Goal: Task Accomplishment & Management: Manage account settings

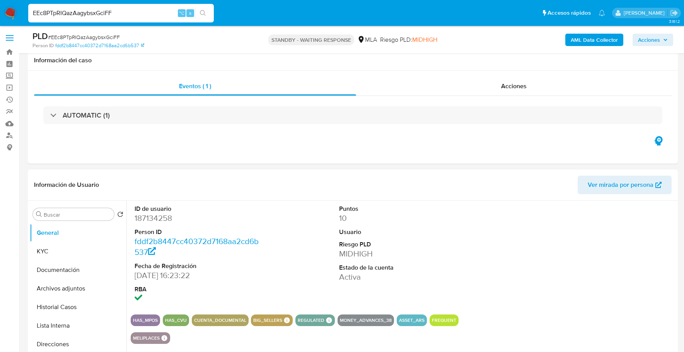
select select "10"
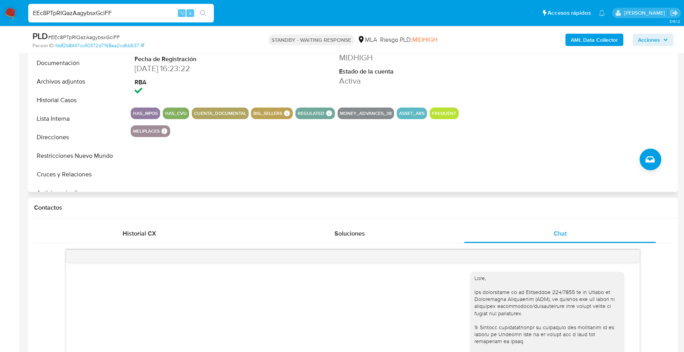
scroll to position [461, 0]
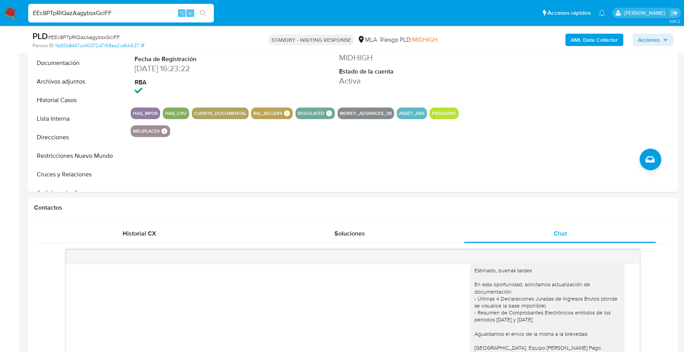
drag, startPoint x: 128, startPoint y: 16, endPoint x: -45, endPoint y: 7, distance: 172.7
paste input "93791108"
type input "93791108"
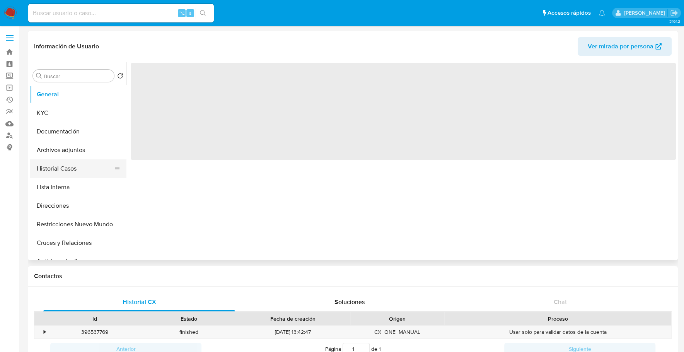
click at [66, 165] on button "Historial Casos" at bounding box center [75, 168] width 90 height 19
select select "10"
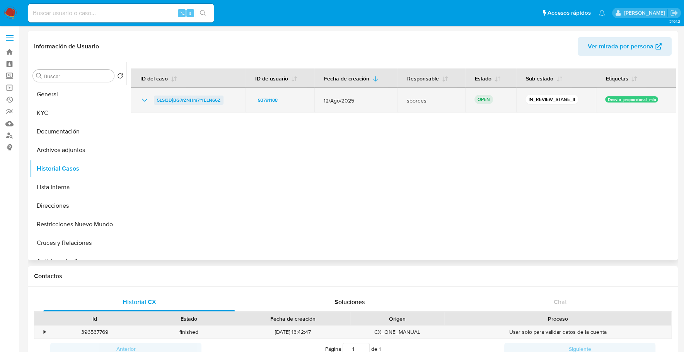
click at [179, 102] on span "5LSI3DjBG7rZNHm7rYELN66Z" at bounding box center [188, 100] width 63 height 9
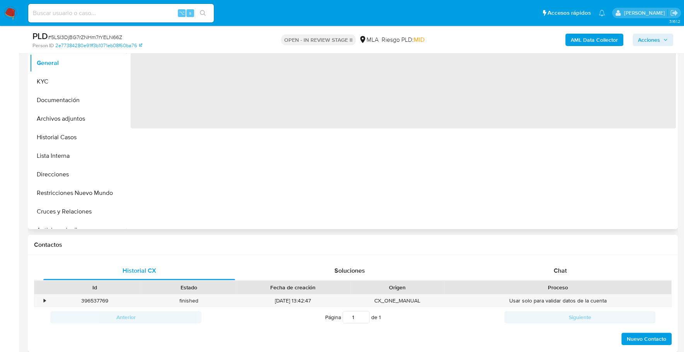
select select "10"
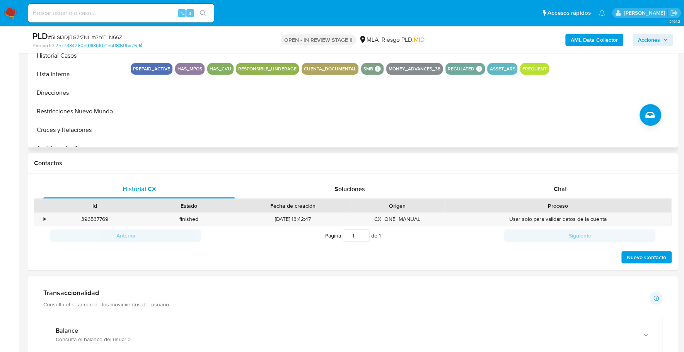
scroll to position [290, 0]
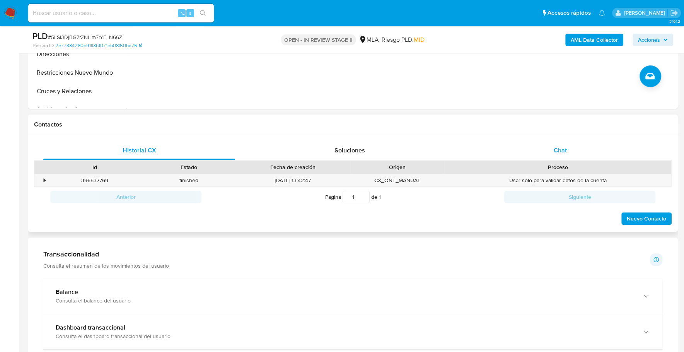
click at [559, 141] on div "Chat" at bounding box center [560, 150] width 192 height 19
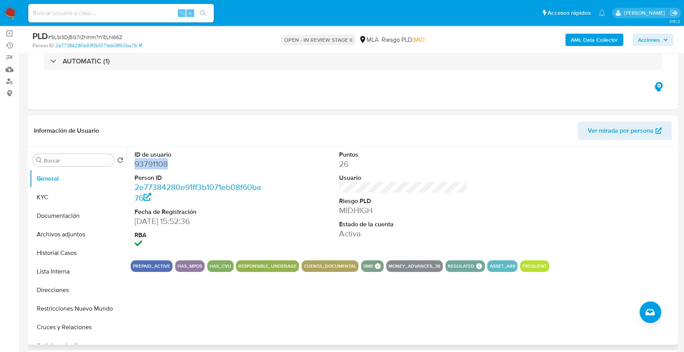
scroll to position [51, 0]
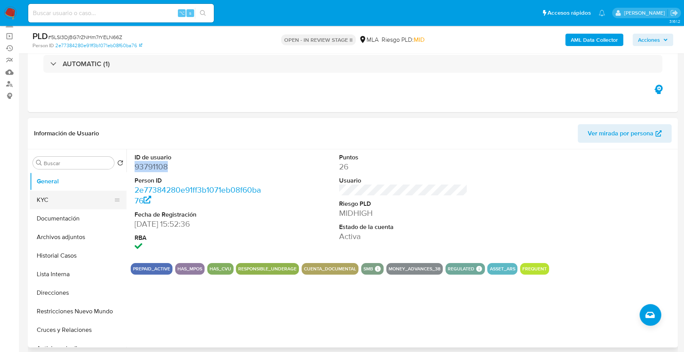
click at [69, 205] on button "KYC" at bounding box center [75, 200] width 90 height 19
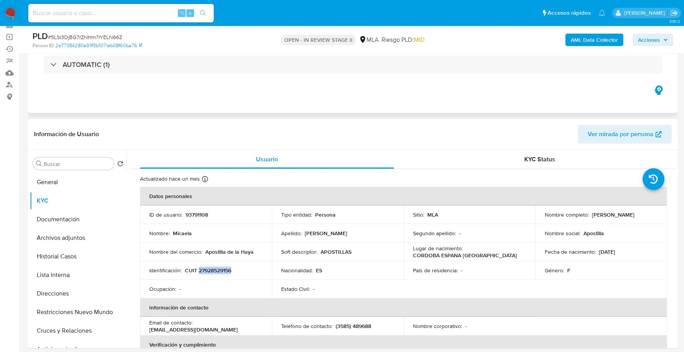
scroll to position [0, 0]
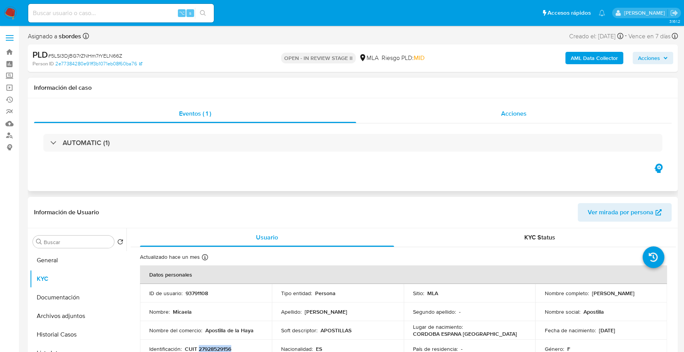
click at [522, 114] on span "Acciones" at bounding box center [514, 113] width 26 height 9
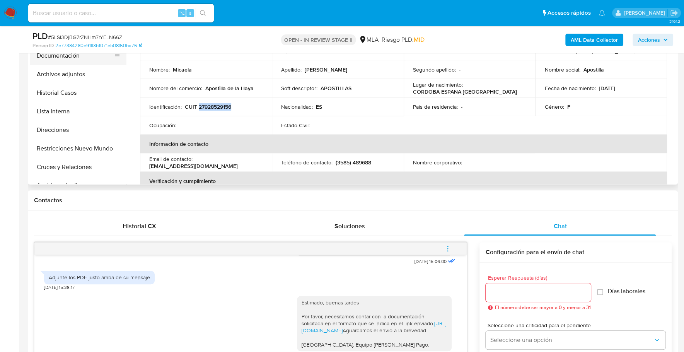
scroll to position [187, 0]
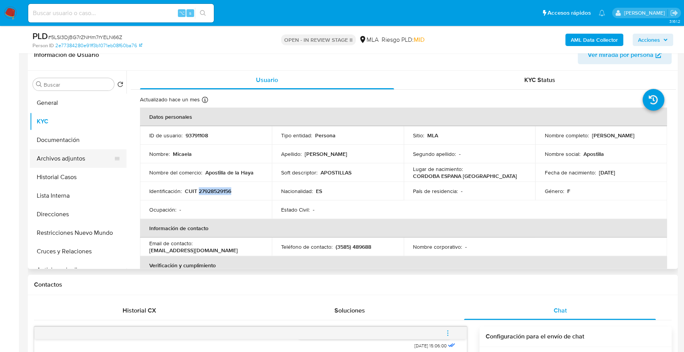
click at [84, 154] on button "Archivos adjuntos" at bounding box center [75, 158] width 90 height 19
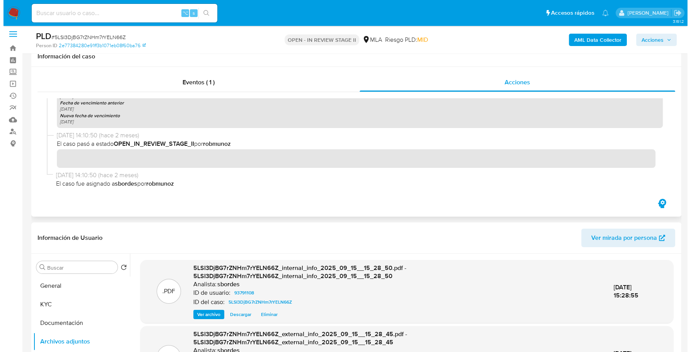
scroll to position [0, 0]
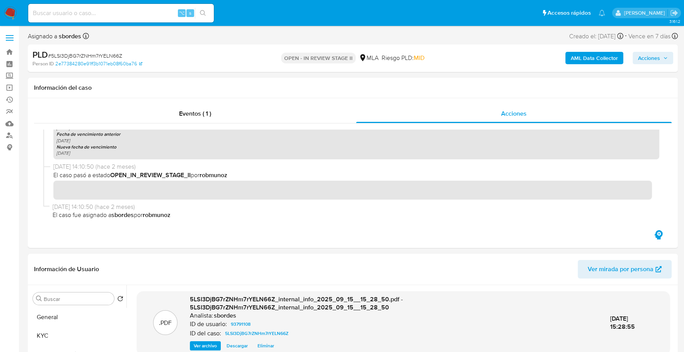
click at [589, 63] on b "AML Data Collector" at bounding box center [594, 58] width 47 height 12
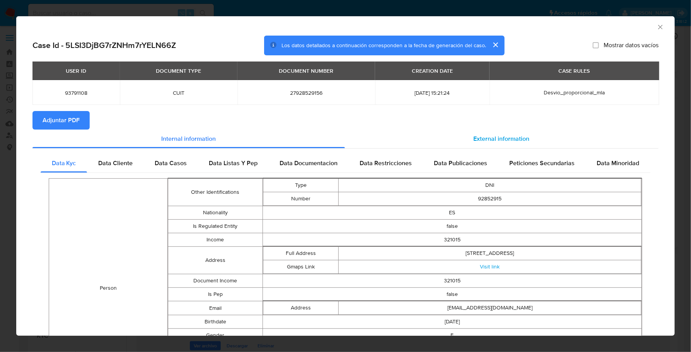
click at [525, 130] on div "External information" at bounding box center [502, 139] width 314 height 19
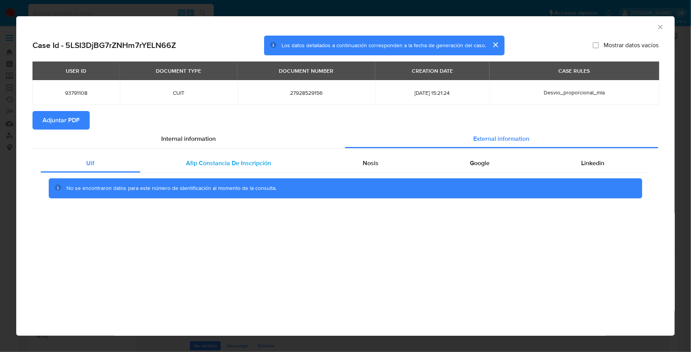
click at [224, 162] on span "Afip Constancia De Inscripción" at bounding box center [228, 163] width 85 height 9
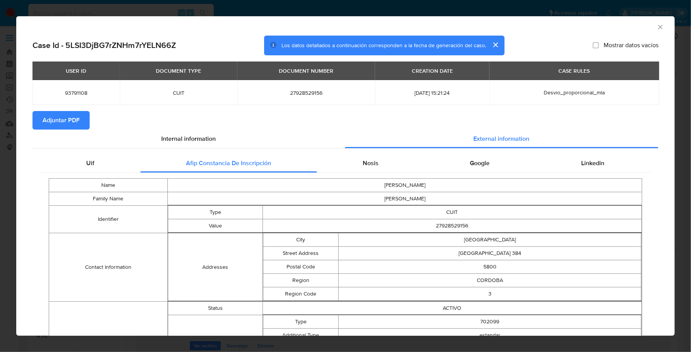
click at [397, 161] on div "Nosis" at bounding box center [371, 163] width 108 height 19
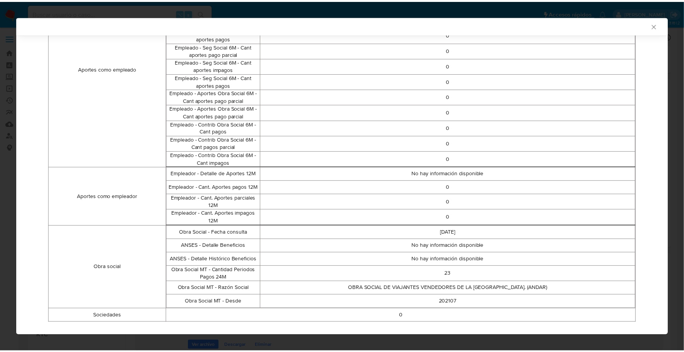
scroll to position [451, 0]
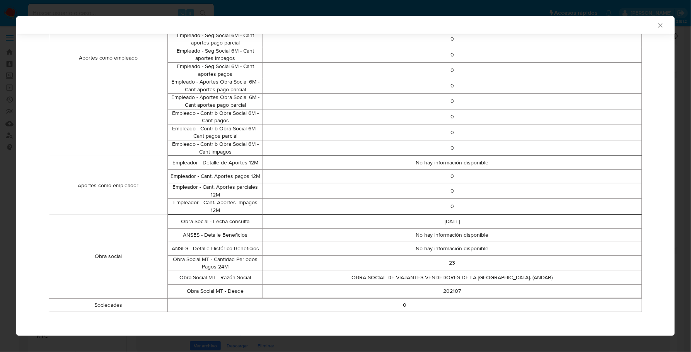
click at [657, 23] on icon "Cerrar ventana" at bounding box center [661, 26] width 8 height 8
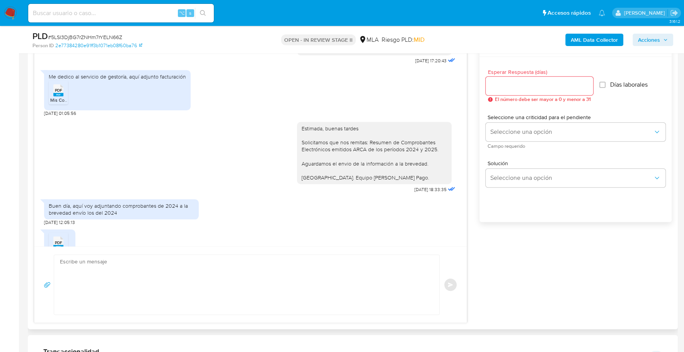
scroll to position [408, 0]
drag, startPoint x: 48, startPoint y: 87, endPoint x: 126, endPoint y: 91, distance: 77.8
click at [126, 82] on div "Me dedico al servicio de gestoría, aquí adjunto facturación" at bounding box center [117, 78] width 137 height 7
copy div "Me dedico al servicio de gestoría"
click at [159, 260] on textarea at bounding box center [245, 285] width 370 height 60
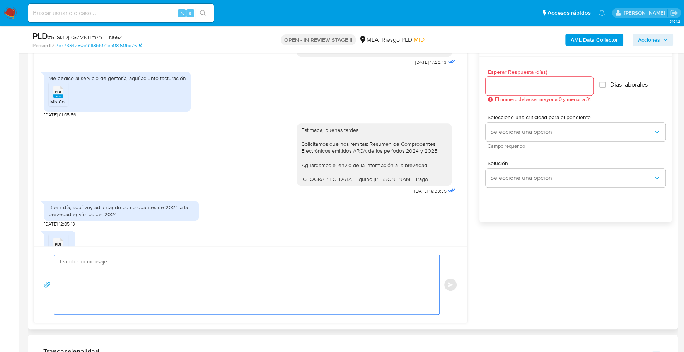
paste textarea "Hola, ¡Muchas gracias por tu respuesta! Confirmamos la recepción de la document…"
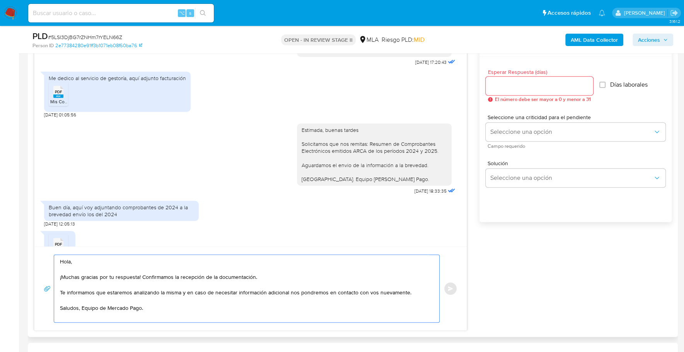
type textarea "Hola, ¡Muchas gracias por tu respuesta! Confirmamos la recepción de la document…"
click at [570, 88] on input "Esperar Respuesta (días)" at bounding box center [540, 86] width 108 height 10
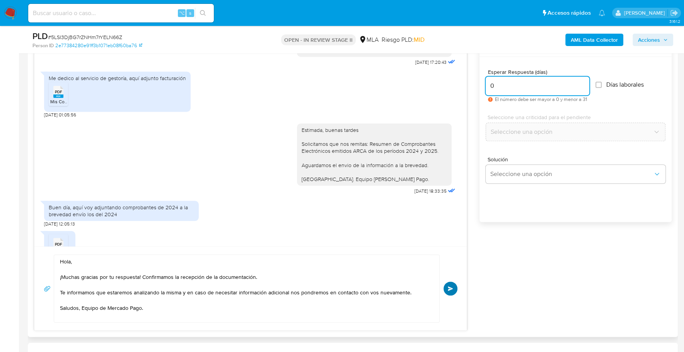
type input "0"
click at [452, 291] on button "Enviar" at bounding box center [451, 289] width 14 height 14
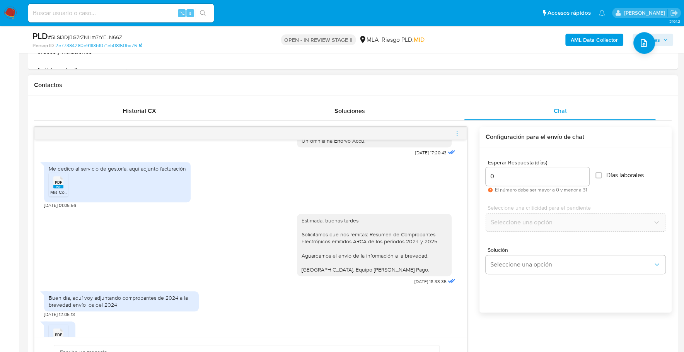
scroll to position [874, 0]
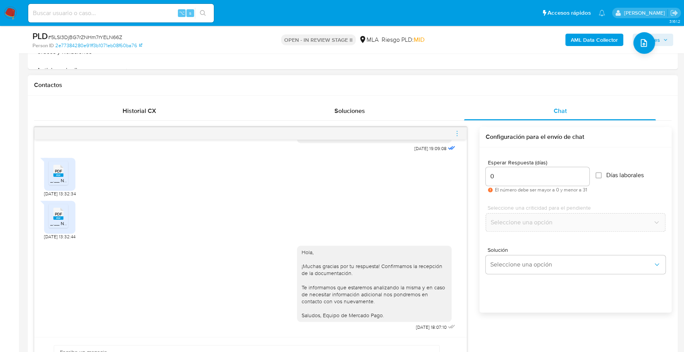
click at [459, 132] on icon "menu-action" at bounding box center [457, 133] width 7 height 7
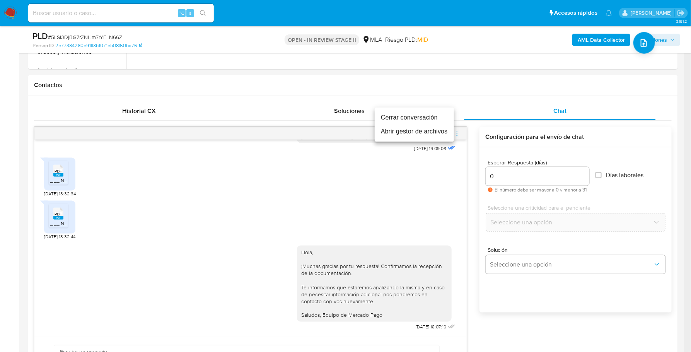
click at [384, 119] on li "Cerrar conversación" at bounding box center [414, 118] width 79 height 14
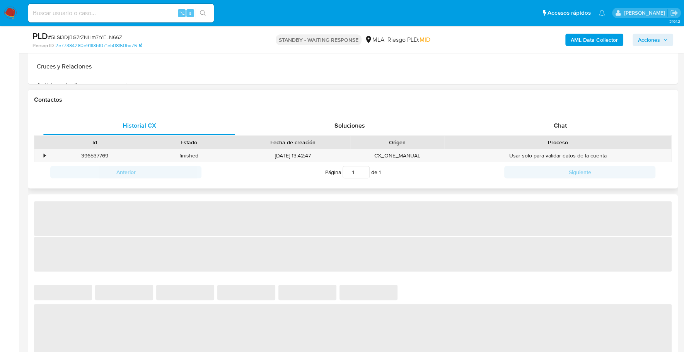
scroll to position [322, 0]
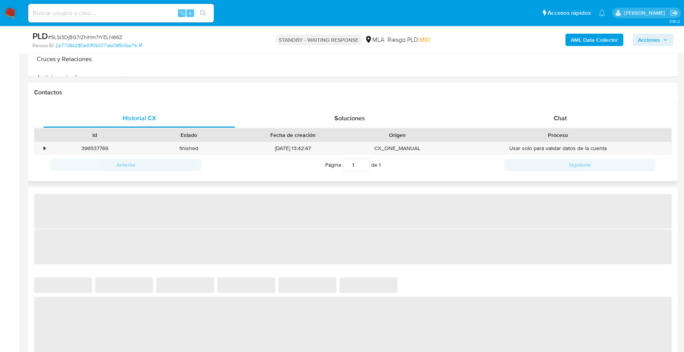
select select "10"
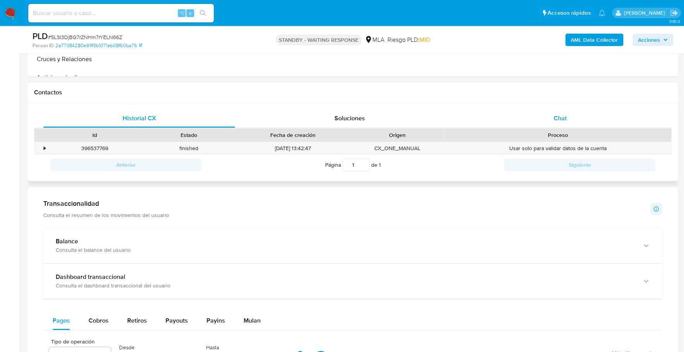
click at [555, 109] on div "Chat" at bounding box center [560, 118] width 192 height 19
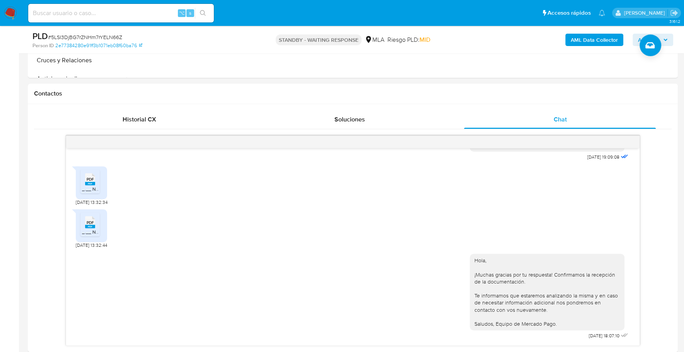
scroll to position [320, 0]
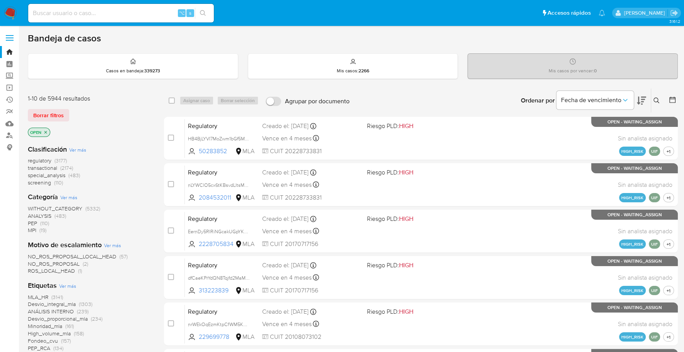
click at [655, 98] on icon at bounding box center [657, 100] width 6 height 6
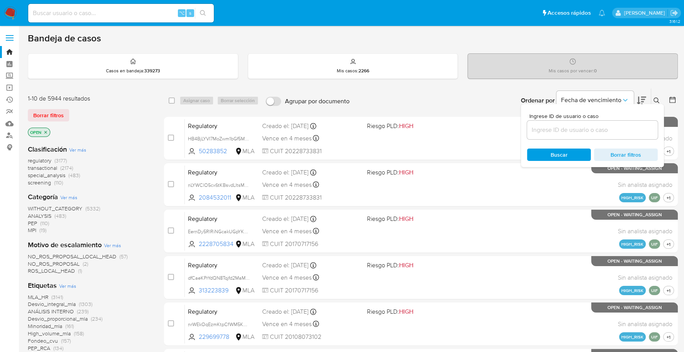
click at [600, 132] on input at bounding box center [592, 130] width 131 height 10
type input "5LSI3DjBG7rZNHm7rYELN66Z"
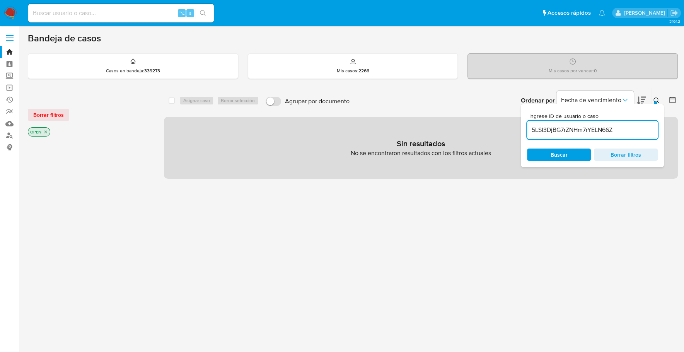
click at [657, 97] on icon at bounding box center [657, 100] width 6 height 6
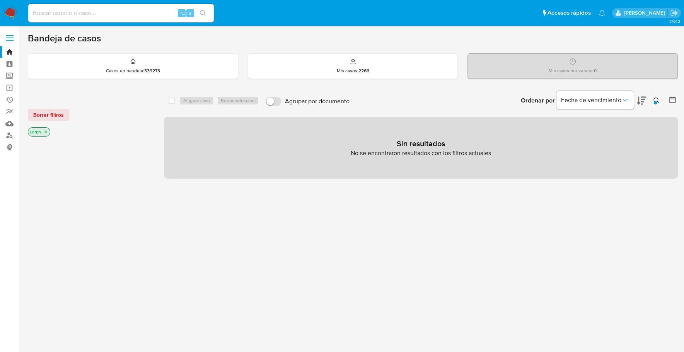
click at [46, 131] on icon "close-filter" at bounding box center [45, 132] width 3 height 3
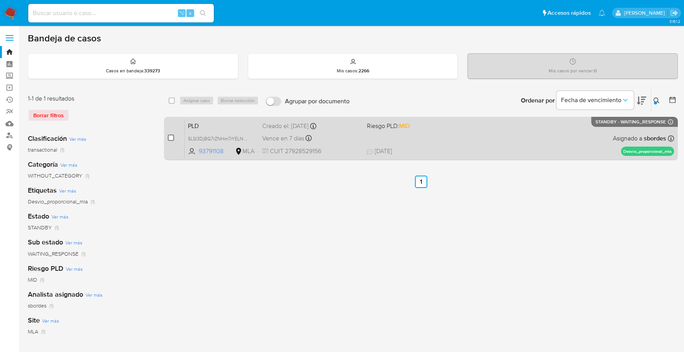
click at [169, 138] on input "checkbox" at bounding box center [171, 138] width 6 height 6
checkbox input "true"
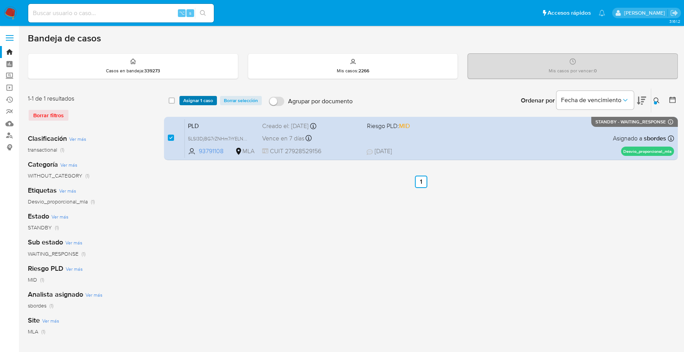
click at [193, 99] on span "Asignar 1 caso" at bounding box center [198, 101] width 30 height 8
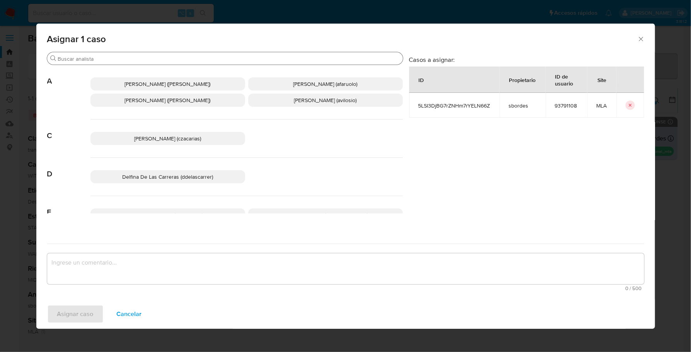
click at [74, 54] on div "Buscar" at bounding box center [225, 58] width 356 height 12
click at [81, 63] on div "Buscar" at bounding box center [225, 58] width 356 height 12
click at [81, 58] on input "Buscar" at bounding box center [229, 58] width 342 height 7
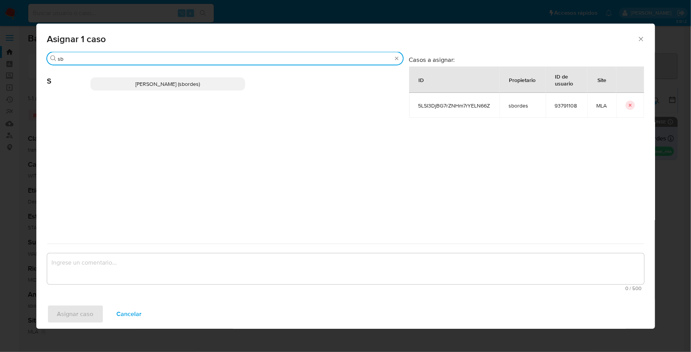
type input "sb"
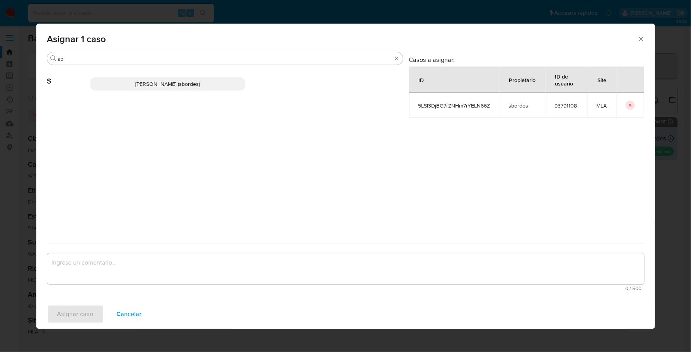
click at [107, 82] on p "Stefania Bordes (sbordes)" at bounding box center [167, 83] width 155 height 13
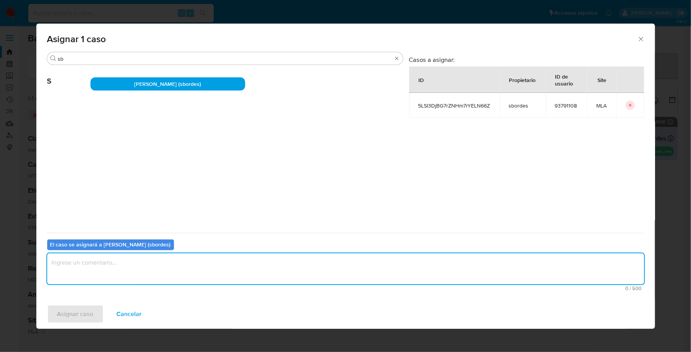
click at [115, 256] on textarea "assign-modal" at bounding box center [345, 268] width 597 height 31
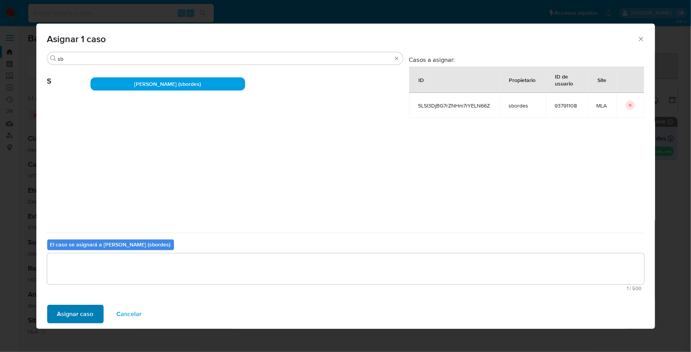
click at [70, 304] on div "Asignar caso Cancelar" at bounding box center [345, 313] width 619 height 29
click at [72, 310] on span "Asignar caso" at bounding box center [75, 314] width 36 height 17
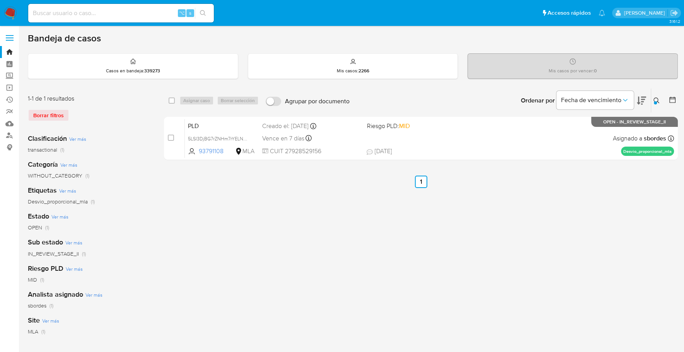
click at [12, 9] on img at bounding box center [10, 13] width 13 height 13
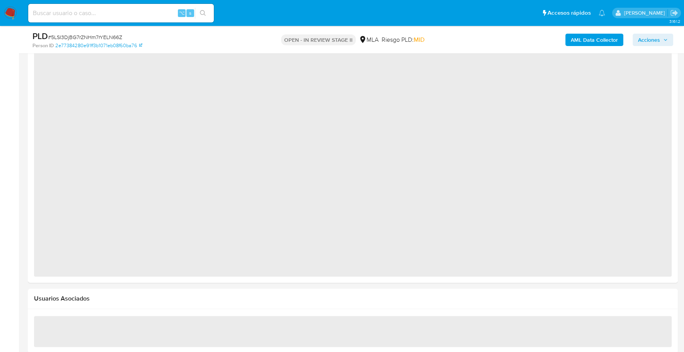
select select "10"
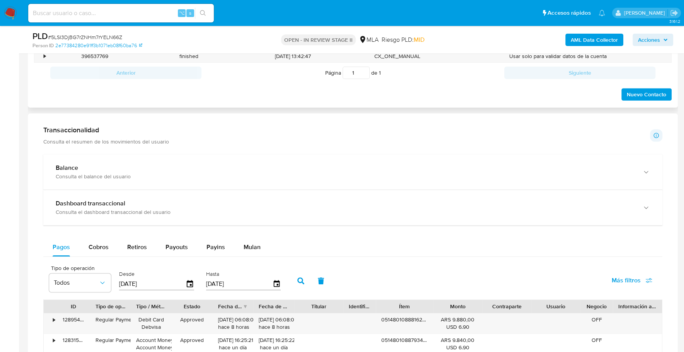
scroll to position [383, 0]
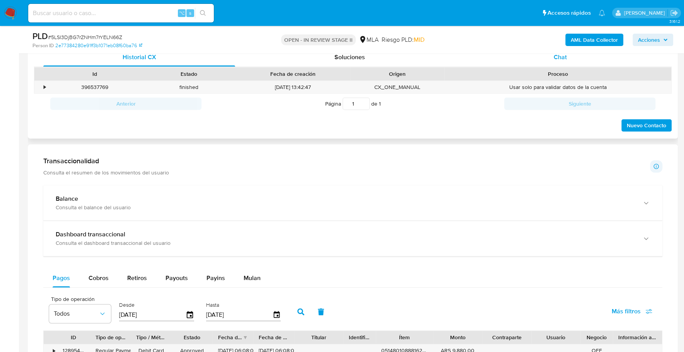
click at [561, 57] on span "Chat" at bounding box center [559, 57] width 13 height 9
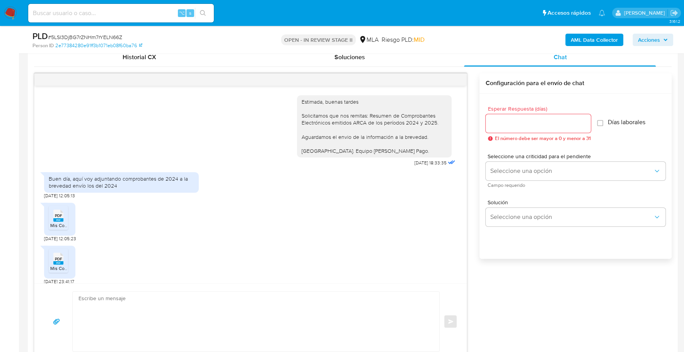
scroll to position [387, 0]
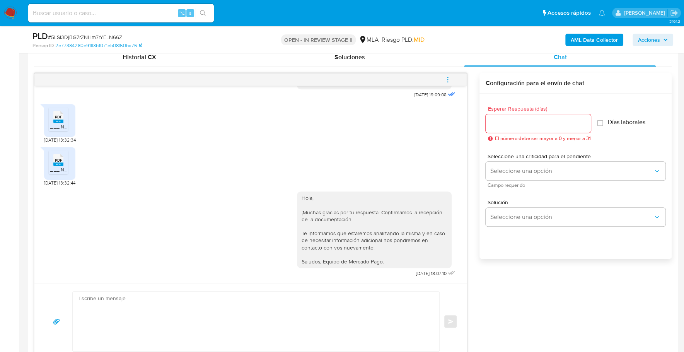
click at [447, 76] on icon "menu-action" at bounding box center [447, 79] width 7 height 7
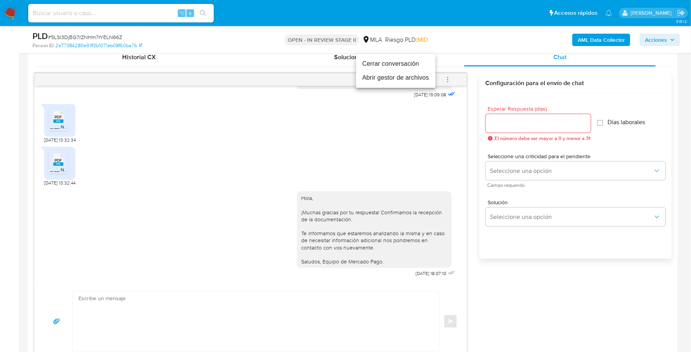
click at [401, 62] on li "Cerrar conversación" at bounding box center [395, 64] width 79 height 14
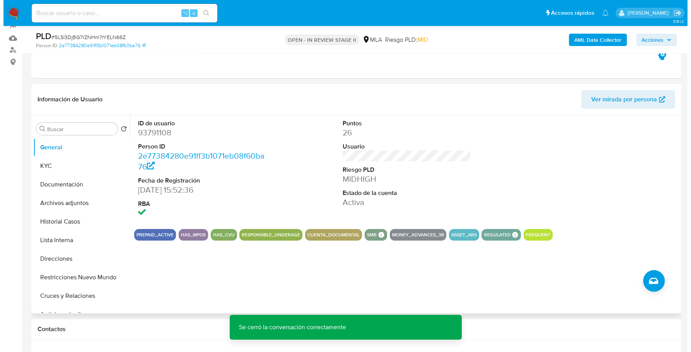
scroll to position [93, 0]
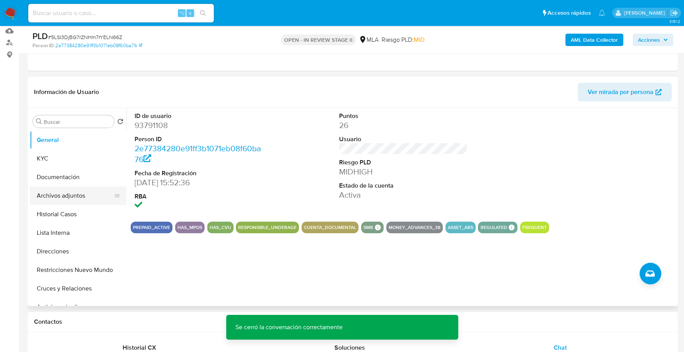
click at [68, 185] on button "Documentación" at bounding box center [78, 177] width 97 height 19
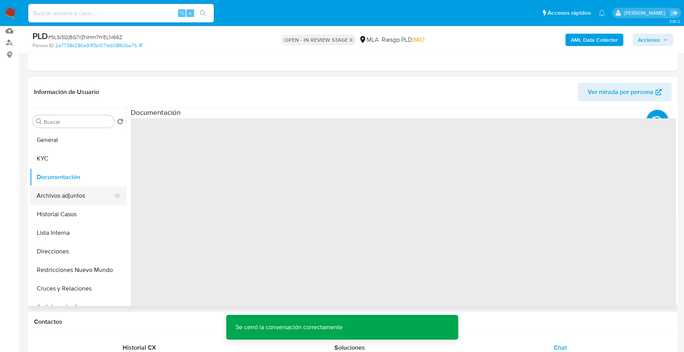
click at [68, 193] on button "Archivos adjuntos" at bounding box center [75, 195] width 90 height 19
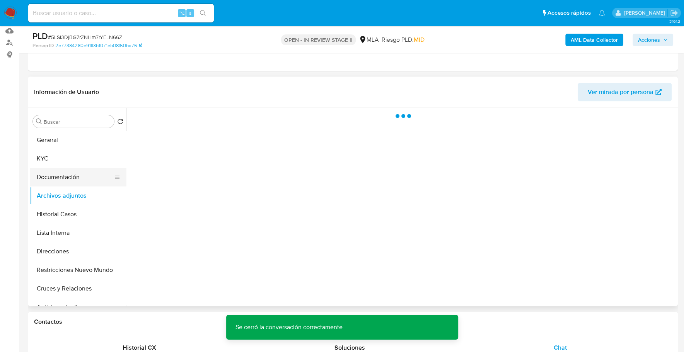
click at [70, 168] on button "Documentación" at bounding box center [75, 177] width 90 height 19
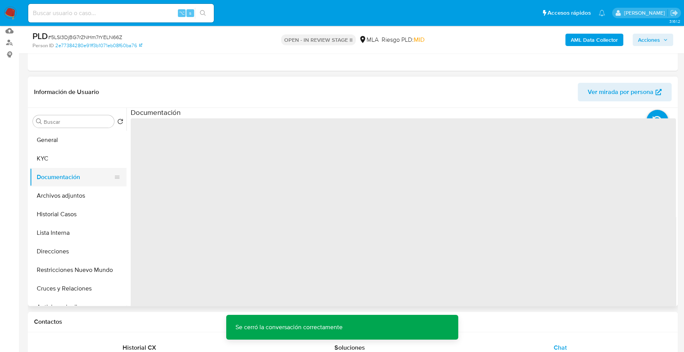
click at [71, 173] on button "Documentación" at bounding box center [75, 177] width 90 height 19
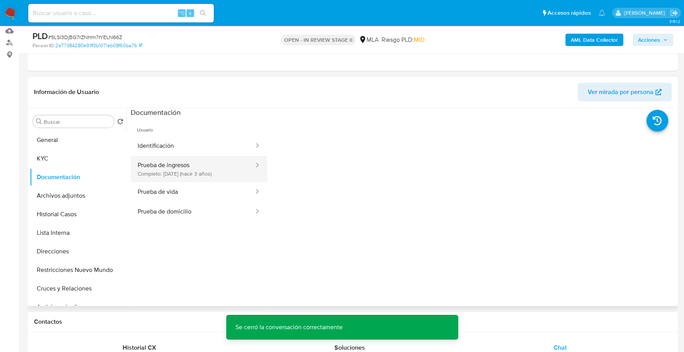
click at [200, 169] on button "Prueba de ingresos Completo: 26/11/2022 (hace 3 años)" at bounding box center [193, 169] width 124 height 26
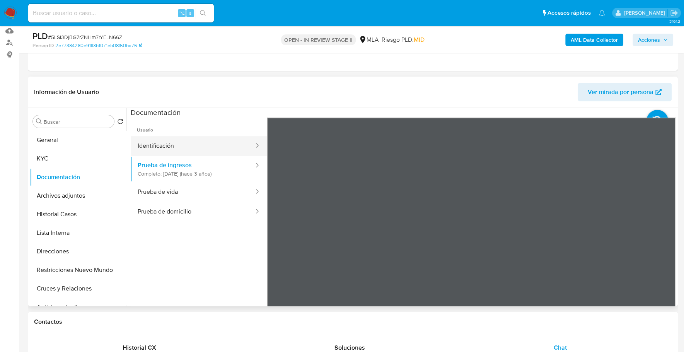
click at [166, 143] on button "Identificación" at bounding box center [193, 146] width 124 height 20
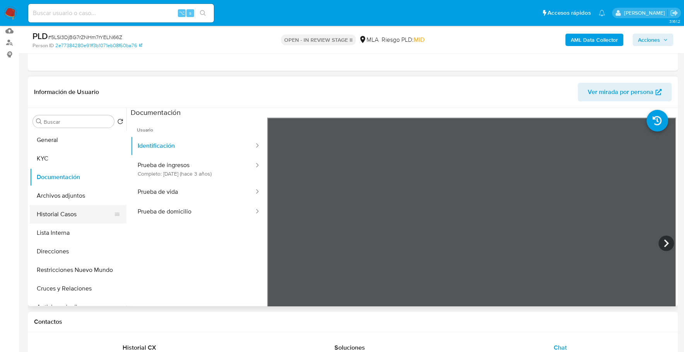
click at [77, 215] on button "Historial Casos" at bounding box center [75, 214] width 90 height 19
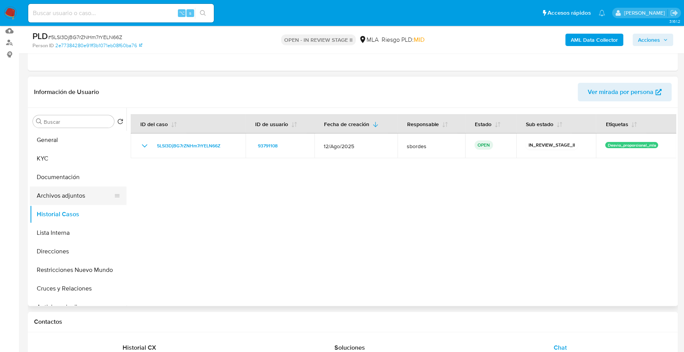
click at [65, 195] on button "Archivos adjuntos" at bounding box center [75, 195] width 90 height 19
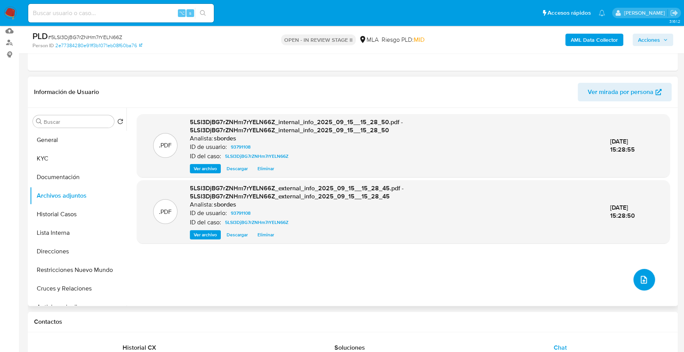
click at [645, 271] on button "upload-file" at bounding box center [644, 280] width 22 height 22
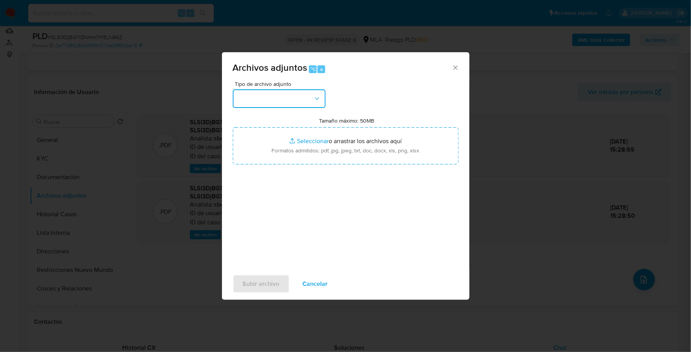
click at [283, 95] on button "button" at bounding box center [279, 98] width 93 height 19
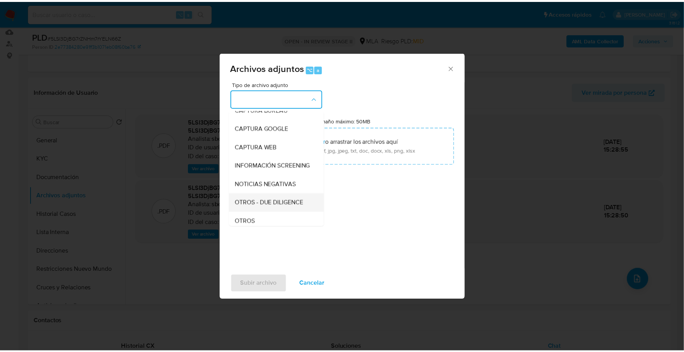
scroll to position [55, 0]
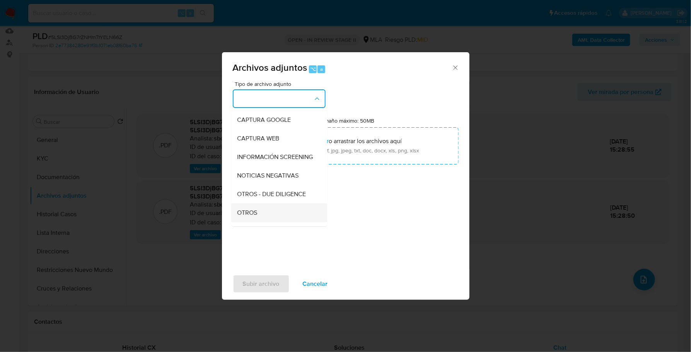
click at [275, 217] on div "OTROS" at bounding box center [276, 212] width 79 height 19
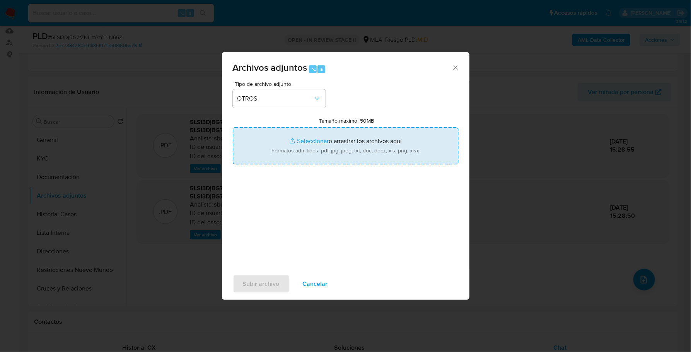
click at [297, 129] on input "Tamaño máximo: 50MB Seleccionar archivos" at bounding box center [346, 145] width 226 height 37
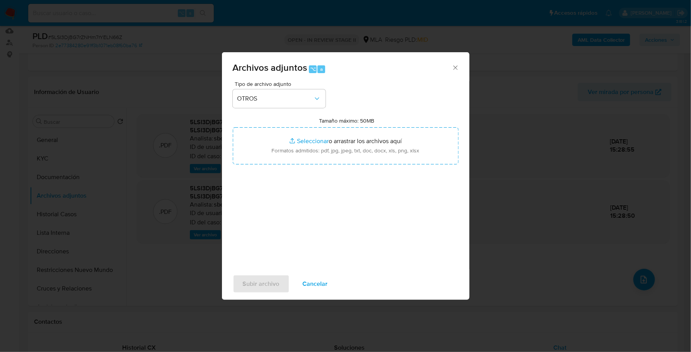
type input "C:\fakepath\Caselog 5LSI3DjBG7rZNHm7rYELN66Z_2025_08_18_15_57_52.docx"
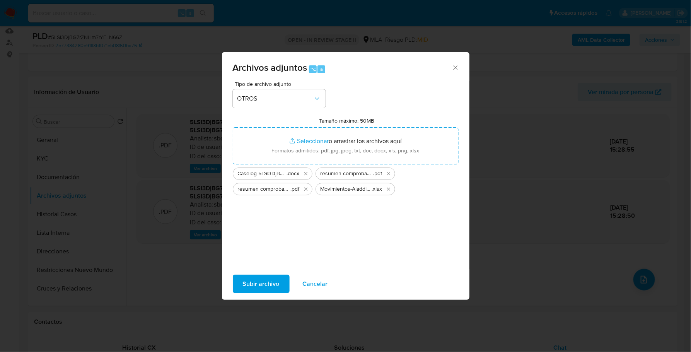
click at [258, 290] on span "Subir archivo" at bounding box center [261, 283] width 37 height 17
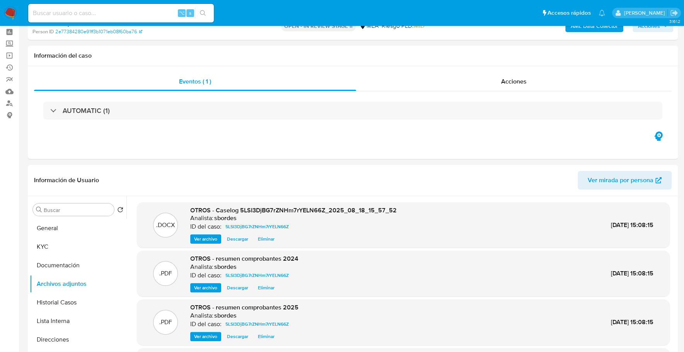
scroll to position [0, 0]
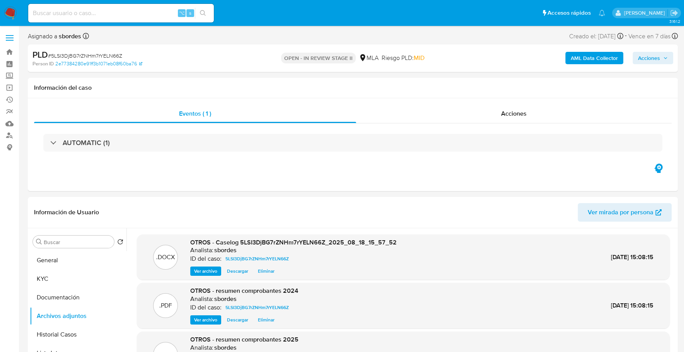
click at [657, 59] on span "Acciones" at bounding box center [649, 58] width 22 height 12
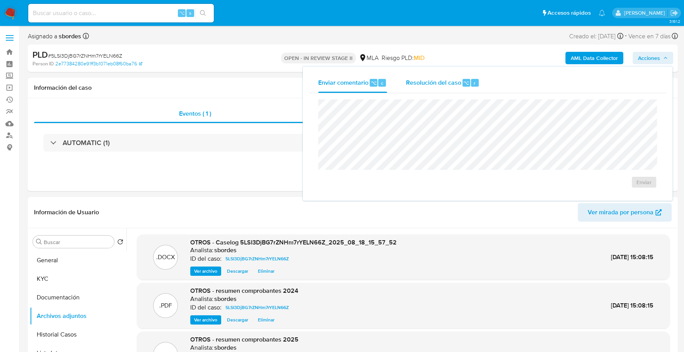
click at [440, 85] on span "Resolución del caso" at bounding box center [433, 82] width 55 height 9
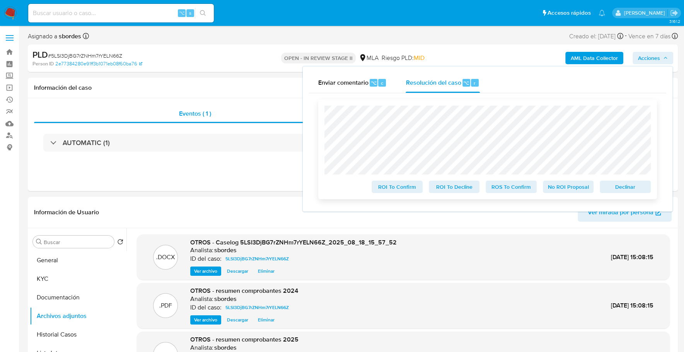
click at [552, 188] on span "No ROI Proposal" at bounding box center [568, 186] width 40 height 11
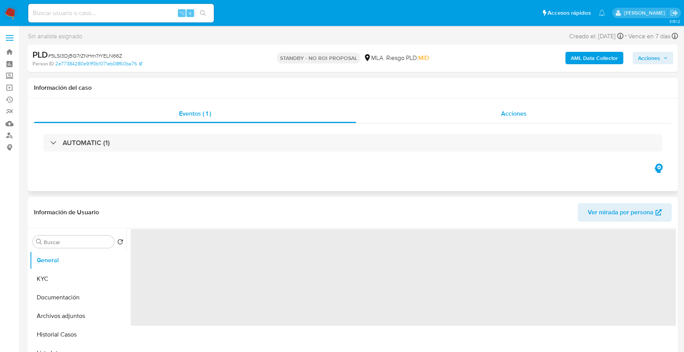
click at [500, 119] on div "Acciones" at bounding box center [514, 113] width 316 height 19
select select "10"
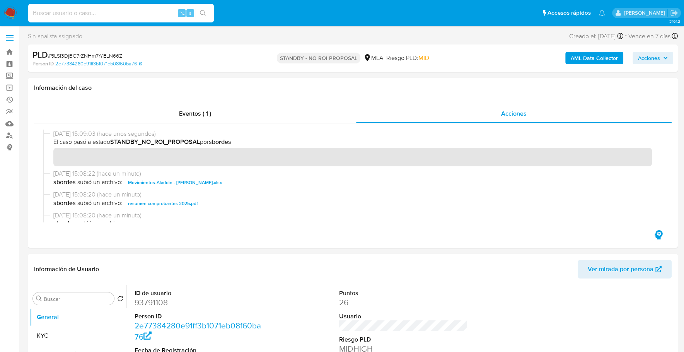
click at [131, 13] on input at bounding box center [121, 13] width 186 height 10
paste input "139759423"
type input "139759423"
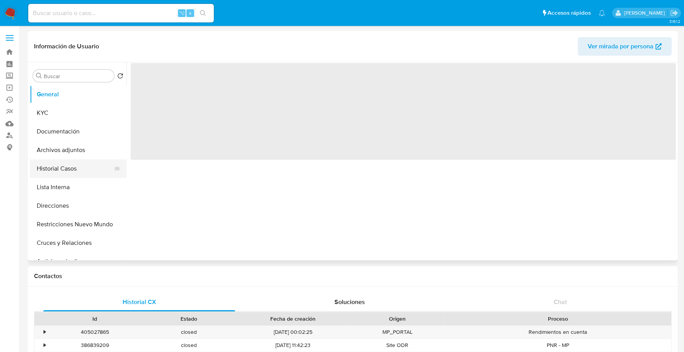
click at [55, 165] on button "Historial Casos" at bounding box center [75, 168] width 90 height 19
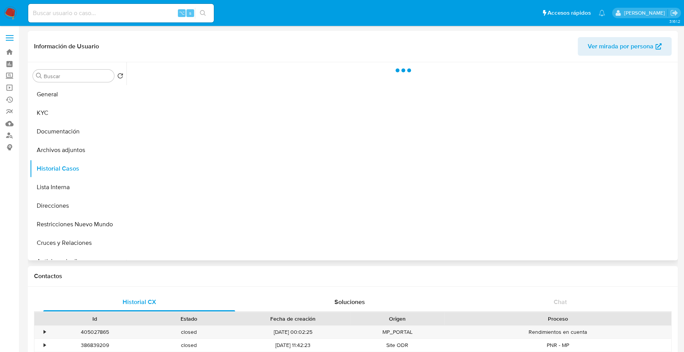
select select "10"
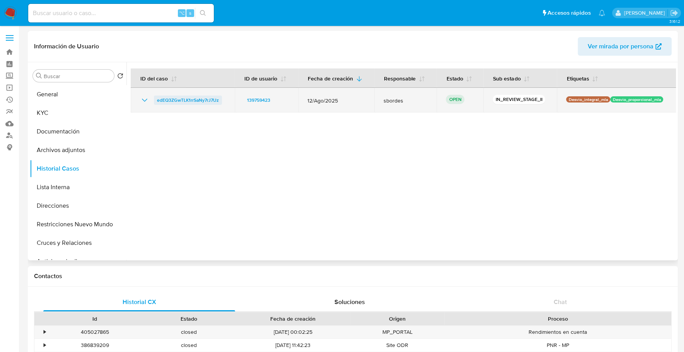
click at [198, 97] on span "edEQ3ZGwTLK1rrSaNy7rJ7Uz" at bounding box center [188, 100] width 62 height 9
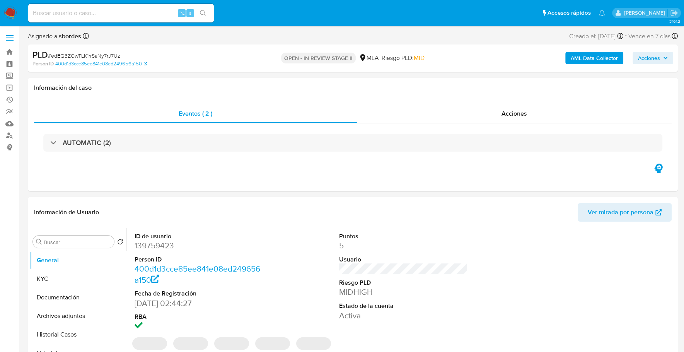
select select "10"
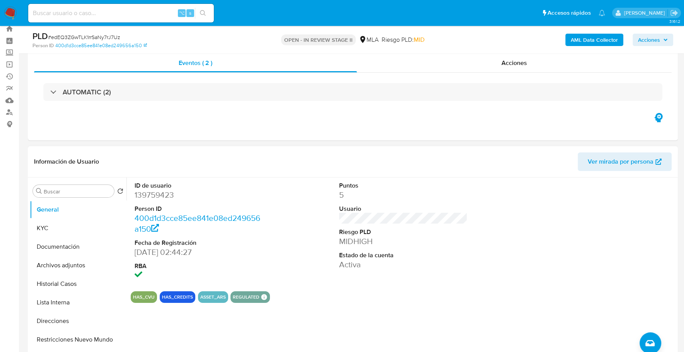
scroll to position [70, 0]
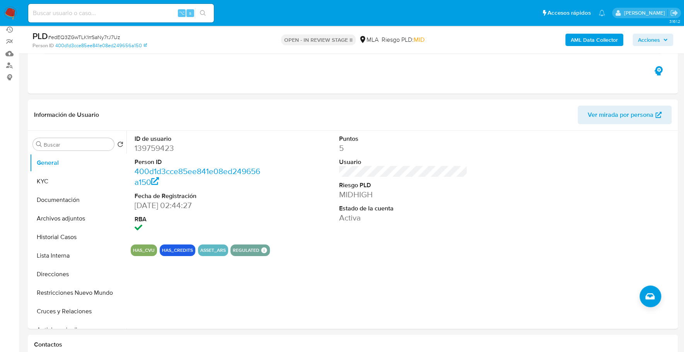
click at [96, 15] on input at bounding box center [121, 13] width 186 height 10
paste input "139759423"
type input "139759423"
click at [41, 179] on button "KYC" at bounding box center [75, 181] width 90 height 19
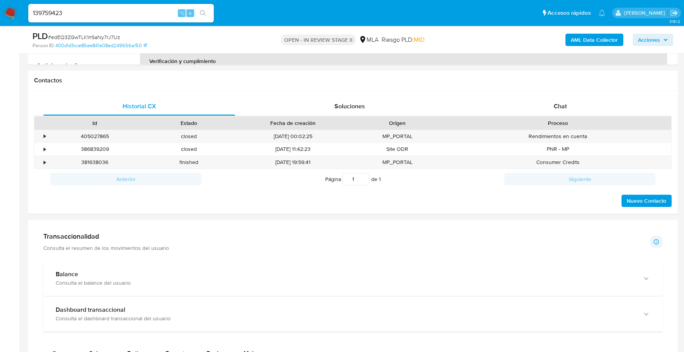
scroll to position [263, 0]
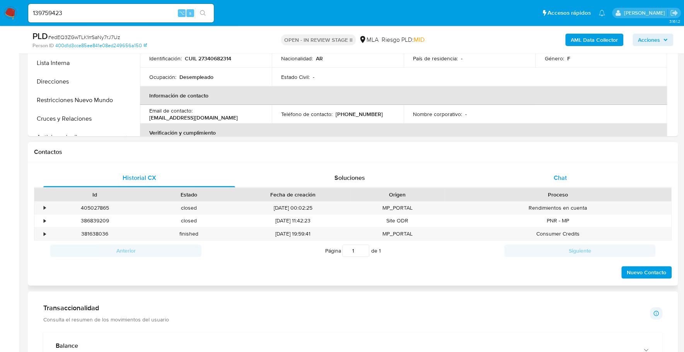
click at [565, 174] on span "Chat" at bounding box center [559, 177] width 13 height 9
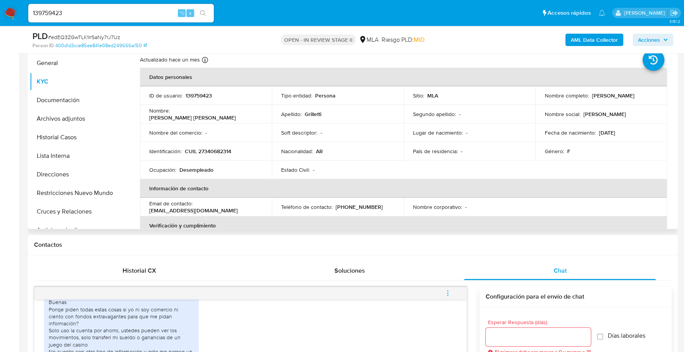
scroll to position [150, 0]
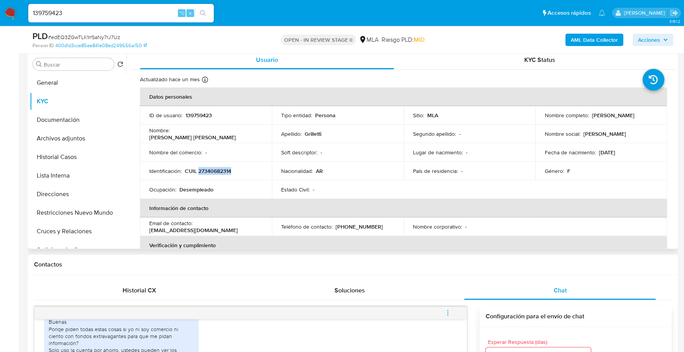
copy p "27340682314"
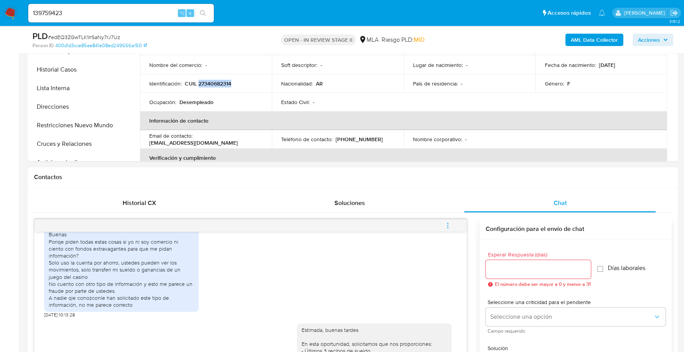
scroll to position [245, 0]
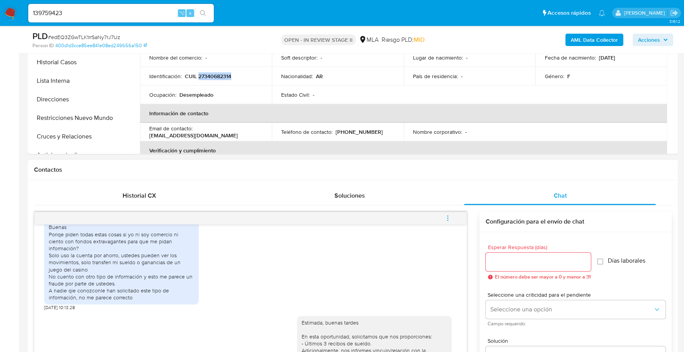
click at [446, 218] on icon "menu-action" at bounding box center [447, 218] width 7 height 7
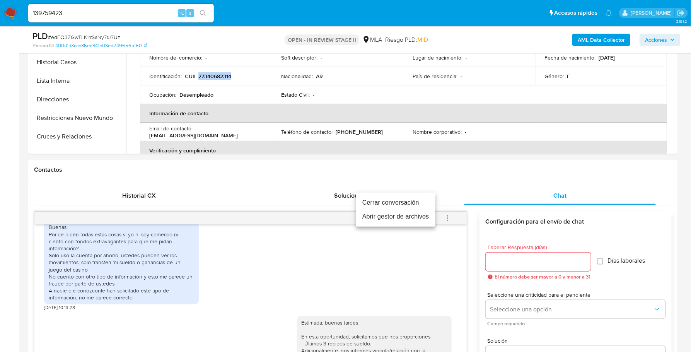
click at [411, 196] on li "Cerrar conversación" at bounding box center [395, 203] width 79 height 14
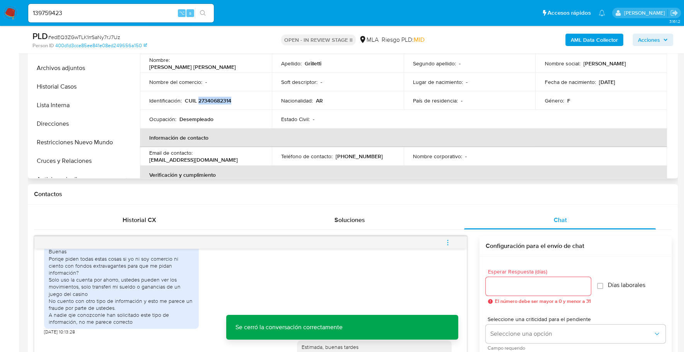
scroll to position [169, 0]
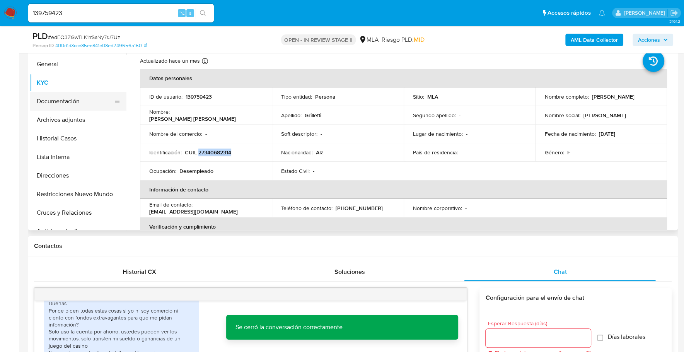
click at [85, 99] on button "Documentación" at bounding box center [75, 101] width 90 height 19
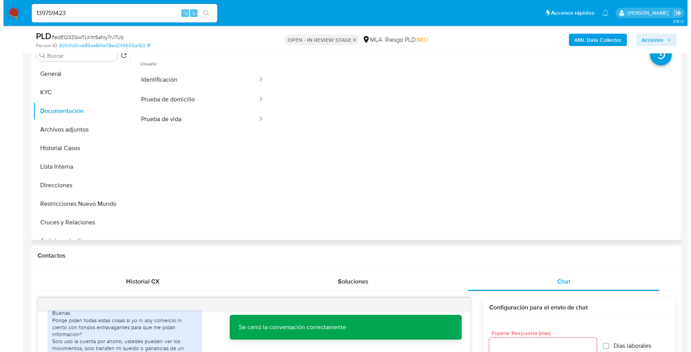
scroll to position [150, 0]
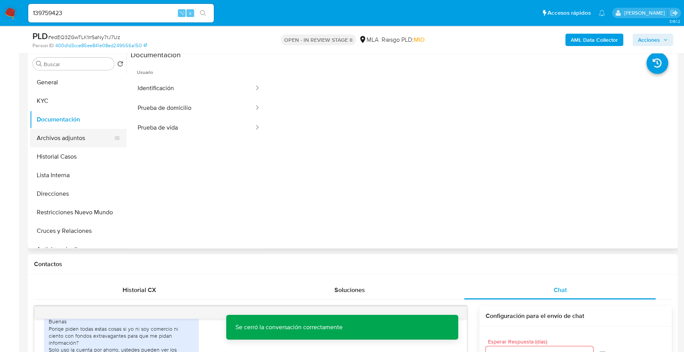
click at [62, 135] on button "Archivos adjuntos" at bounding box center [75, 138] width 90 height 19
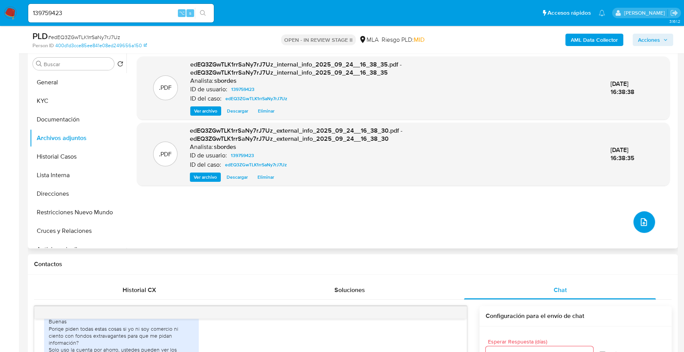
click at [639, 224] on icon "upload-file" at bounding box center [643, 221] width 9 height 9
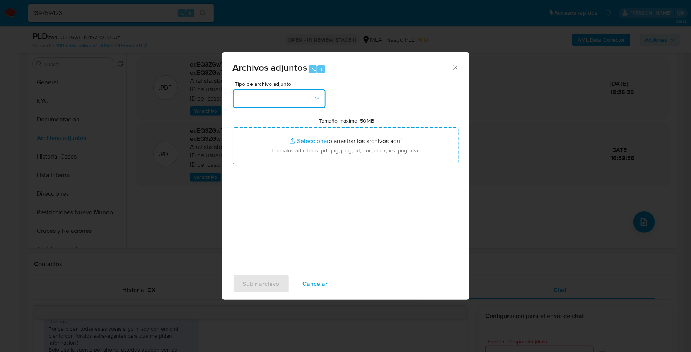
click at [291, 101] on button "button" at bounding box center [279, 98] width 93 height 19
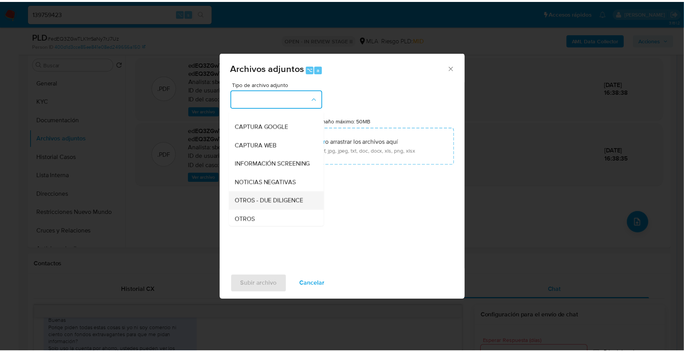
scroll to position [56, 0]
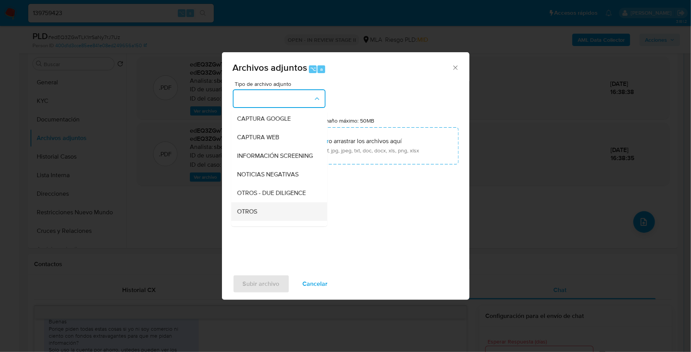
click at [261, 213] on div "OTROS" at bounding box center [276, 211] width 79 height 19
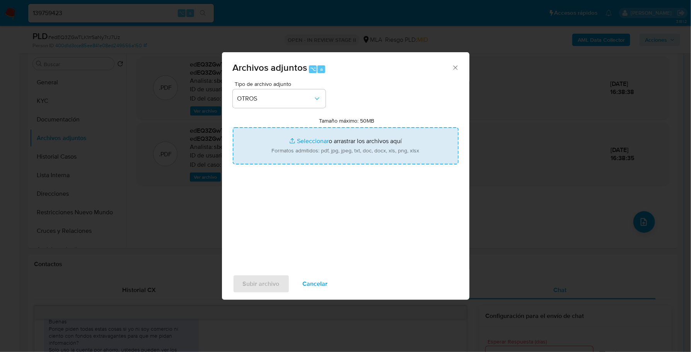
click at [292, 137] on input "Tamaño máximo: 50MB Seleccionar archivos" at bounding box center [346, 145] width 226 height 37
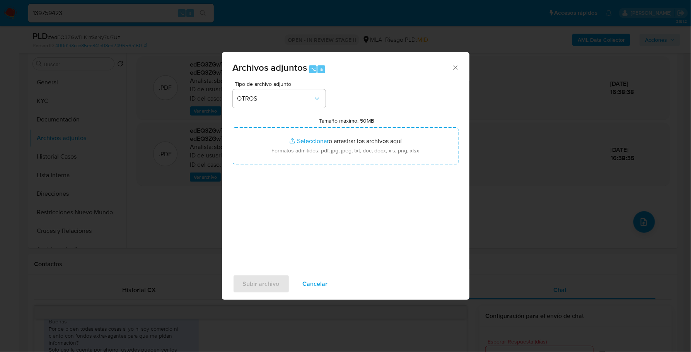
type input "C:\fakepath\Caselog edEQ3ZGwTLK1rrSaNy7rJ7Uz_2025_08_18_20_56_43.docx"
click at [263, 280] on span "Subir archivo" at bounding box center [261, 283] width 37 height 17
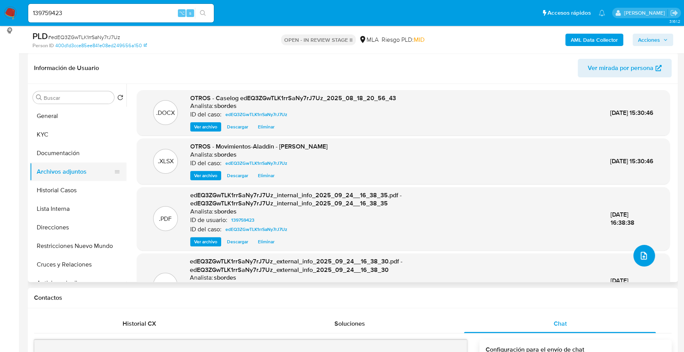
scroll to position [0, 0]
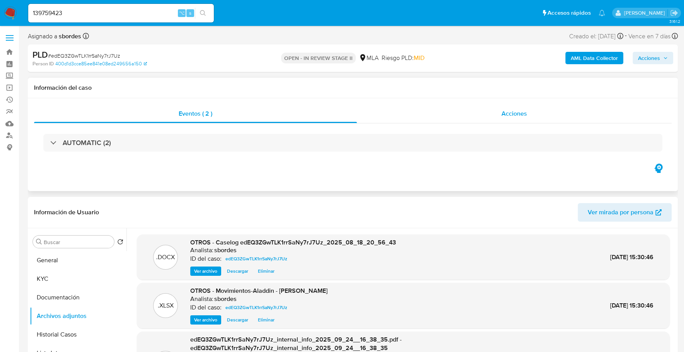
click at [561, 118] on div "Acciones" at bounding box center [514, 113] width 315 height 19
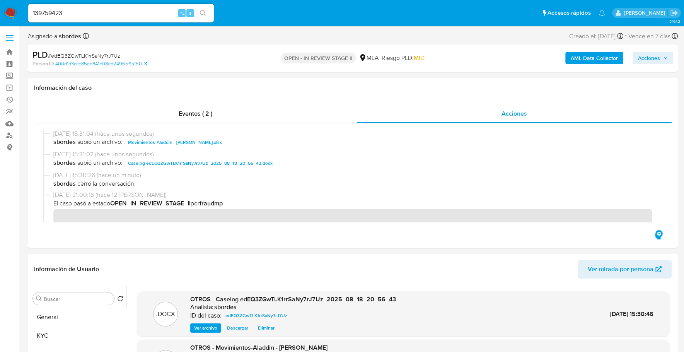
click at [653, 58] on span "Acciones" at bounding box center [649, 58] width 22 height 12
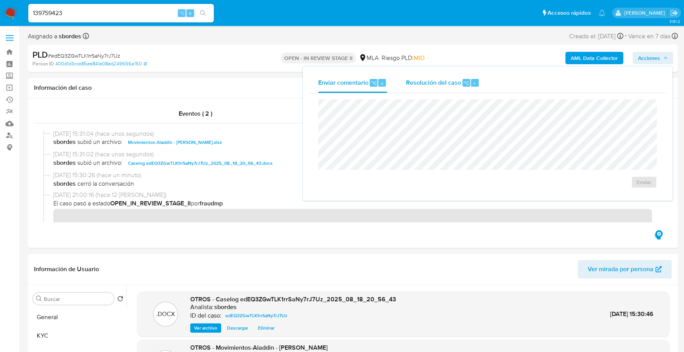
click at [435, 86] on span "Resolución del caso" at bounding box center [433, 82] width 55 height 9
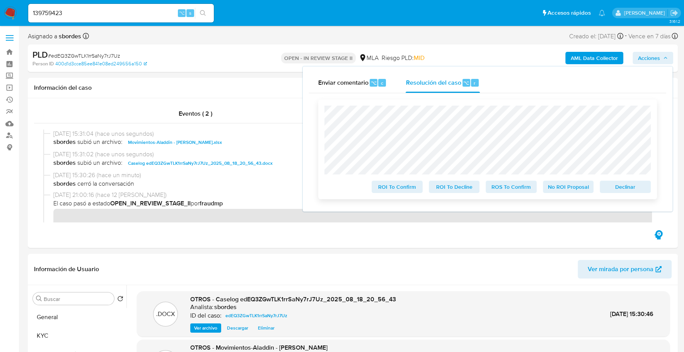
click at [577, 188] on span "No ROI Proposal" at bounding box center [568, 186] width 40 height 11
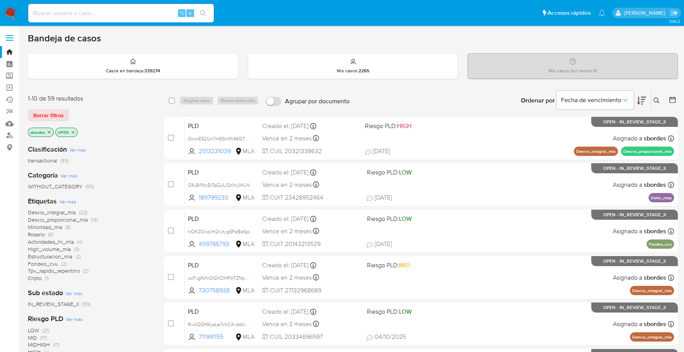
click at [48, 130] on icon "close-filter" at bounding box center [49, 132] width 5 height 5
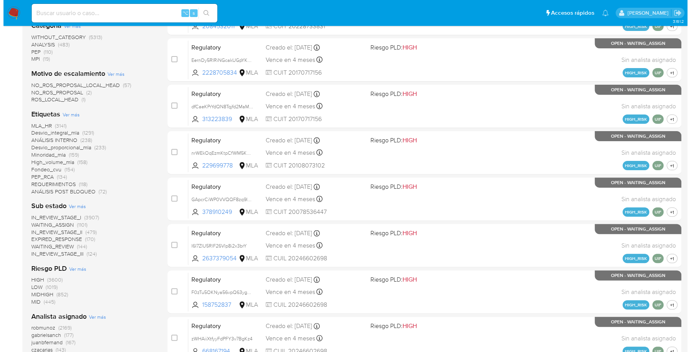
scroll to position [312, 0]
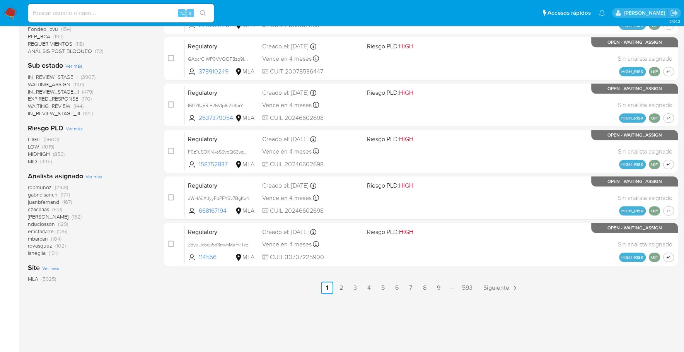
click at [98, 177] on span "Ver más" at bounding box center [93, 176] width 17 height 7
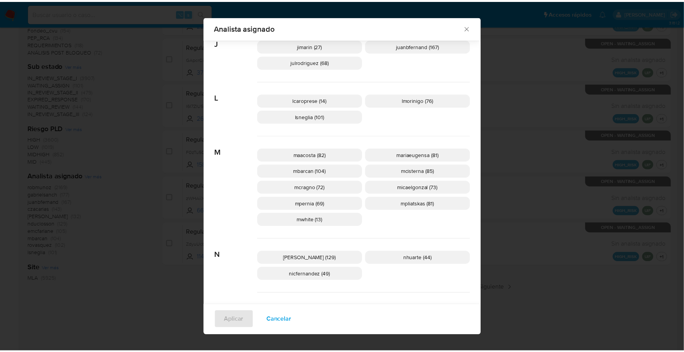
scroll to position [387, 0]
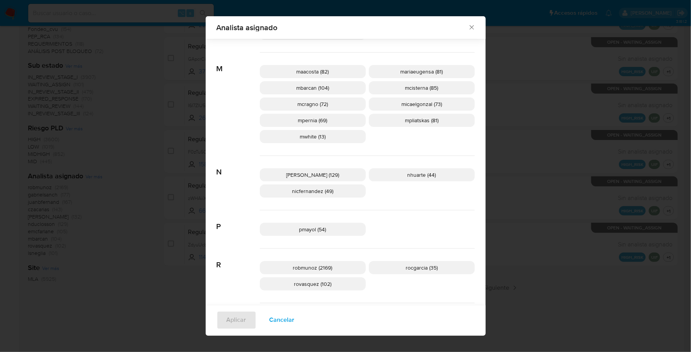
click at [469, 27] on icon "Cerrar" at bounding box center [471, 28] width 4 height 4
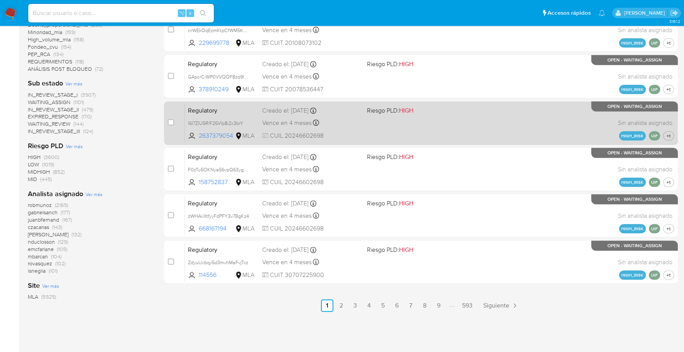
scroll to position [0, 0]
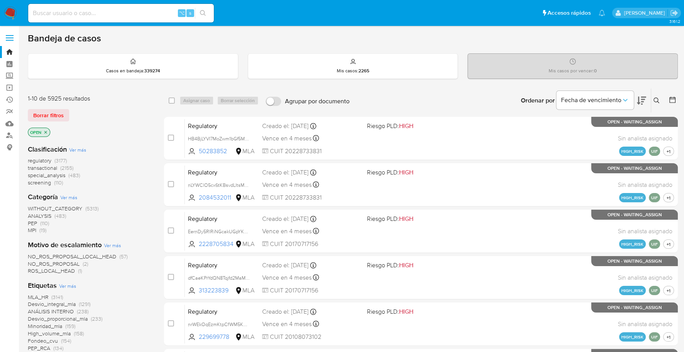
click at [675, 100] on icon at bounding box center [672, 100] width 6 height 6
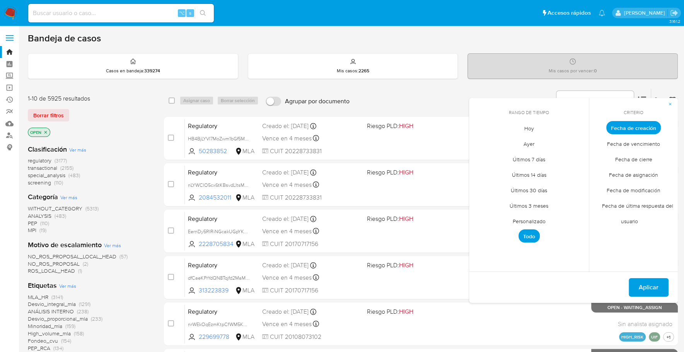
click at [531, 220] on span "Personalizado" at bounding box center [529, 221] width 49 height 16
click at [482, 144] on icon "Mes anterior" at bounding box center [480, 141] width 9 height 9
click at [481, 142] on icon "Mes anterior" at bounding box center [480, 141] width 9 height 9
click at [548, 169] on button "1" at bounding box center [544, 170] width 12 height 12
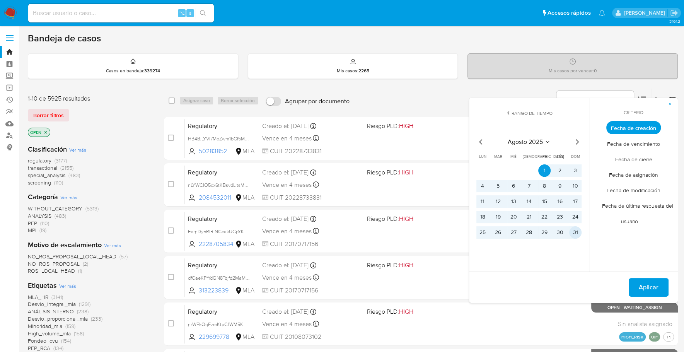
click at [576, 235] on button "31" at bounding box center [575, 232] width 12 height 12
click at [657, 297] on div "Del 1 de agosto de 2025 al 31 de agosto de 2025 Aplicar" at bounding box center [573, 286] width 209 height 31
click at [655, 287] on span "Aplicar" at bounding box center [649, 287] width 20 height 17
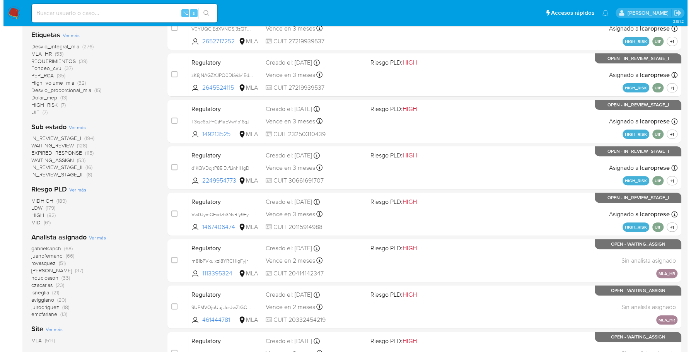
scroll to position [285, 0]
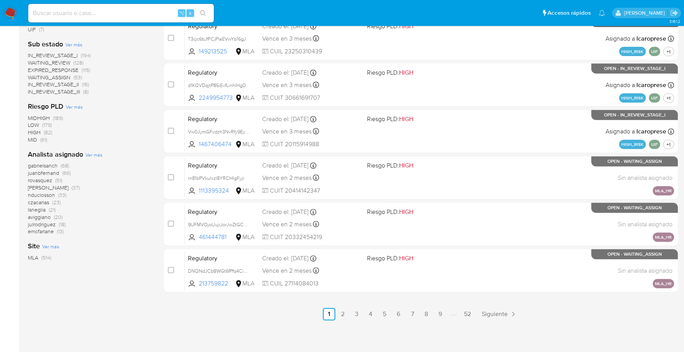
click at [87, 155] on span "Ver más" at bounding box center [93, 154] width 17 height 7
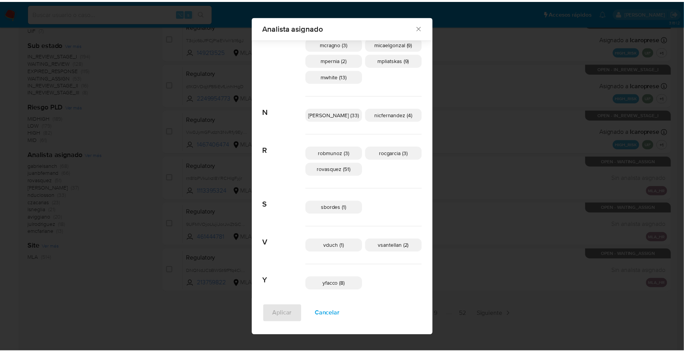
scroll to position [400, 0]
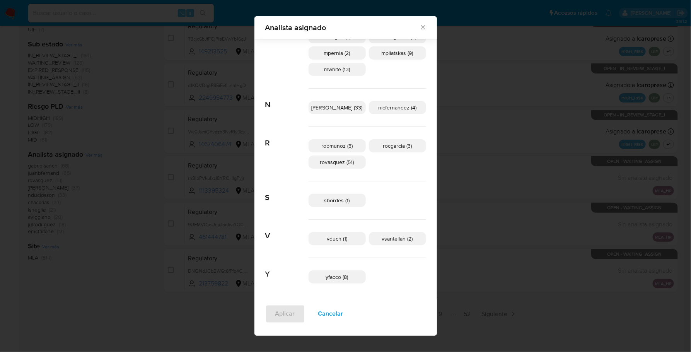
click at [421, 26] on icon "Cerrar" at bounding box center [423, 28] width 4 height 4
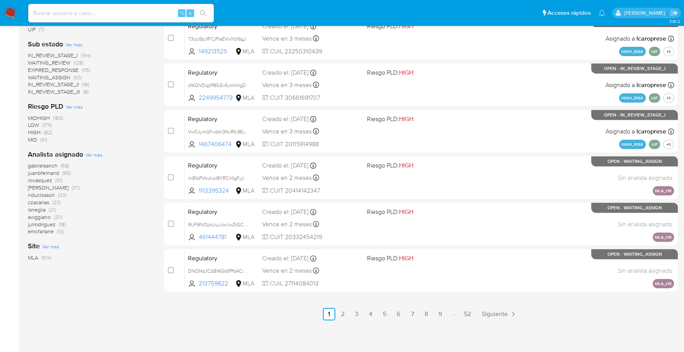
click at [8, 11] on img at bounding box center [10, 13] width 13 height 13
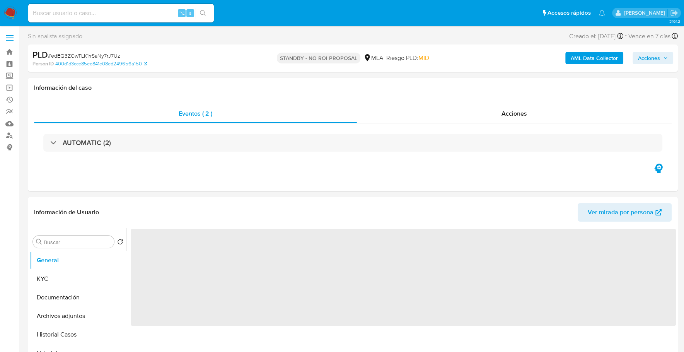
select select "10"
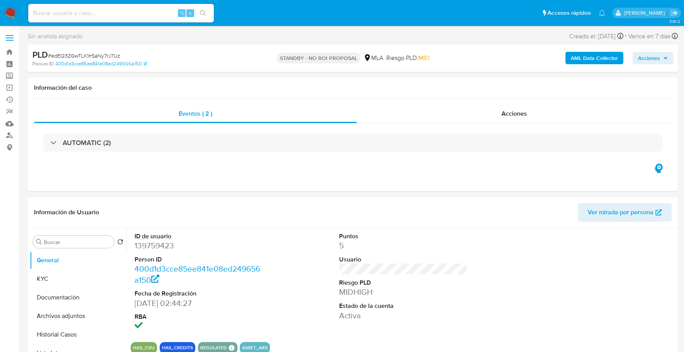
drag, startPoint x: 92, startPoint y: 20, endPoint x: 92, endPoint y: 9, distance: 11.2
click at [92, 20] on div "⌥ s" at bounding box center [121, 13] width 186 height 19
click at [92, 9] on input at bounding box center [121, 13] width 186 height 10
paste input "126220383"
type input "126220383"
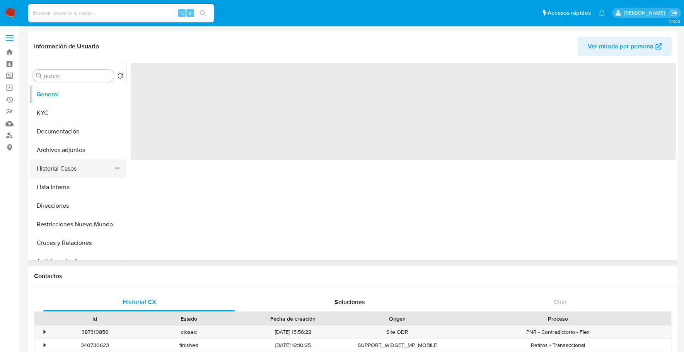
select select "10"
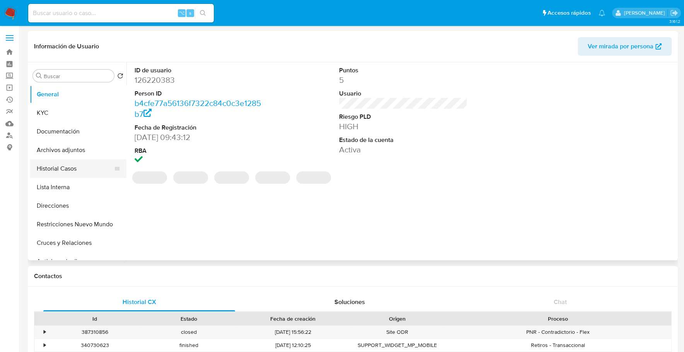
click at [60, 165] on button "Historial Casos" at bounding box center [75, 168] width 90 height 19
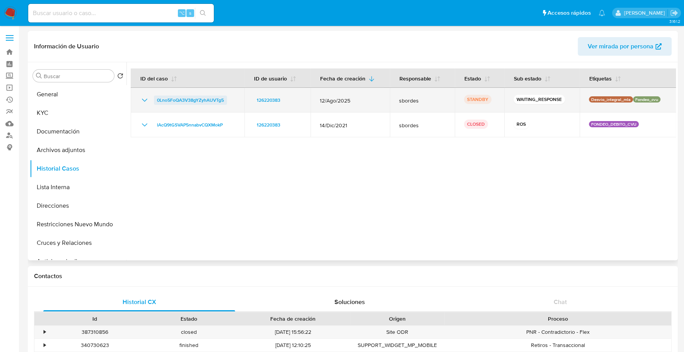
click at [175, 97] on span "0Lno5FoQA3V38gYZyhAUVTg5" at bounding box center [190, 100] width 67 height 9
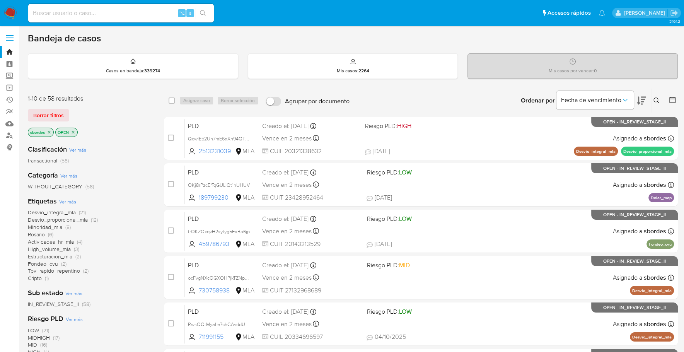
click at [50, 131] on icon "close-filter" at bounding box center [49, 132] width 3 height 3
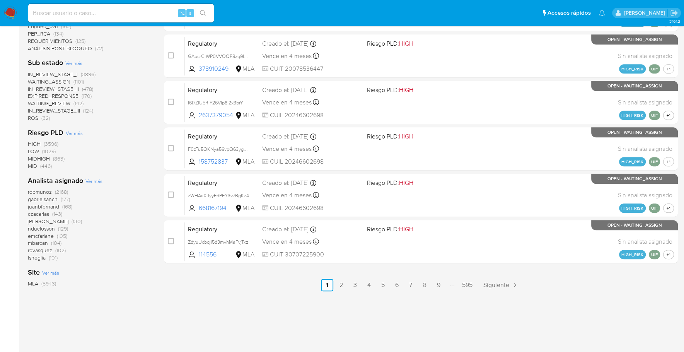
scroll to position [319, 0]
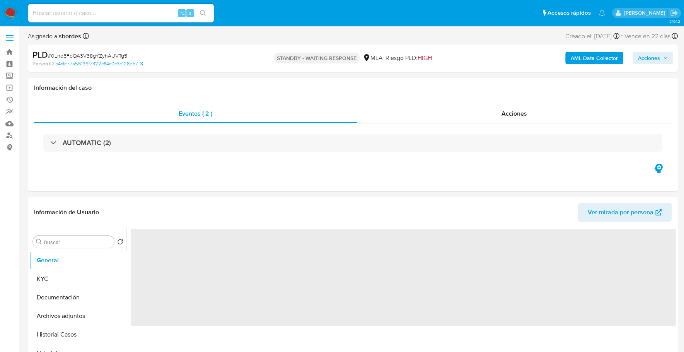
select select "10"
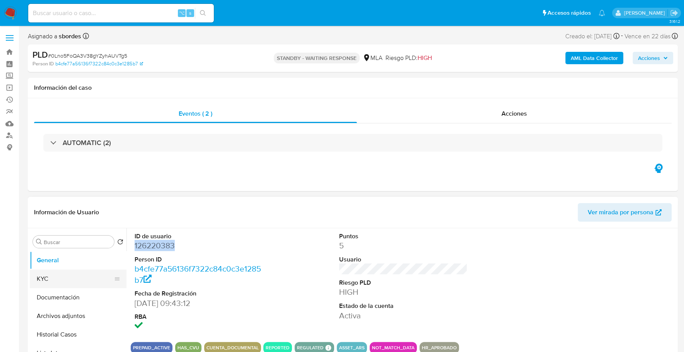
click at [55, 284] on button "KYC" at bounding box center [75, 279] width 90 height 19
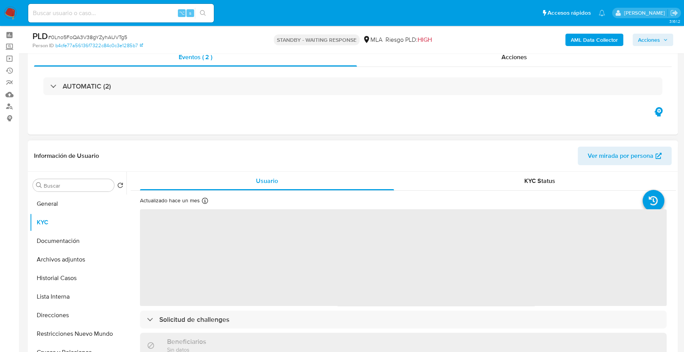
scroll to position [69, 0]
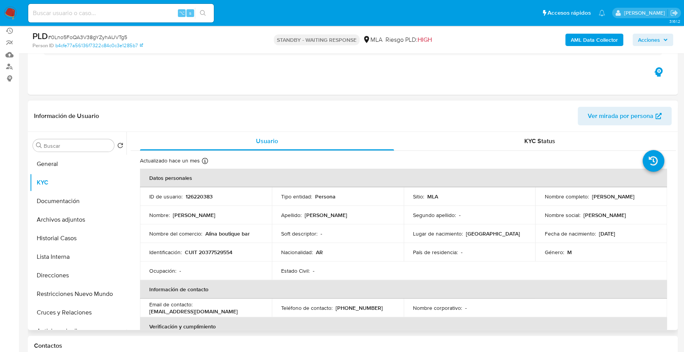
drag, startPoint x: 591, startPoint y: 195, endPoint x: 647, endPoint y: 196, distance: 56.1
click at [647, 196] on div "Nombre completo : Pablo Nicolas Matera" at bounding box center [601, 196] width 113 height 7
copy p "Pablo Nicolas Matera"
copy p "126220383"
drag, startPoint x: 591, startPoint y: 196, endPoint x: 653, endPoint y: 197, distance: 62.3
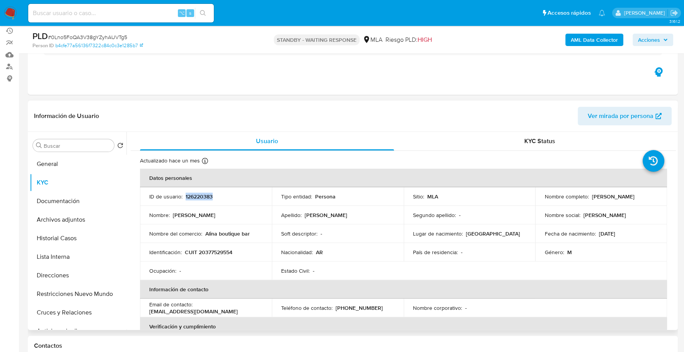
click at [653, 197] on div "Nombre completo : Pablo Nicolas Matera" at bounding box center [601, 196] width 113 height 7
copy p "Pablo Nicolas Matera"
copy p "20377529554"
click at [76, 13] on input at bounding box center [121, 13] width 186 height 10
paste input "EEc8PTpRIQazAagybsxGciFF"
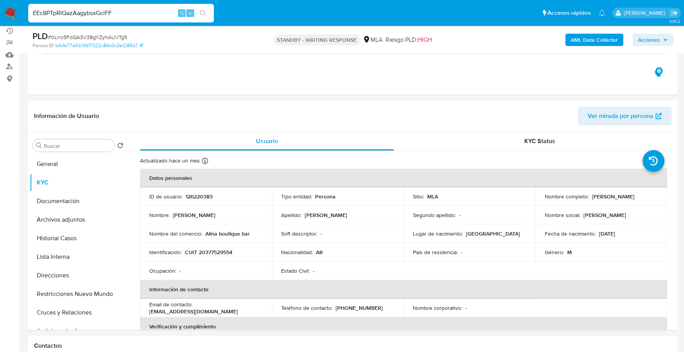
type input "EEc8PTpRIQazAagybsxGciFF"
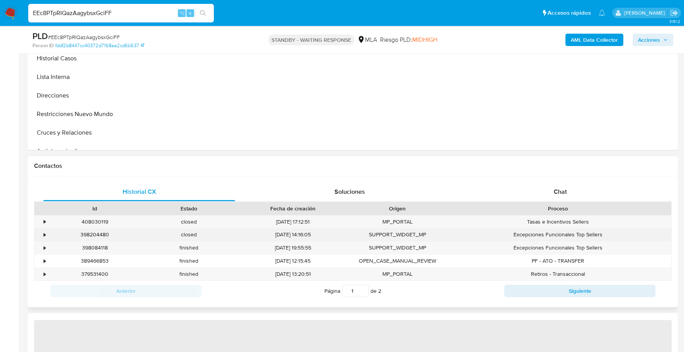
scroll to position [249, 0]
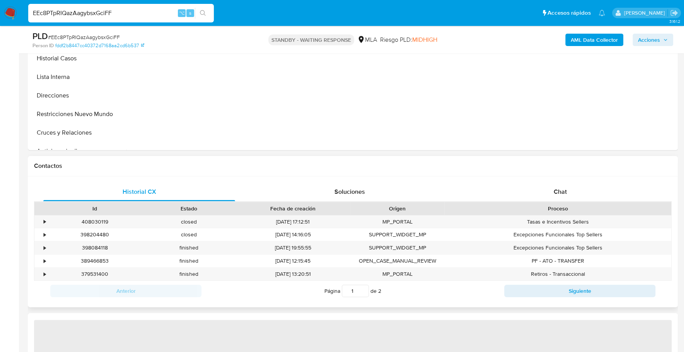
click at [558, 201] on div "Id Estado Fecha de creación Origen Proceso" at bounding box center [353, 208] width 638 height 14
select select "10"
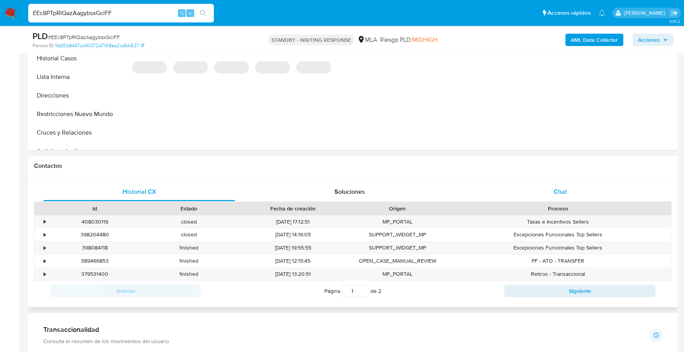
click at [558, 195] on span "Chat" at bounding box center [559, 191] width 13 height 9
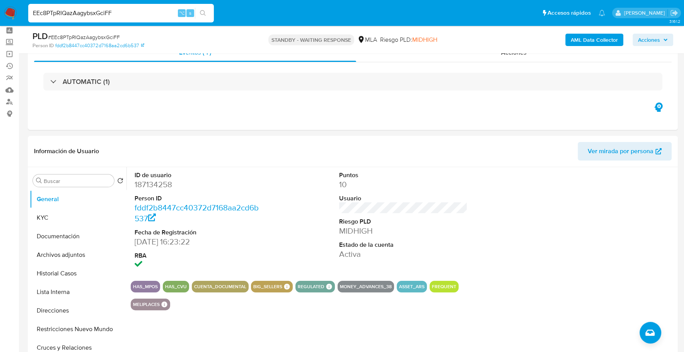
scroll to position [0, 0]
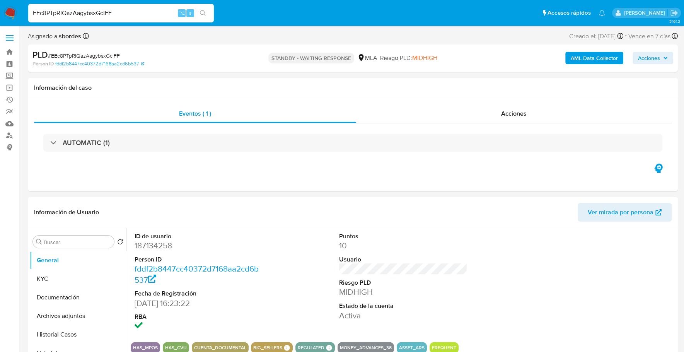
drag, startPoint x: 115, startPoint y: 13, endPoint x: 11, endPoint y: 11, distance: 104.0
click at [11, 11] on nav "Pausado Ver notificaciones EEc8PTpRIQazAagybsxGciFF ⌥ s Accesos rápidos Presion…" at bounding box center [342, 13] width 684 height 26
paste input "108918050"
type input "108918050"
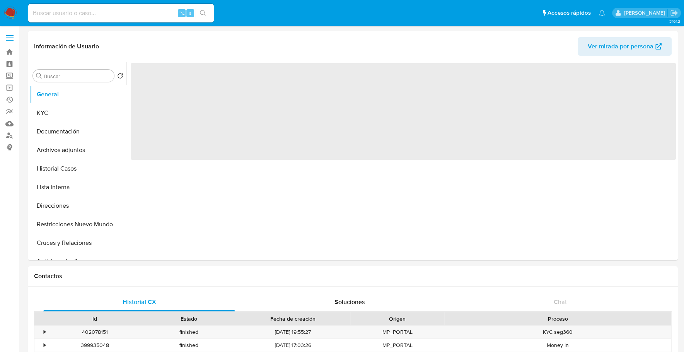
select select "10"
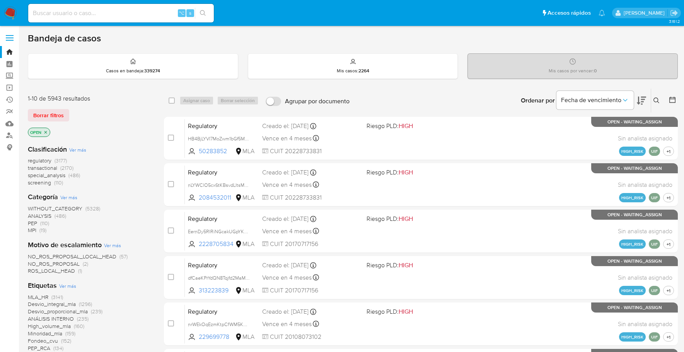
scroll to position [319, 0]
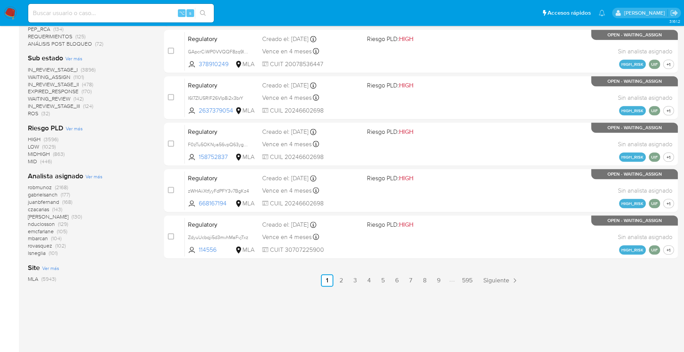
click at [11, 14] on img at bounding box center [10, 13] width 13 height 13
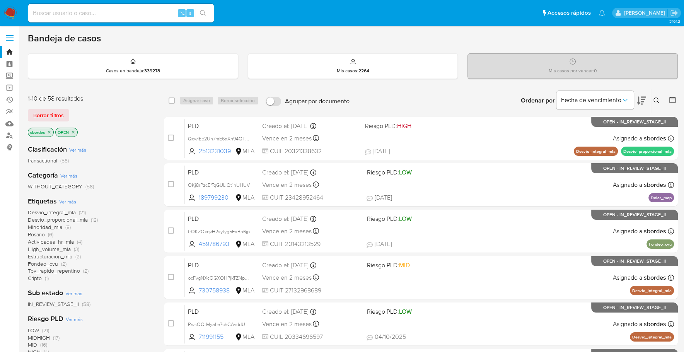
click at [50, 131] on icon "close-filter" at bounding box center [49, 132] width 3 height 3
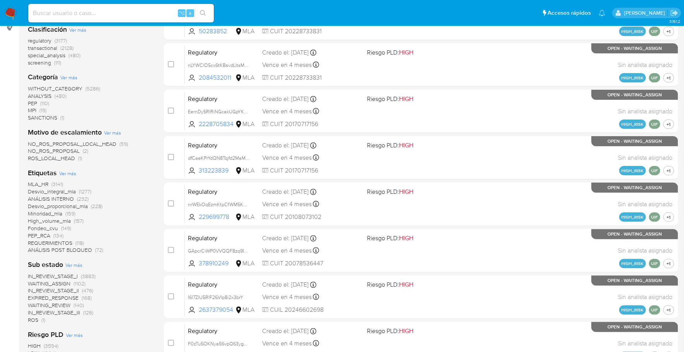
scroll to position [326, 0]
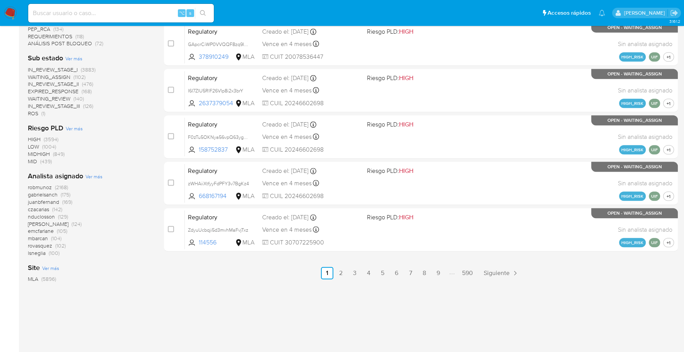
click at [96, 178] on span "Ver más" at bounding box center [93, 176] width 17 height 7
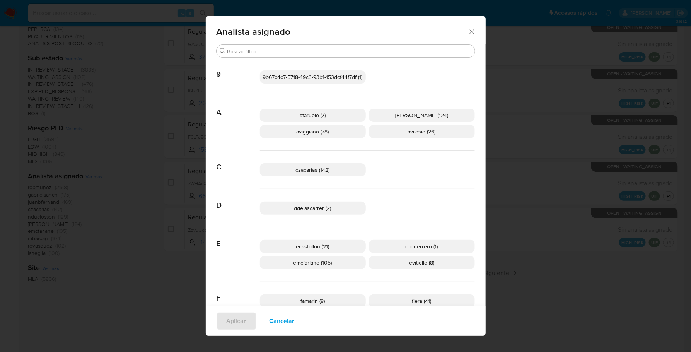
click at [468, 32] on icon "Cerrar" at bounding box center [472, 32] width 8 height 8
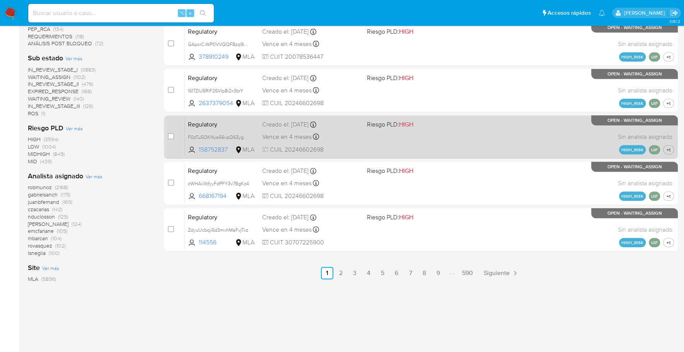
scroll to position [0, 0]
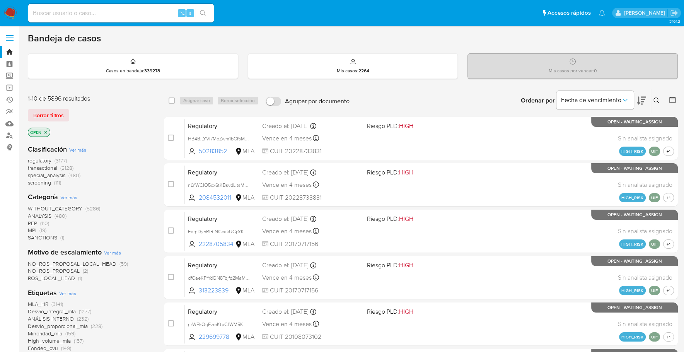
click at [676, 98] on icon at bounding box center [673, 100] width 8 height 8
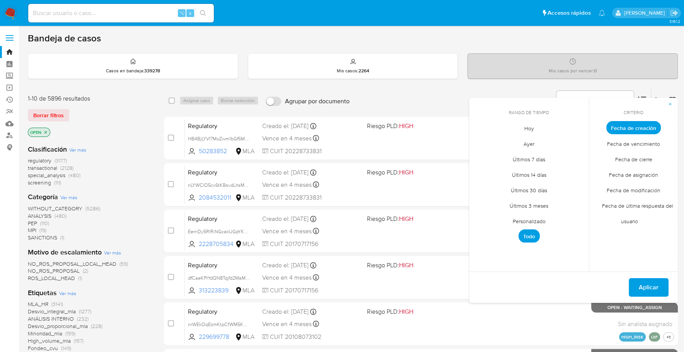
click at [533, 213] on span "Personalizado" at bounding box center [529, 221] width 49 height 16
click at [480, 141] on icon "Mes anterior" at bounding box center [480, 141] width 3 height 5
click at [547, 171] on button "1" at bounding box center [544, 170] width 12 height 12
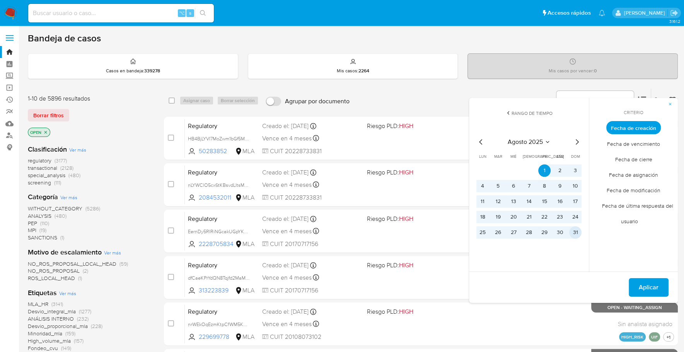
click at [574, 236] on button "31" at bounding box center [575, 232] width 12 height 12
click at [657, 291] on span "Aplicar" at bounding box center [649, 287] width 20 height 17
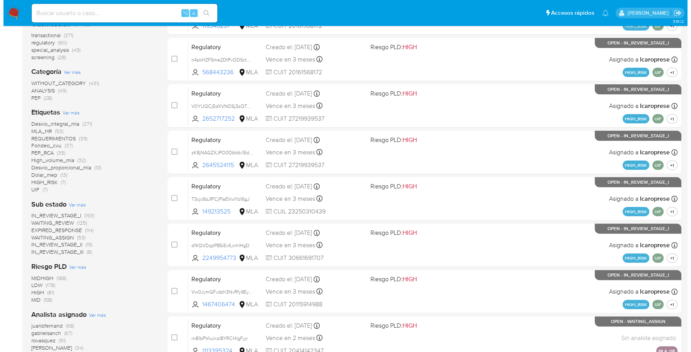
scroll to position [285, 0]
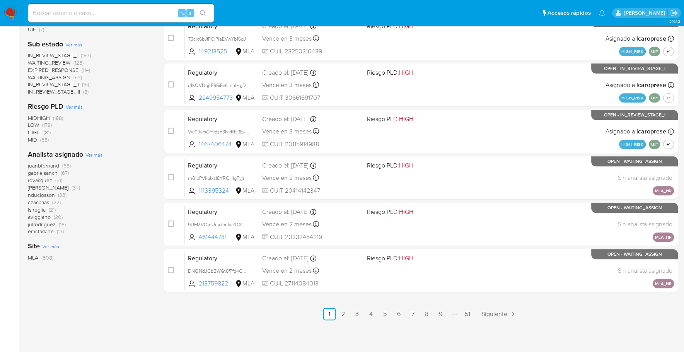
click at [89, 156] on span "Ver más" at bounding box center [93, 154] width 17 height 7
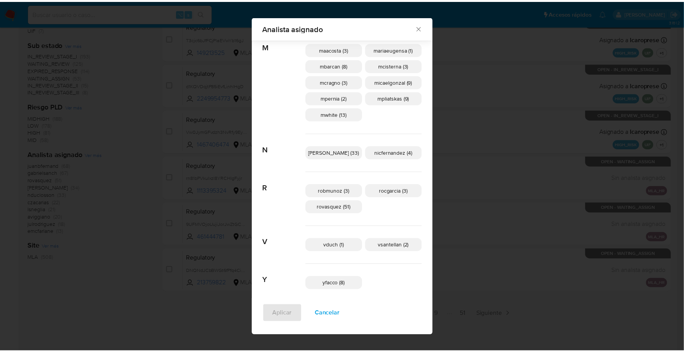
scroll to position [345, 0]
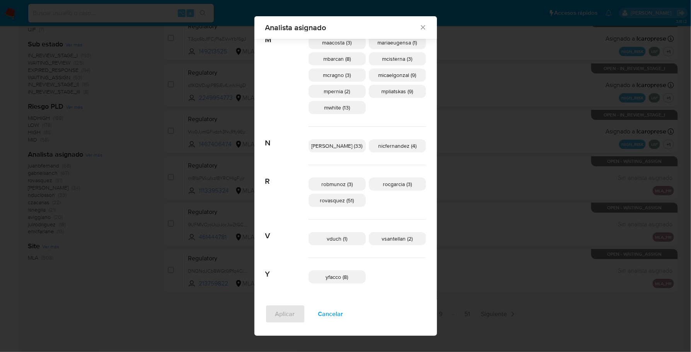
click at [419, 27] on icon "Cerrar" at bounding box center [423, 28] width 8 height 8
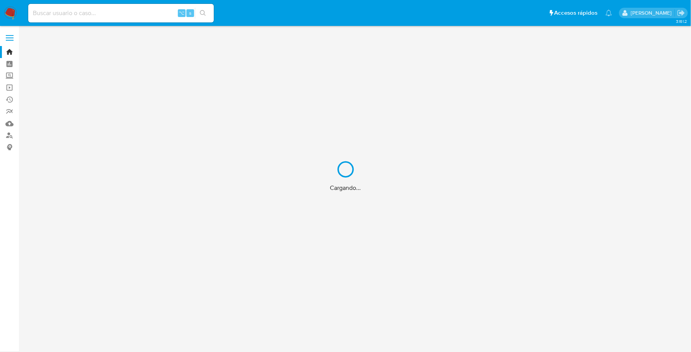
click at [126, 13] on div "Cargando..." at bounding box center [345, 176] width 691 height 352
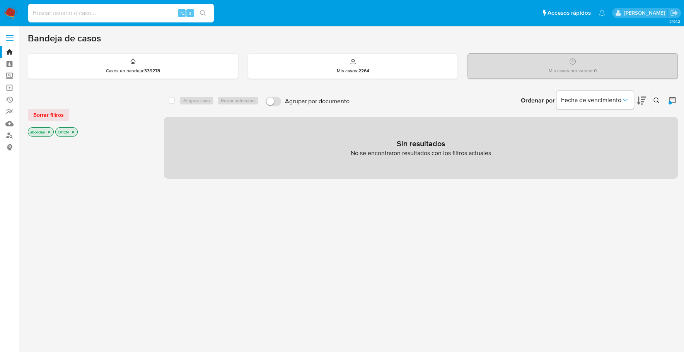
click at [133, 12] on input at bounding box center [121, 13] width 186 height 10
paste input "betXrJqVzK3hpq927AER6FdP"
type input "betXrJqVzK3hpq927AER6FdP"
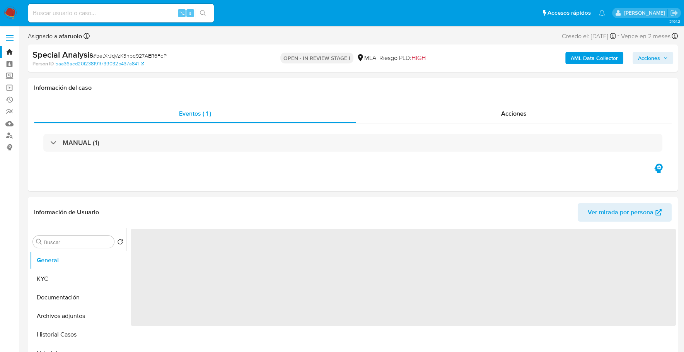
select select "10"
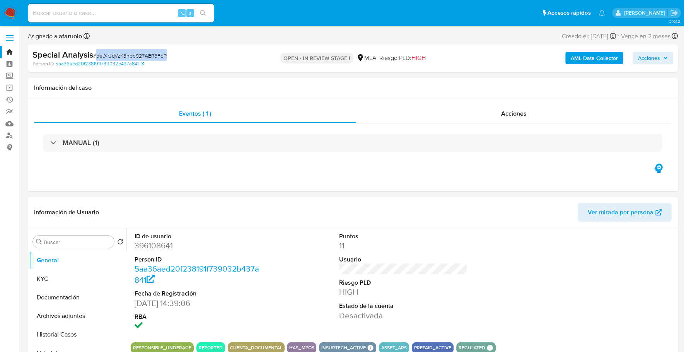
copy span "betXrJqVzK3hpq927AER6FdP"
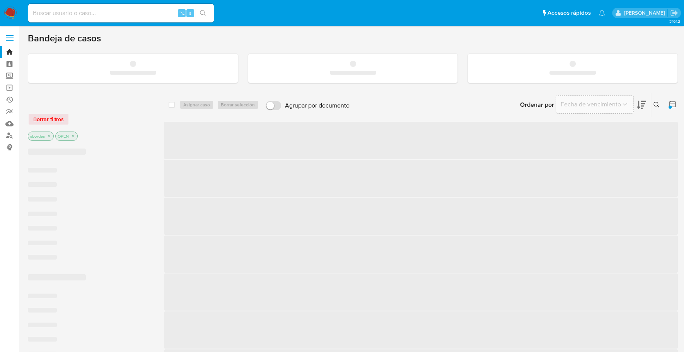
click at [99, 15] on input at bounding box center [121, 13] width 186 height 10
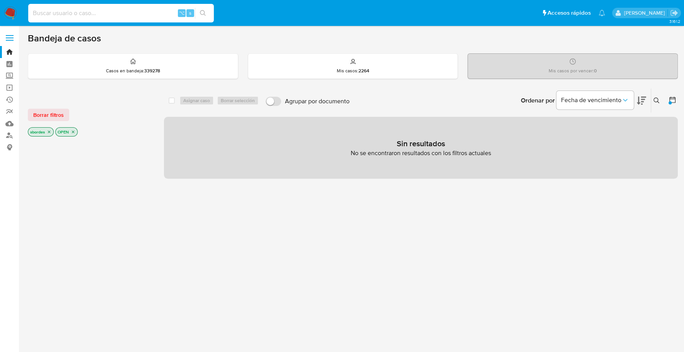
paste input "reC3XbjZE6RZ4ogjgiNDiimn"
type input "reC3XbjZE6RZ4ogjgiNDiimn"
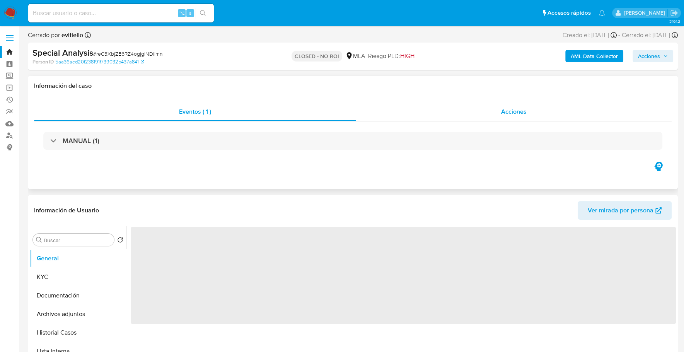
select select "10"
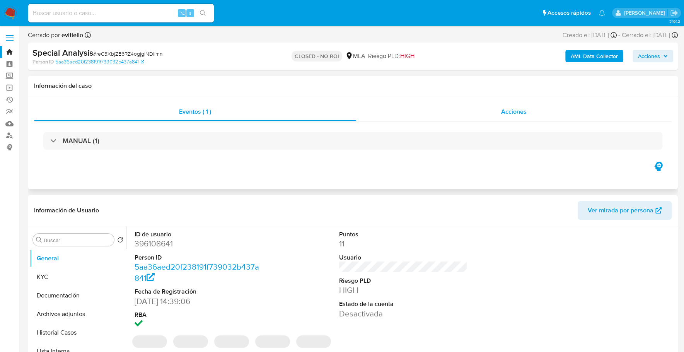
click at [528, 111] on div "Acciones" at bounding box center [514, 111] width 316 height 19
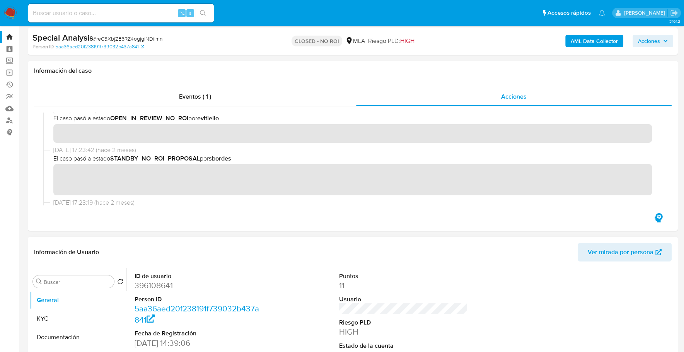
scroll to position [176, 0]
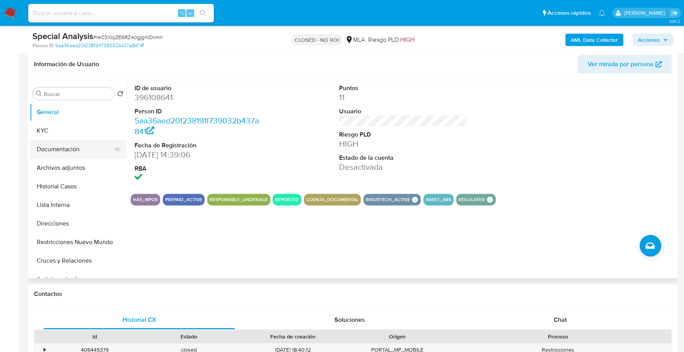
click at [76, 156] on button "Documentación" at bounding box center [75, 149] width 90 height 19
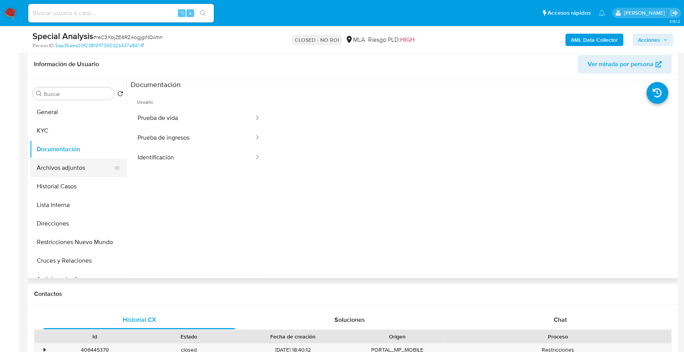
click at [79, 168] on button "Archivos adjuntos" at bounding box center [75, 168] width 90 height 19
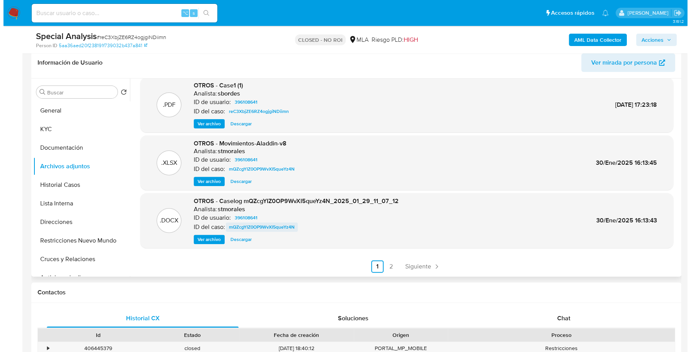
scroll to position [178, 0]
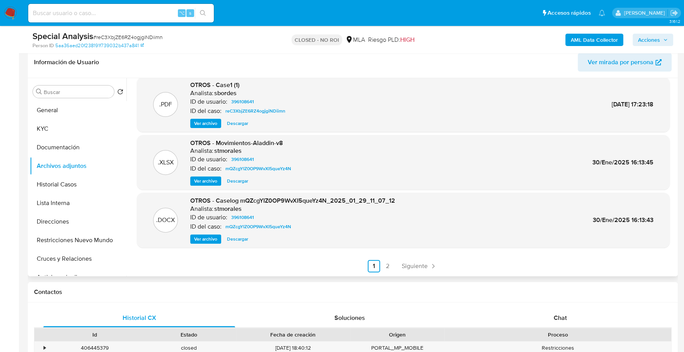
click at [198, 241] on span "Ver archivo" at bounding box center [205, 239] width 23 height 8
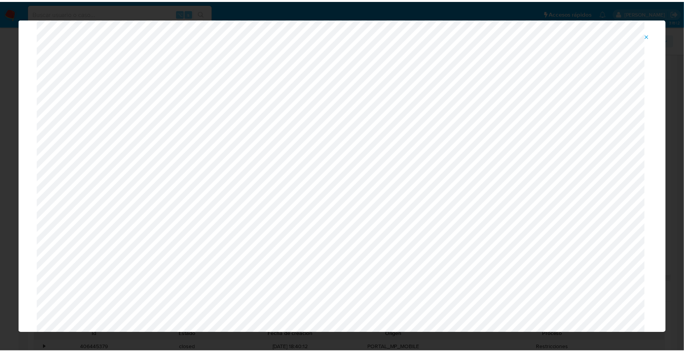
scroll to position [0, 0]
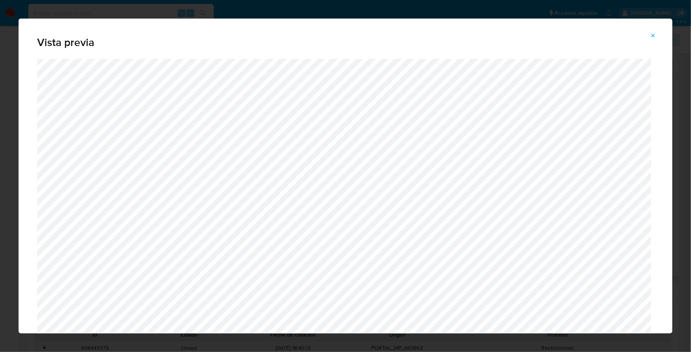
click at [655, 34] on icon "Attachment preview" at bounding box center [653, 35] width 6 height 6
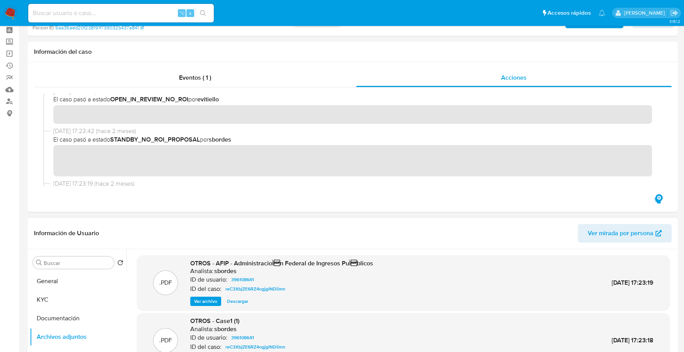
scroll to position [159, 0]
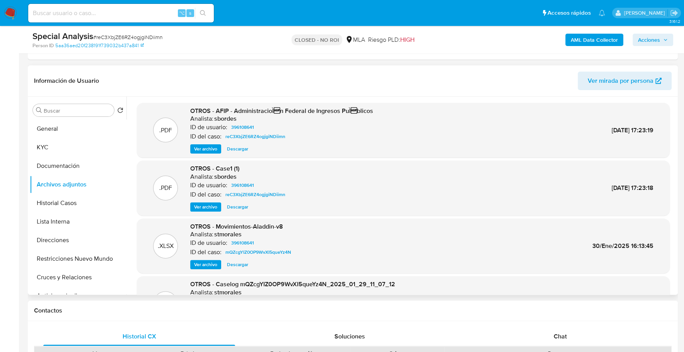
click at [246, 265] on span "Descargar" at bounding box center [237, 265] width 21 height 8
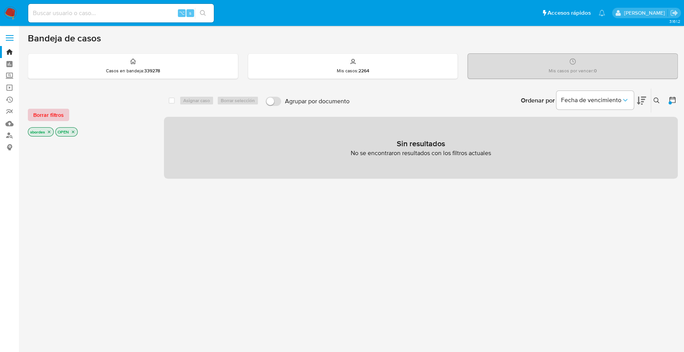
click at [38, 113] on span "Borrar filtros" at bounding box center [48, 114] width 31 height 11
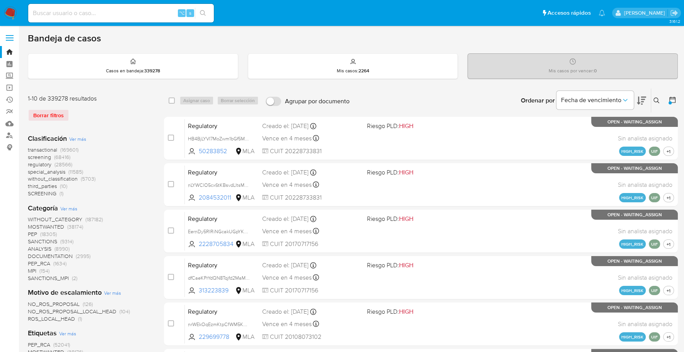
click at [657, 98] on icon at bounding box center [657, 100] width 6 height 6
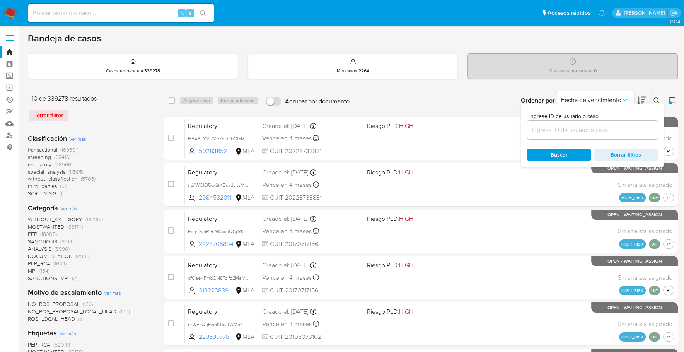
click at [570, 141] on div "Ingrese ID de usuario o caso Buscar Borrar filtros" at bounding box center [592, 135] width 143 height 63
click at [571, 125] on input at bounding box center [592, 130] width 131 height 10
paste input "betXrJqVzK3hpq927AER6FdP"
type input "betXrJqVzK3hpq927AER6FdP"
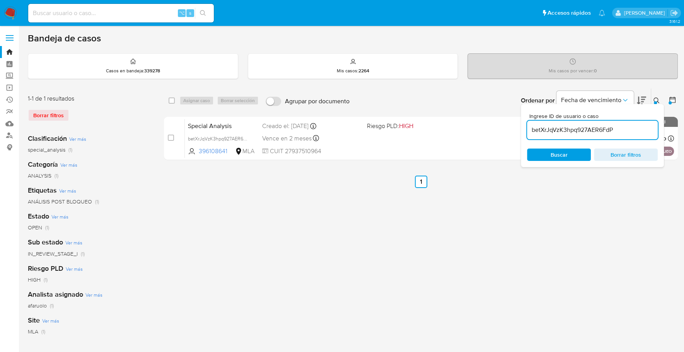
click at [657, 101] on icon at bounding box center [657, 100] width 6 height 6
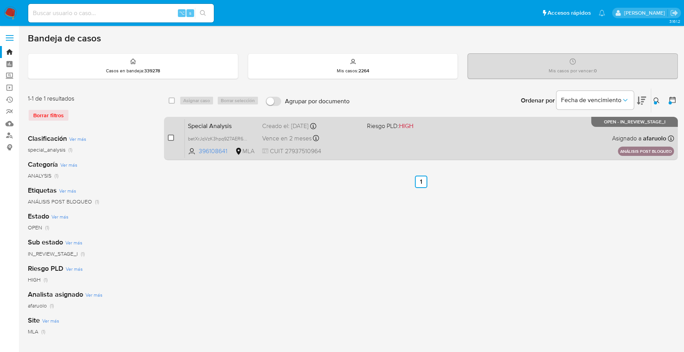
click at [168, 137] on input "checkbox" at bounding box center [171, 138] width 6 height 6
checkbox input "true"
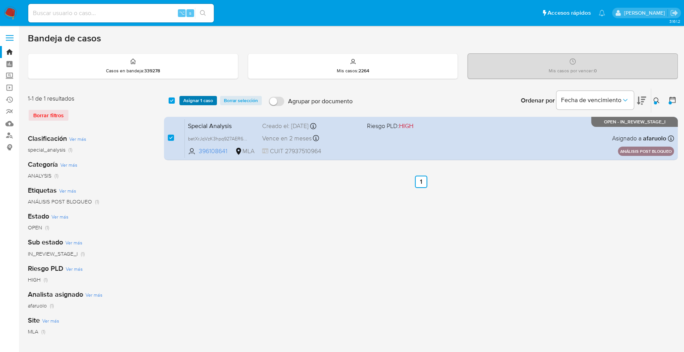
click at [196, 99] on span "Asignar 1 caso" at bounding box center [198, 101] width 30 height 8
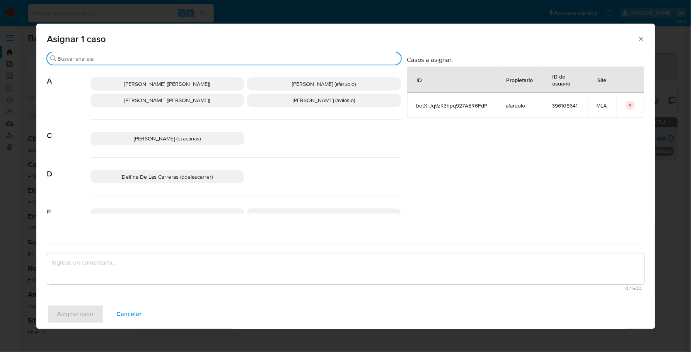
click at [111, 60] on input "Buscar" at bounding box center [228, 58] width 340 height 7
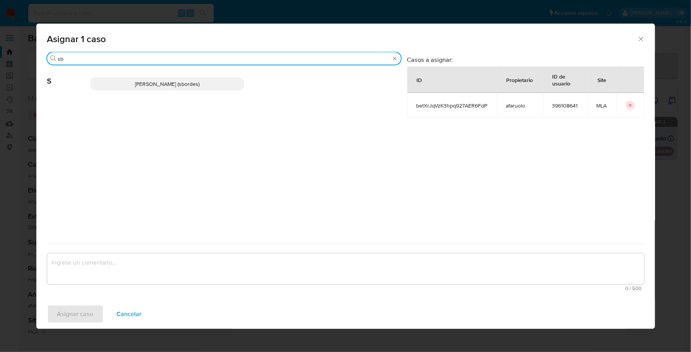
type input "sb"
click at [122, 81] on p "Stefania Bordes (sbordes)" at bounding box center [167, 83] width 154 height 13
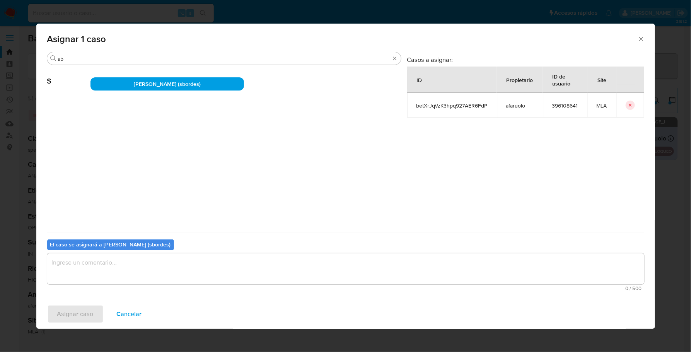
click at [125, 280] on textarea "assign-modal" at bounding box center [345, 268] width 597 height 31
click at [67, 320] on span "Asignar caso" at bounding box center [75, 314] width 36 height 17
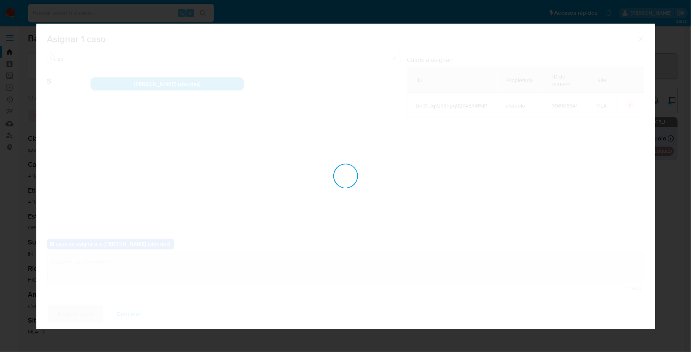
checkbox input "false"
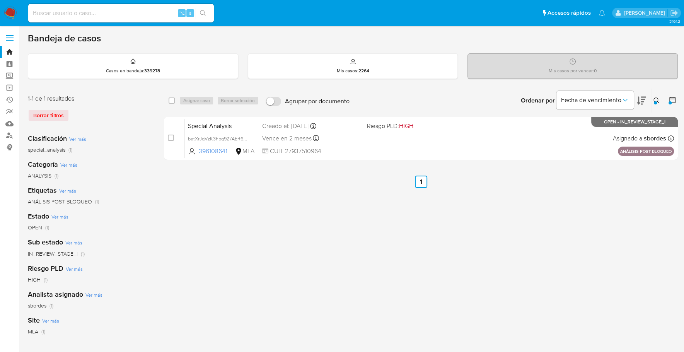
click at [656, 97] on icon at bounding box center [657, 100] width 6 height 6
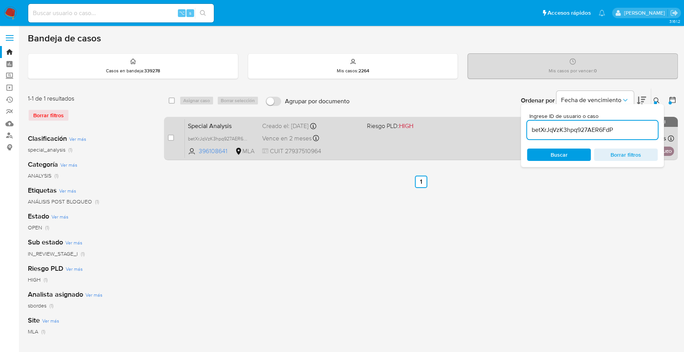
drag, startPoint x: 635, startPoint y: 132, endPoint x: 519, endPoint y: 130, distance: 116.4
click at [519, 130] on div "select-all-cases-checkbox Asignar caso Borrar selección Agrupar por documento O…" at bounding box center [421, 125] width 514 height 75
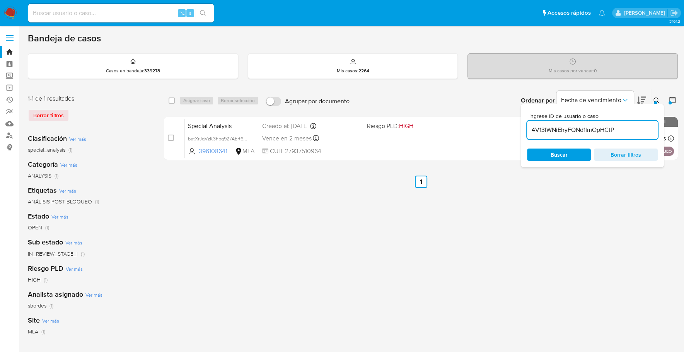
type input "4V13IWNiEhyFQNd1ImOpHCtP"
click at [661, 96] on button at bounding box center [657, 100] width 13 height 9
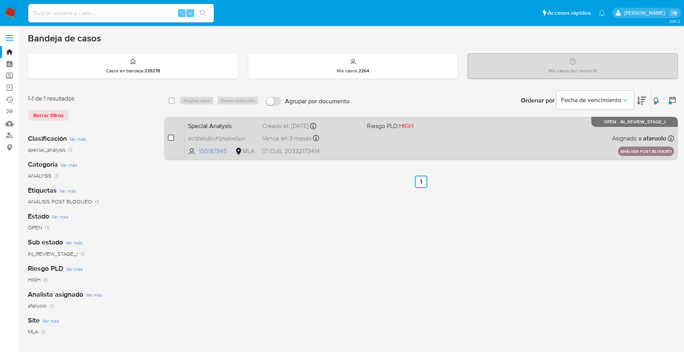
click at [172, 136] on input "checkbox" at bounding box center [171, 138] width 6 height 6
checkbox input "true"
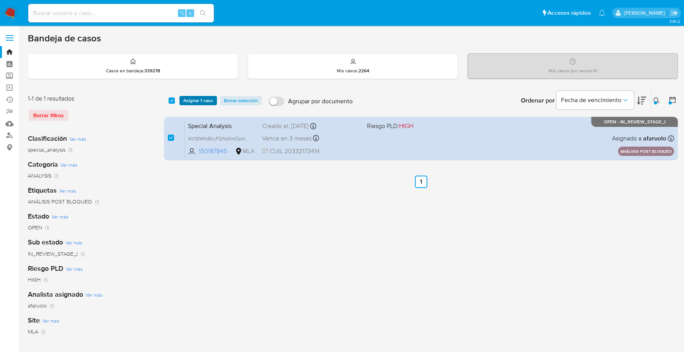
click at [186, 99] on span "Asignar 1 caso" at bounding box center [198, 101] width 30 height 8
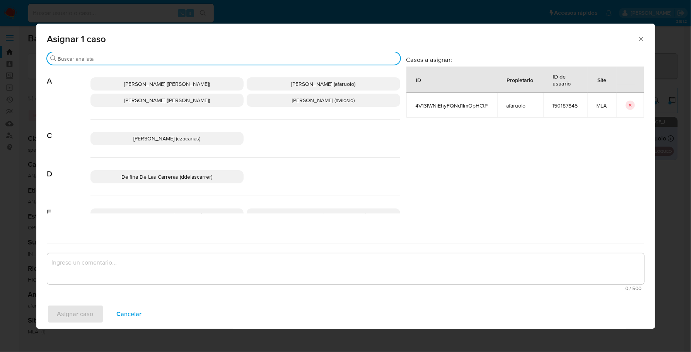
click at [100, 60] on input "Buscar" at bounding box center [227, 58] width 339 height 7
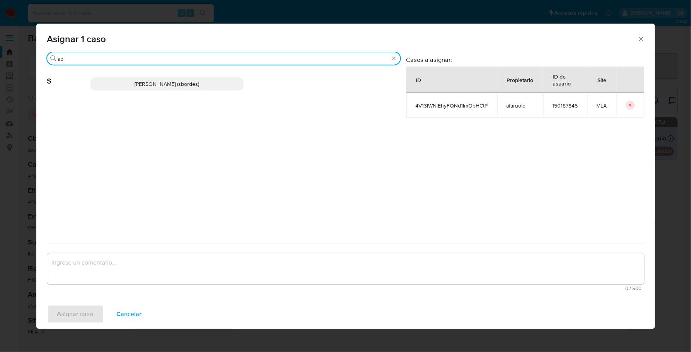
type input "sb"
click at [139, 85] on span "Stefania Bordes (sbordes)" at bounding box center [167, 84] width 65 height 8
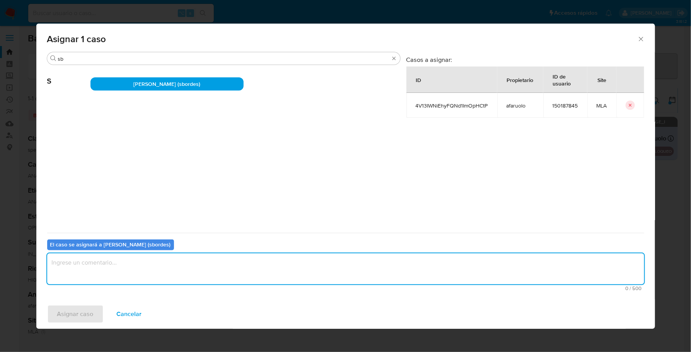
click at [109, 262] on textarea "assign-modal" at bounding box center [345, 268] width 597 height 31
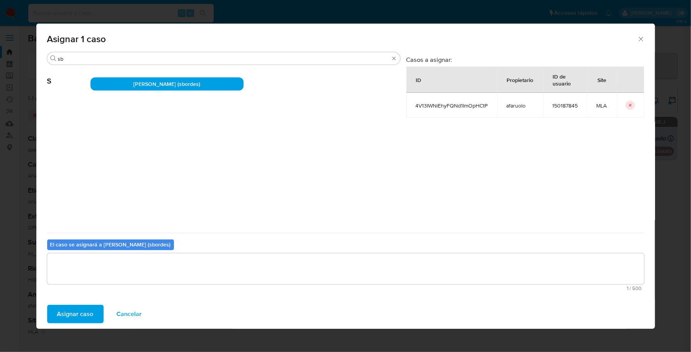
click at [67, 306] on span "Asignar caso" at bounding box center [75, 314] width 36 height 17
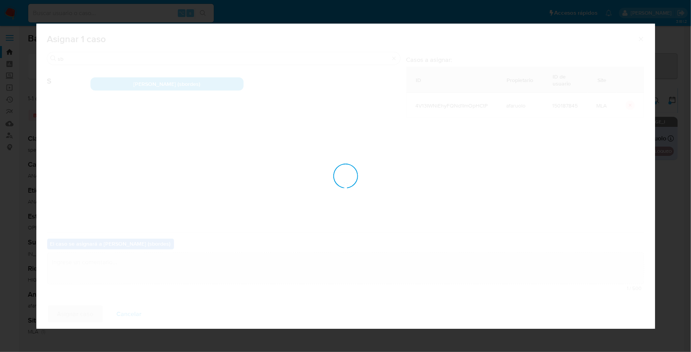
checkbox input "false"
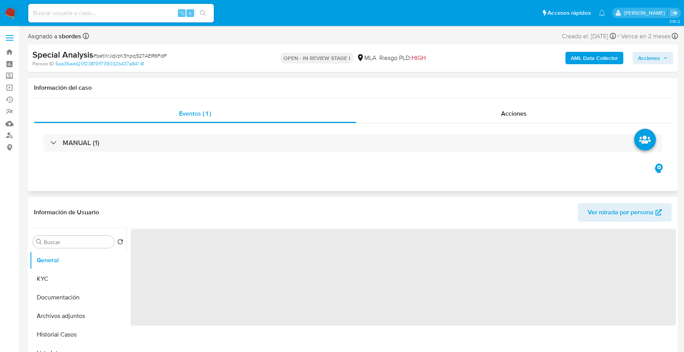
select select "10"
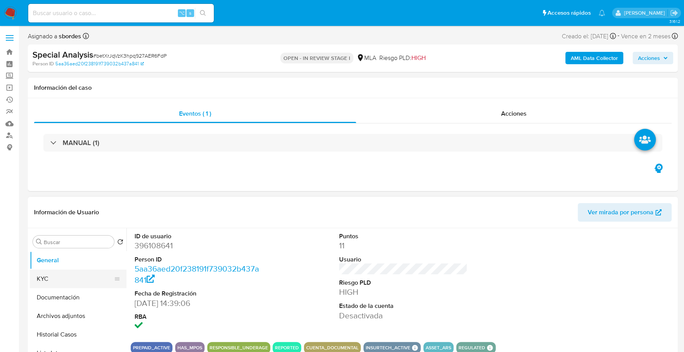
click at [68, 282] on button "KYC" at bounding box center [75, 279] width 90 height 19
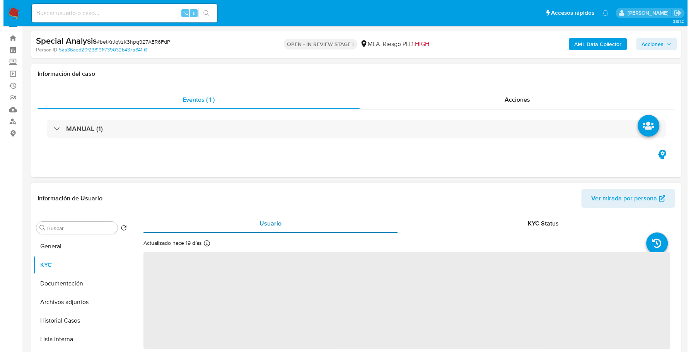
scroll to position [62, 0]
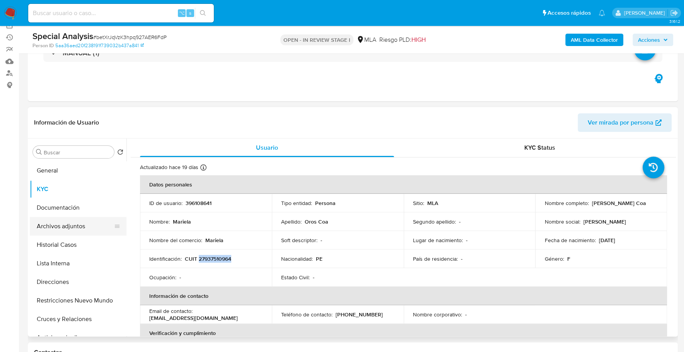
click at [70, 227] on button "Archivos adjuntos" at bounding box center [75, 226] width 90 height 19
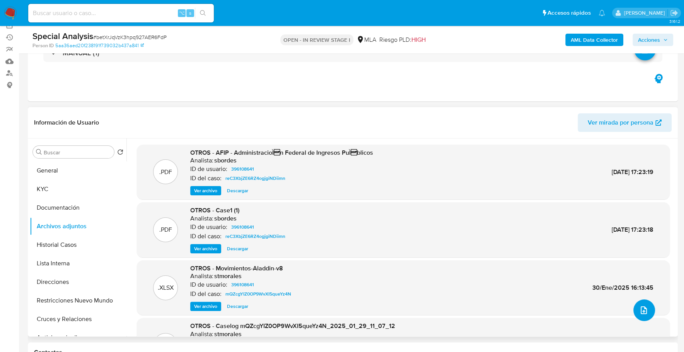
click at [639, 309] on icon "upload-file" at bounding box center [643, 310] width 9 height 9
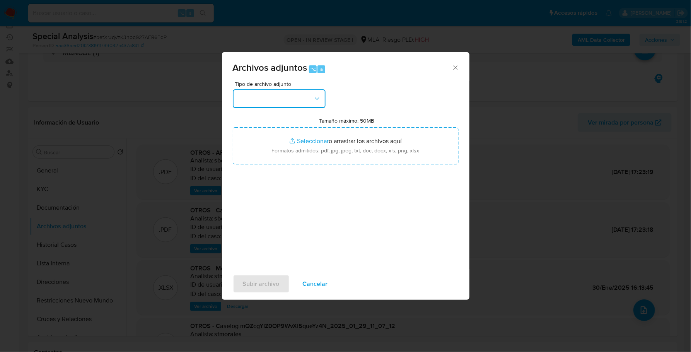
click at [311, 97] on button "button" at bounding box center [279, 98] width 93 height 19
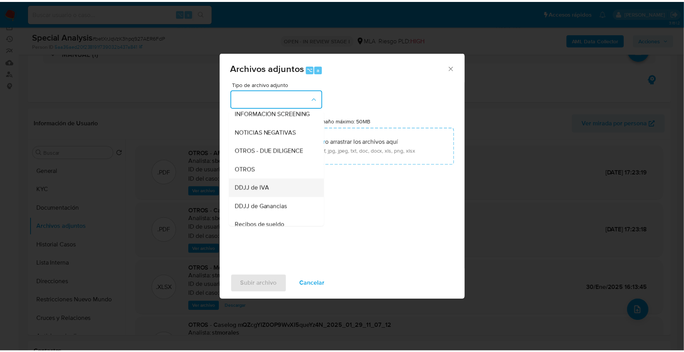
scroll to position [101, 0]
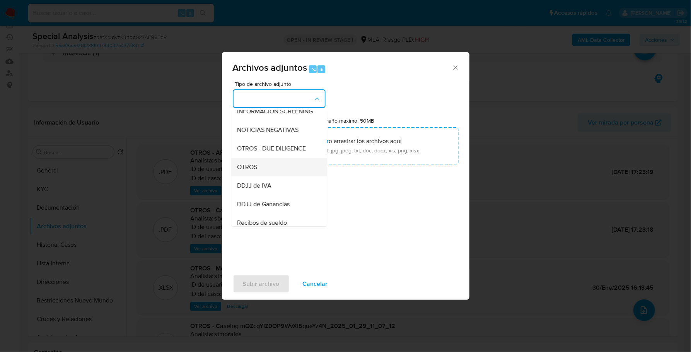
click at [271, 176] on div "OTROS" at bounding box center [276, 167] width 79 height 19
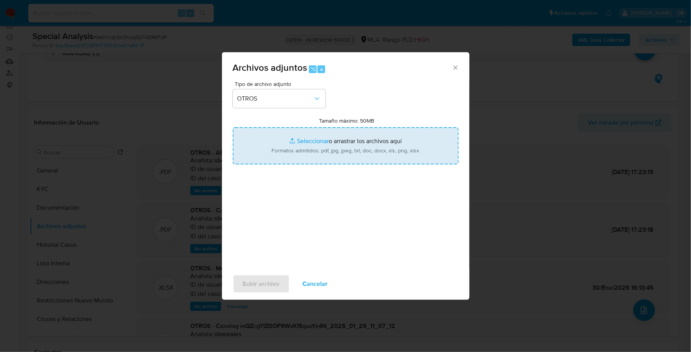
click at [309, 145] on input "Tamaño máximo: 50MB Seleccionar archivos" at bounding box center [346, 145] width 226 height 37
type input "C:\fakepath\CERTIFICACION OROS LEGALIZADO POR EL CONSEJO.pdf"
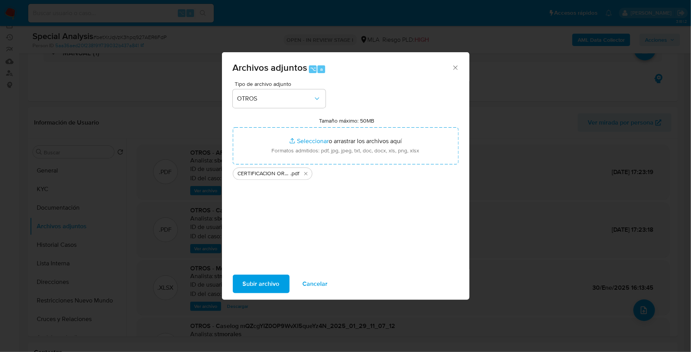
click at [255, 289] on span "Subir archivo" at bounding box center [261, 283] width 37 height 17
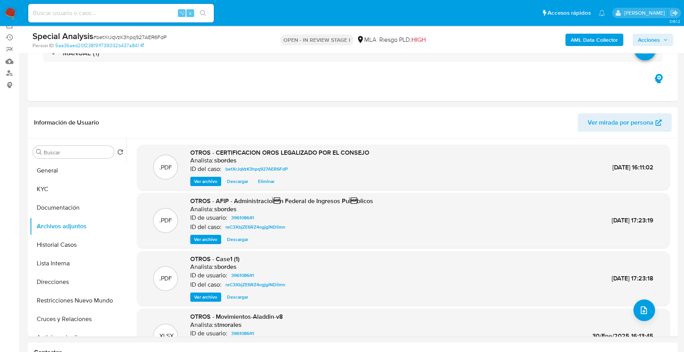
click at [651, 39] on span "Acciones" at bounding box center [649, 40] width 22 height 12
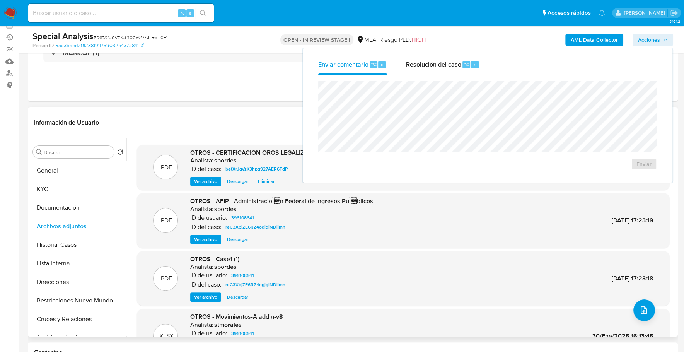
click at [229, 109] on div "Información de Usuario Ver mirada por persona" at bounding box center [353, 122] width 650 height 31
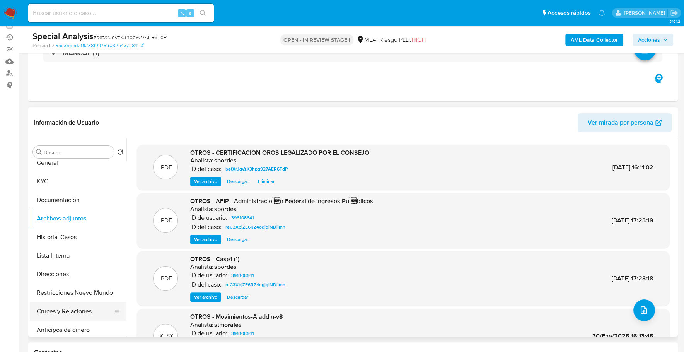
scroll to position [18, 0]
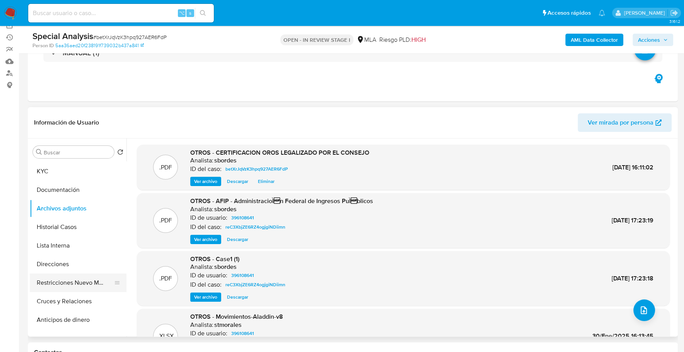
click at [80, 287] on button "Restricciones Nuevo Mundo" at bounding box center [75, 282] width 90 height 19
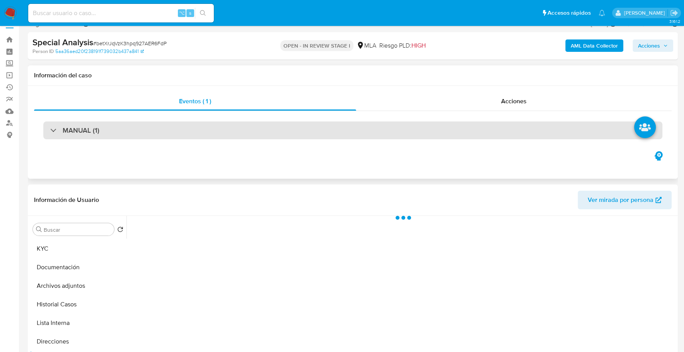
scroll to position [19, 0]
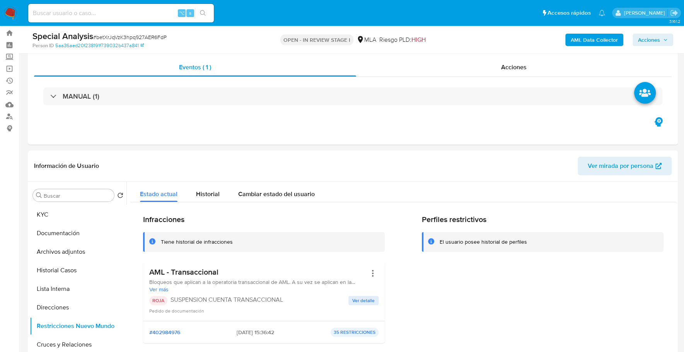
click at [662, 37] on span "Acciones" at bounding box center [653, 39] width 30 height 11
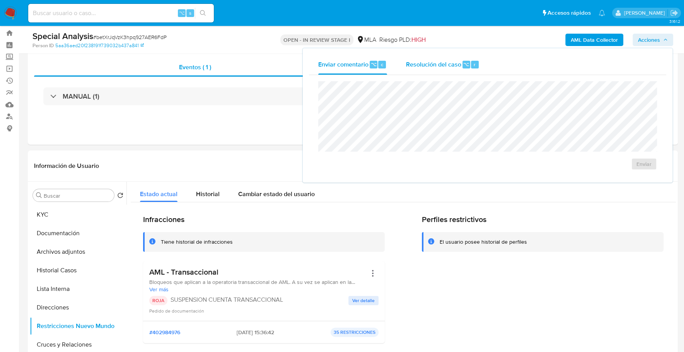
click at [438, 63] on span "Resolución del caso" at bounding box center [433, 64] width 55 height 9
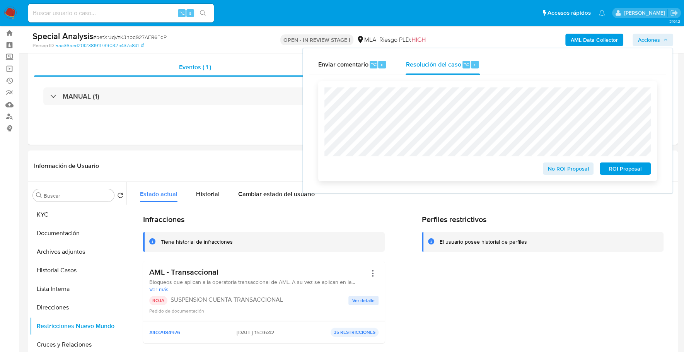
click at [560, 172] on span "No ROI Proposal" at bounding box center [568, 168] width 40 height 11
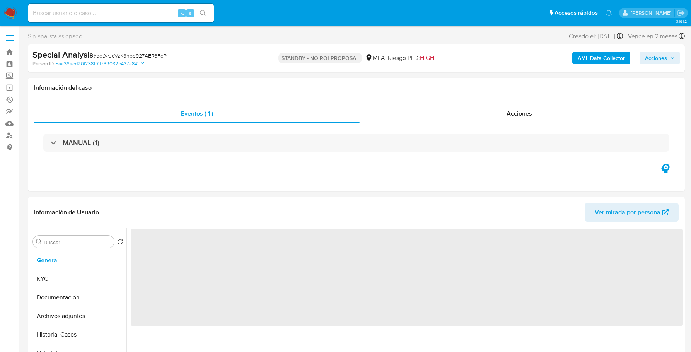
select select "10"
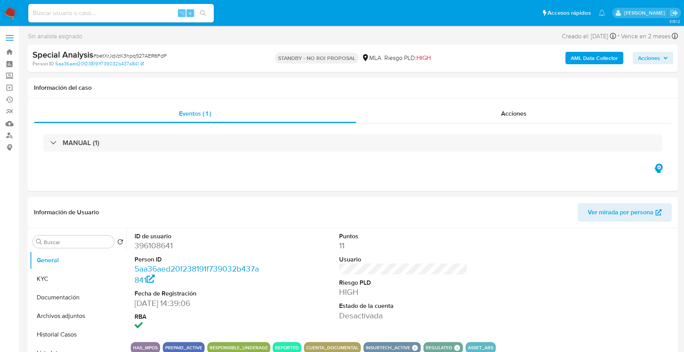
click at [125, 11] on input at bounding box center [121, 13] width 186 height 10
paste input "4V13IWNiEhyFQNd1ImOpHCtP"
type input "4V13IWNiEhyFQNd1ImOpHCtP"
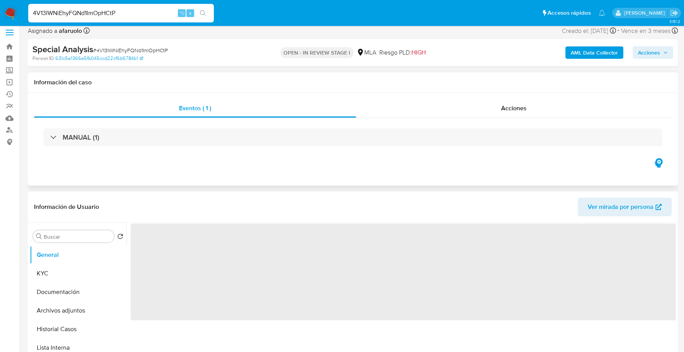
select select "10"
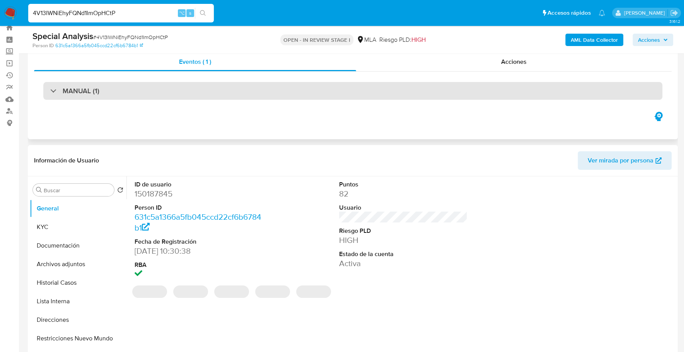
scroll to position [108, 0]
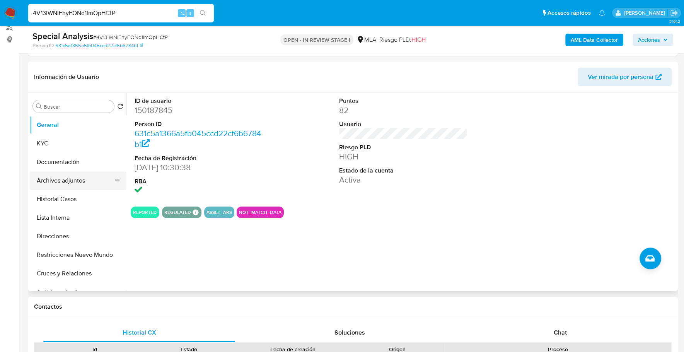
click at [87, 179] on button "Archivos adjuntos" at bounding box center [75, 180] width 90 height 19
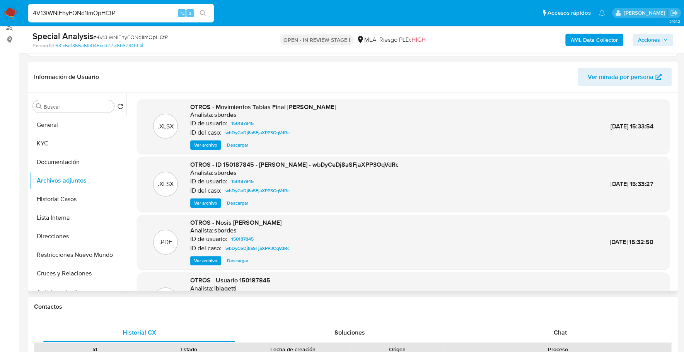
click at [237, 205] on span "Descargar" at bounding box center [237, 203] width 21 height 8
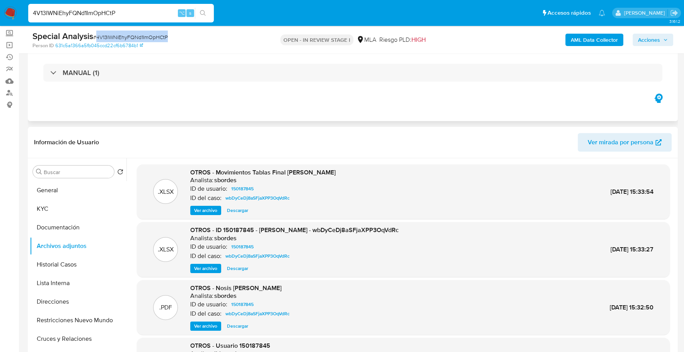
scroll to position [0, 0]
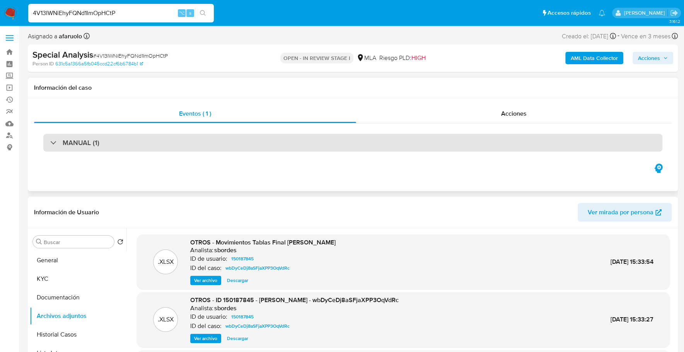
click at [161, 147] on div "MANUAL (1)" at bounding box center [352, 143] width 619 height 18
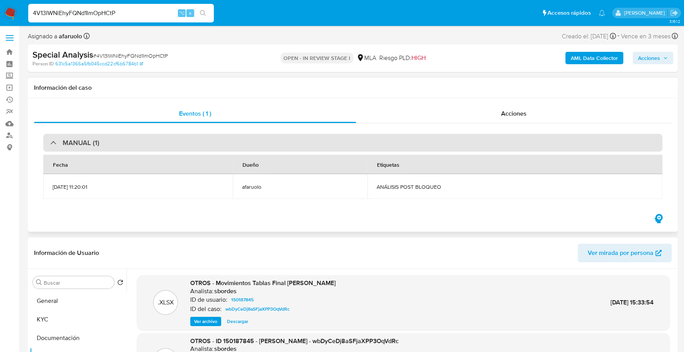
click at [161, 145] on div "MANUAL (1)" at bounding box center [352, 143] width 619 height 18
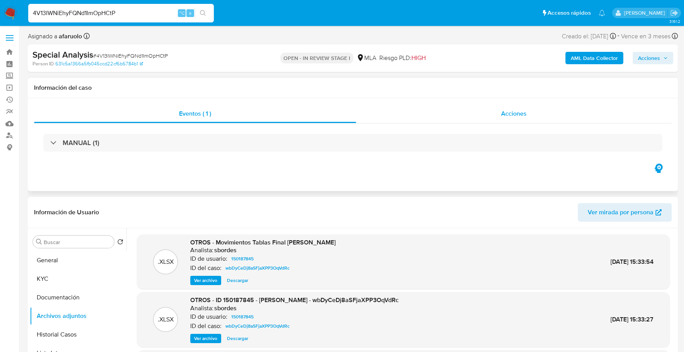
click at [514, 117] on span "Acciones" at bounding box center [514, 113] width 26 height 9
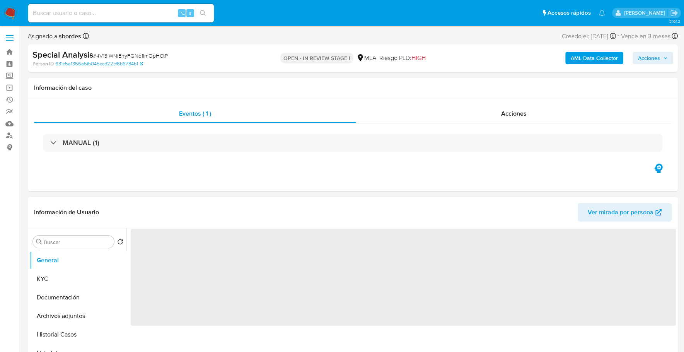
select select "10"
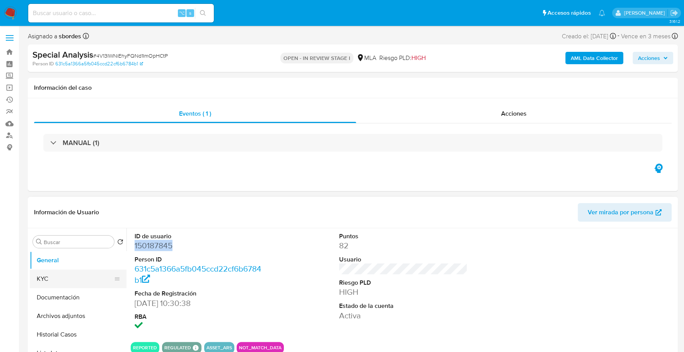
click at [51, 273] on button "KYC" at bounding box center [75, 279] width 90 height 19
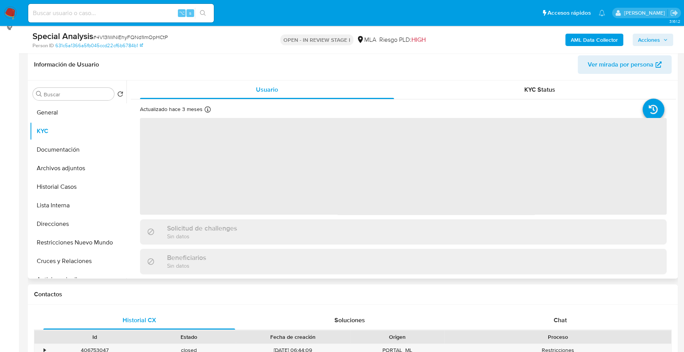
scroll to position [137, 0]
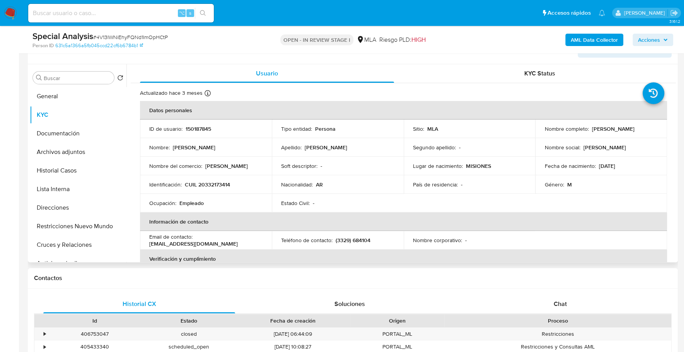
drag, startPoint x: 590, startPoint y: 129, endPoint x: 655, endPoint y: 134, distance: 65.5
click at [655, 134] on td "Nombre completo : Leandro Mauricio Torres" at bounding box center [601, 128] width 132 height 19
copy p "[PERSON_NAME]"
drag, startPoint x: 220, startPoint y: 180, endPoint x: 191, endPoint y: 188, distance: 29.3
click at [191, 188] on p "CUIL 20332173414" at bounding box center [207, 184] width 45 height 7
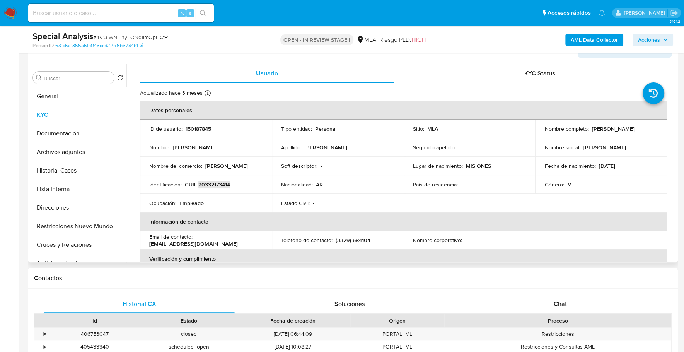
copy p "20332173414"
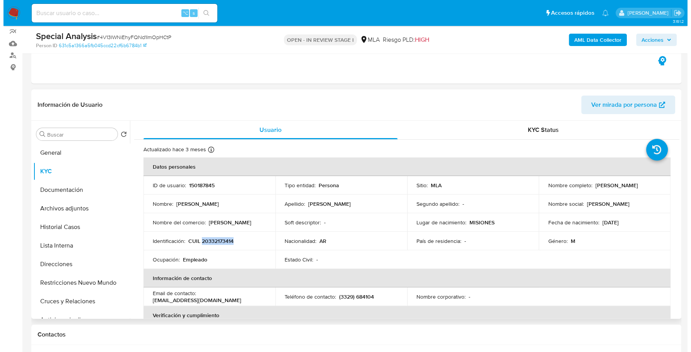
scroll to position [89, 0]
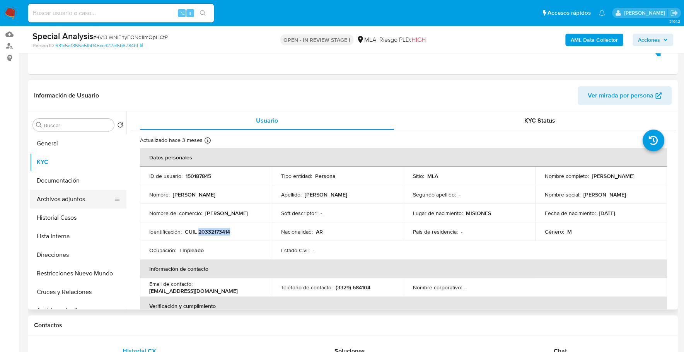
click at [79, 194] on button "Archivos adjuntos" at bounding box center [75, 199] width 90 height 19
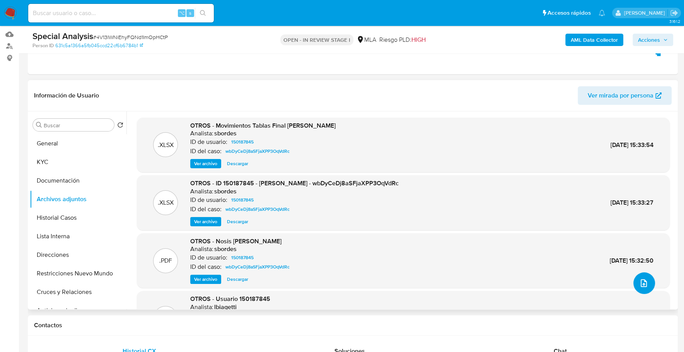
click at [643, 285] on icon "upload-file" at bounding box center [643, 282] width 9 height 9
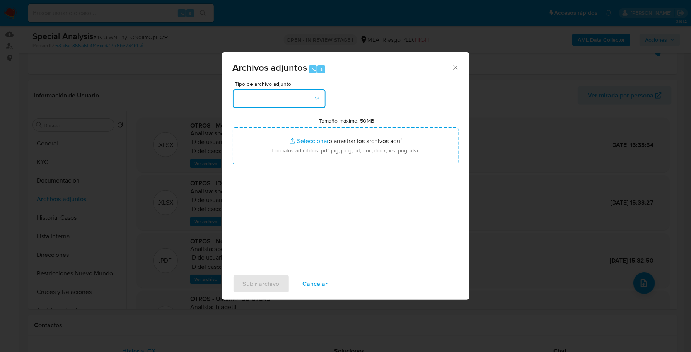
click at [262, 100] on button "button" at bounding box center [279, 98] width 93 height 19
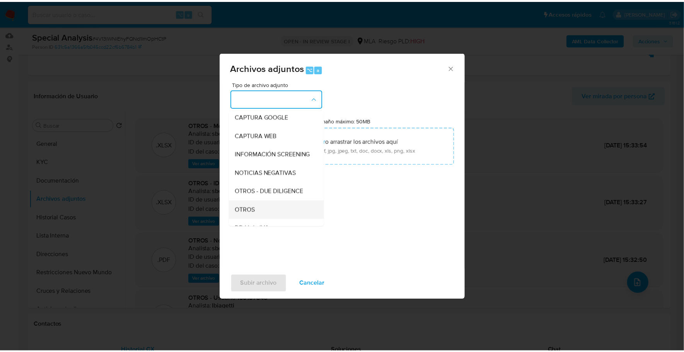
scroll to position [109, 0]
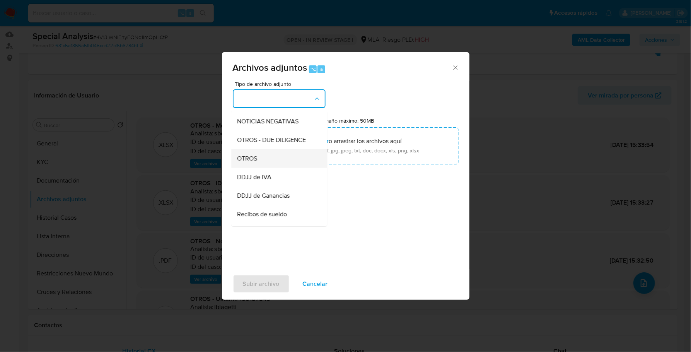
click at [259, 157] on div "OTROS" at bounding box center [276, 158] width 79 height 19
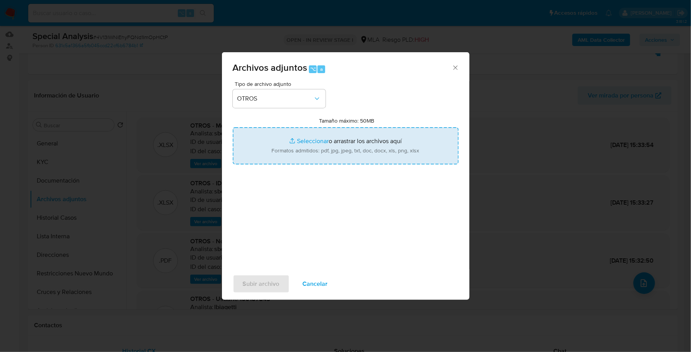
click at [308, 144] on input "Tamaño máximo: 50MB Seleccionar archivos" at bounding box center [346, 145] width 226 height 37
type input "C:\fakepath\Resumenes.pdf"
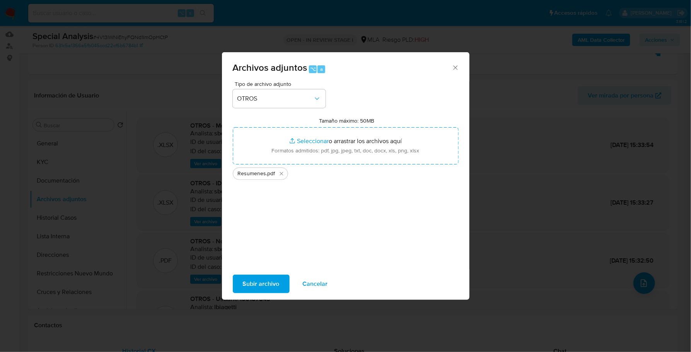
click at [273, 275] on span "Subir archivo" at bounding box center [261, 283] width 37 height 17
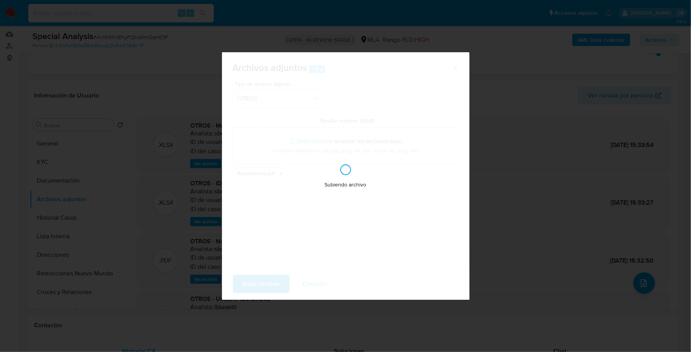
click at [273, 284] on div "Subiendo archivo" at bounding box center [346, 176] width 248 height 248
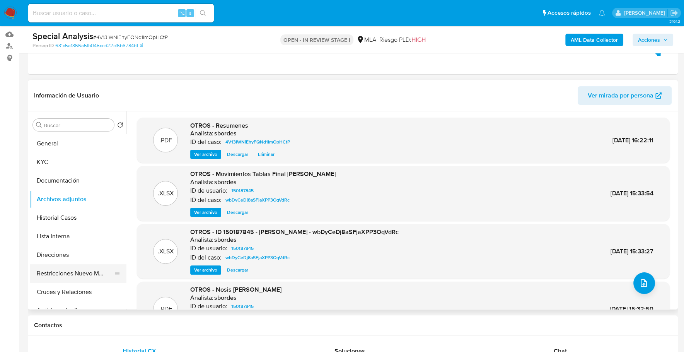
click at [65, 270] on button "Restricciones Nuevo Mundo" at bounding box center [75, 273] width 90 height 19
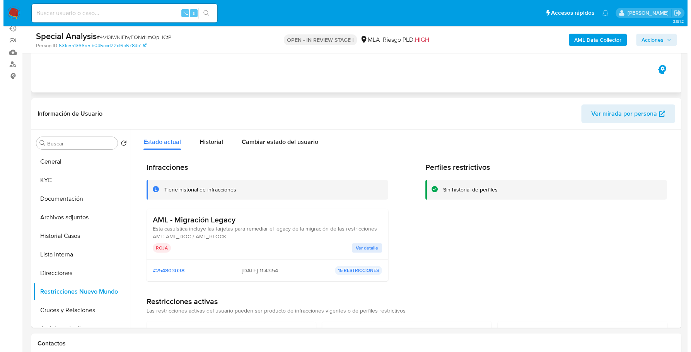
scroll to position [71, 0]
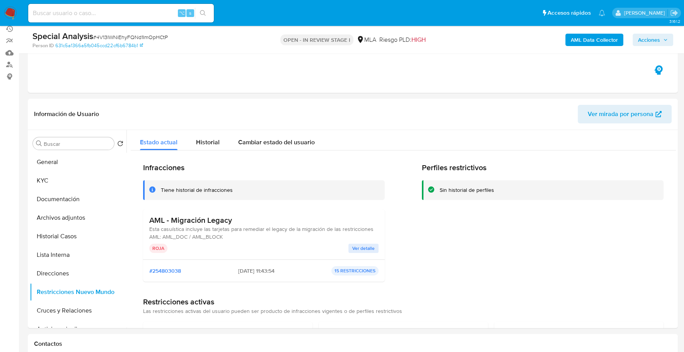
click at [649, 38] on span "Acciones" at bounding box center [649, 40] width 22 height 12
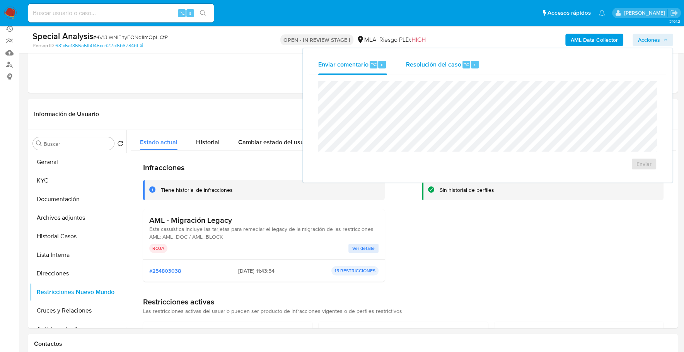
click at [454, 63] on span "Resolución del caso" at bounding box center [433, 64] width 55 height 9
click at [456, 101] on textarea at bounding box center [488, 114] width 338 height 62
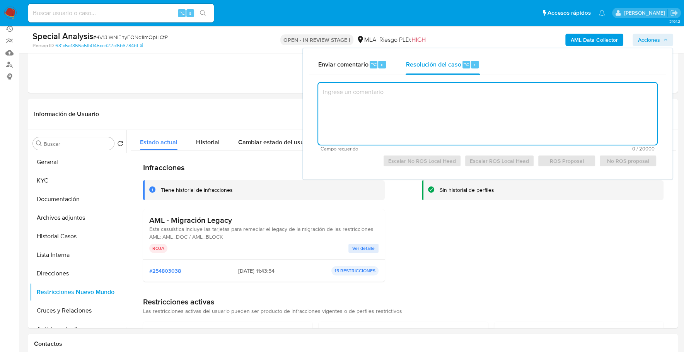
paste textarea "El cliente ID 150187845- Leandro Mauricio Torres - CUIT 20332173414. Nos presen…"
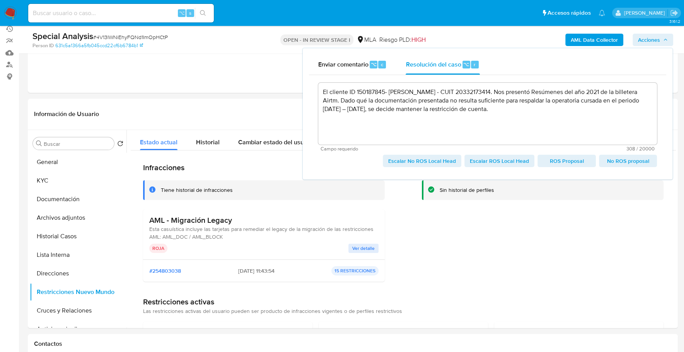
click at [637, 160] on span "No ROS proposal" at bounding box center [627, 160] width 47 height 11
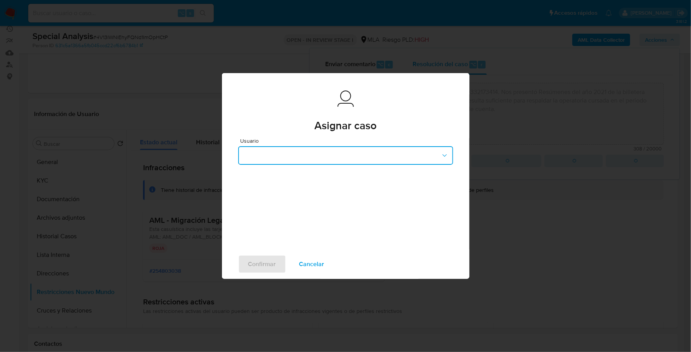
click at [405, 149] on button "button" at bounding box center [345, 155] width 215 height 19
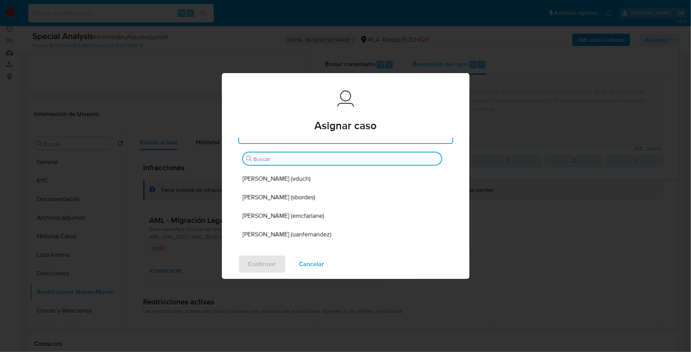
scroll to position [21, 0]
click at [311, 267] on span "Cancelar" at bounding box center [311, 264] width 25 height 17
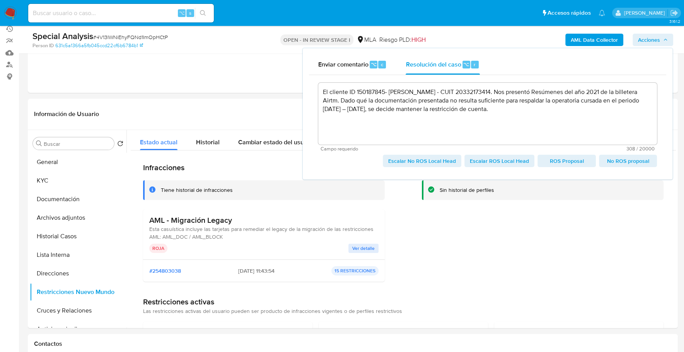
click at [411, 162] on span "Escalar No ROS Local Head" at bounding box center [422, 160] width 68 height 11
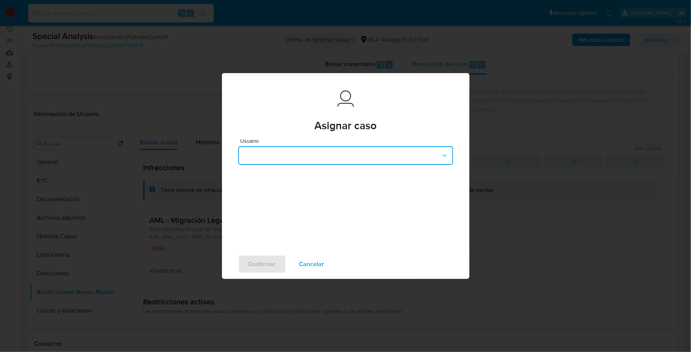
click at [359, 155] on button "button" at bounding box center [345, 155] width 215 height 19
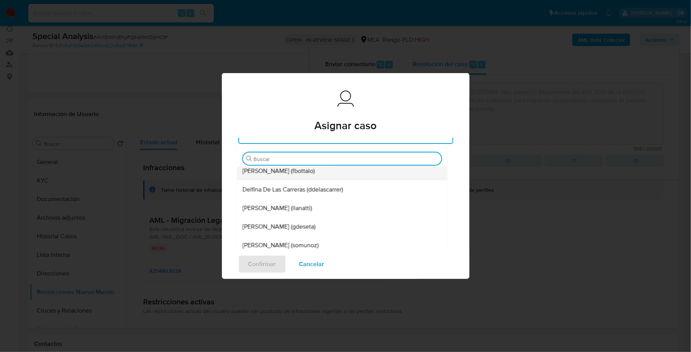
scroll to position [69, 0]
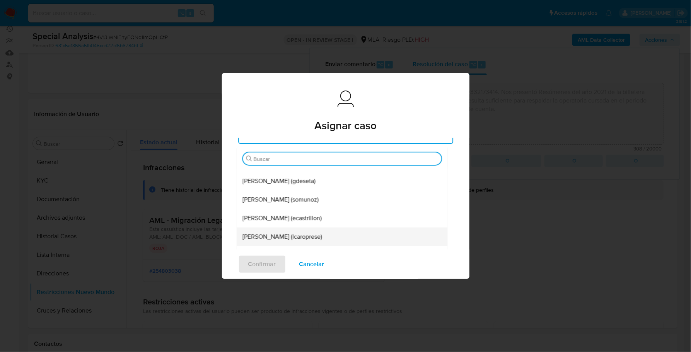
click at [296, 233] on span "Leandro Ezequiel Caroprese (lcaroprese)" at bounding box center [283, 237] width 80 height 8
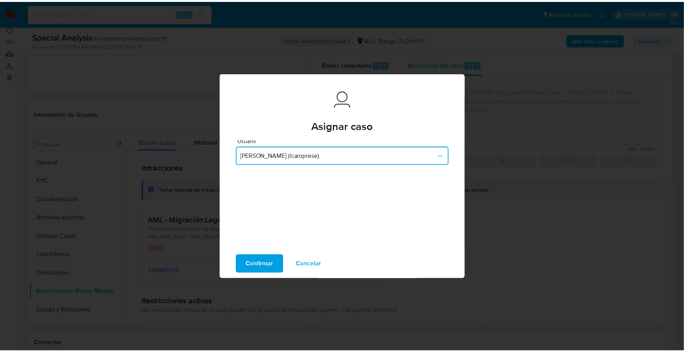
scroll to position [0, 0]
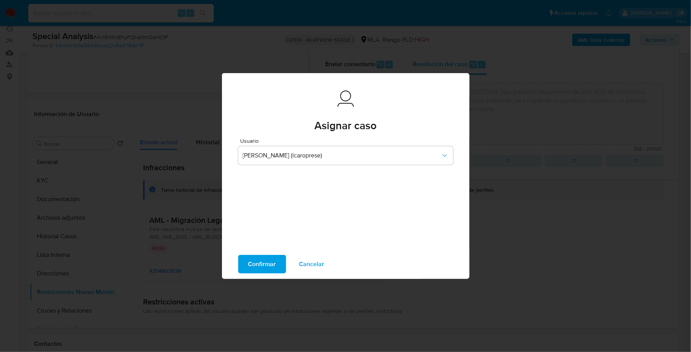
click at [262, 260] on span "Confirmar" at bounding box center [262, 264] width 28 height 17
type textarea "El cliente ID 150187845- Leandro Mauricio Torres - CUIT 20332173414. Nos presen…"
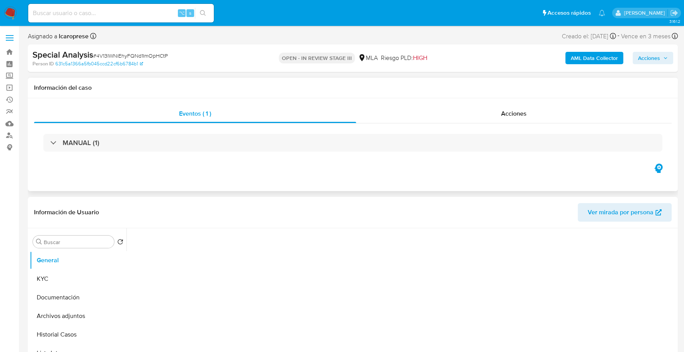
select select "10"
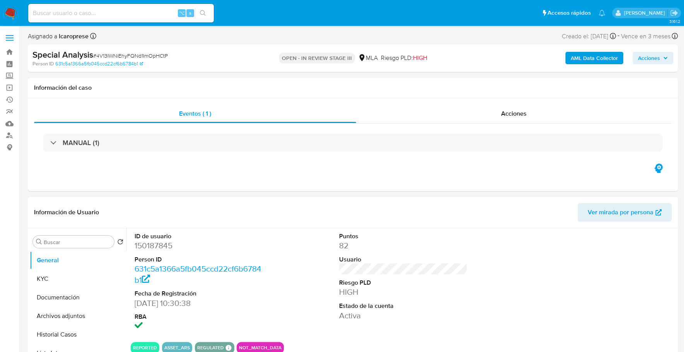
click at [123, 10] on input at bounding box center [121, 13] width 186 height 10
paste input "108918050"
type input "108918050"
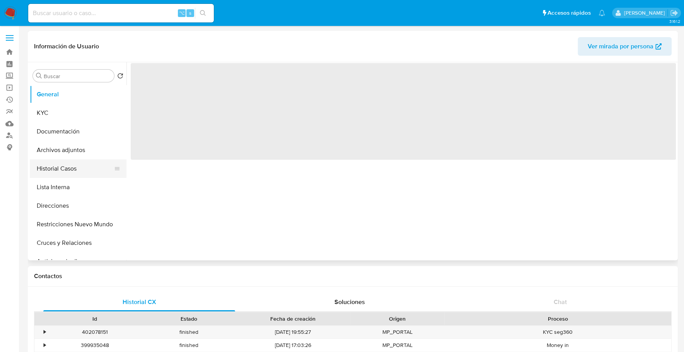
click at [59, 168] on button "Historial Casos" at bounding box center [75, 168] width 90 height 19
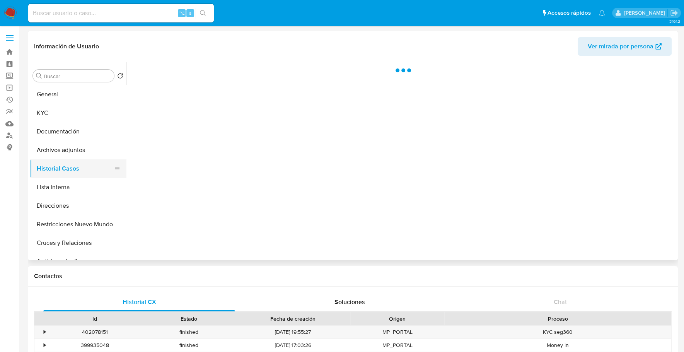
select select "10"
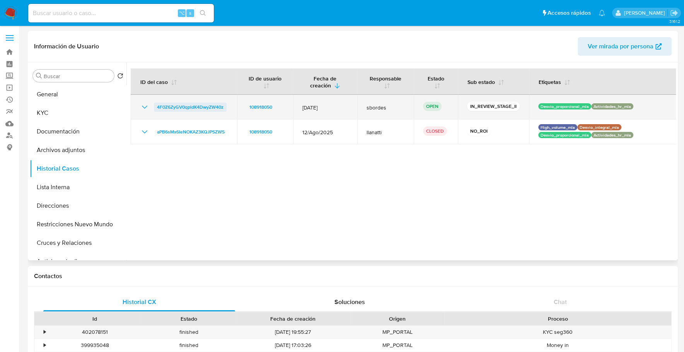
click at [183, 106] on span "4F0Z6ZyGV0qpldK4DwyZW40z" at bounding box center [190, 106] width 67 height 9
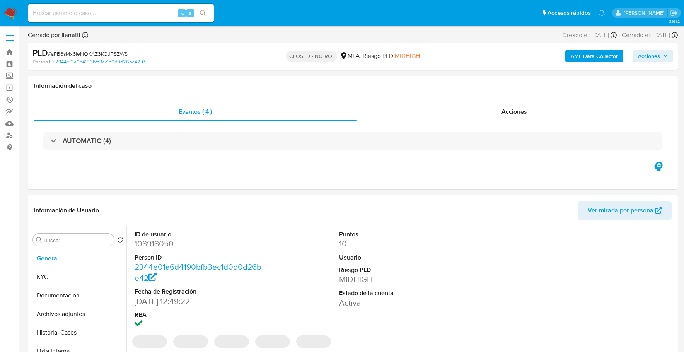
select select "10"
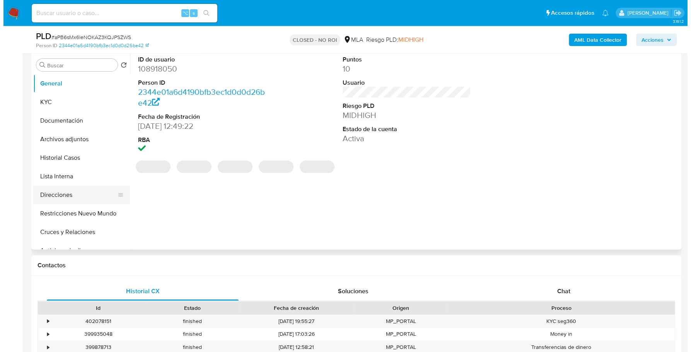
scroll to position [149, 0]
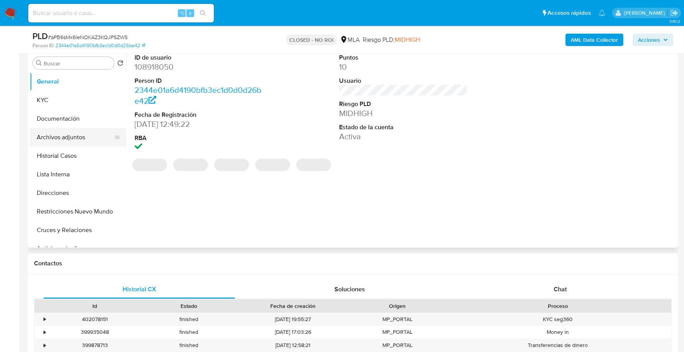
click at [81, 133] on button "Archivos adjuntos" at bounding box center [75, 137] width 90 height 19
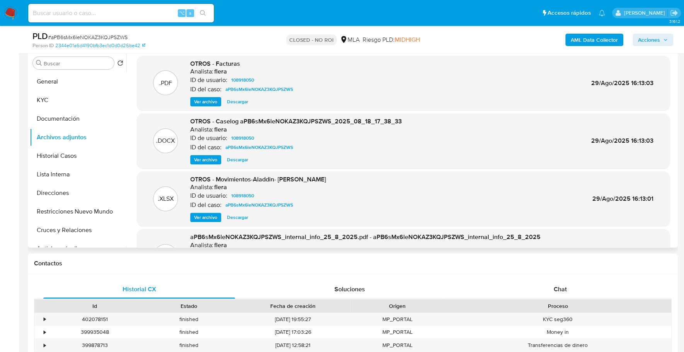
click at [204, 159] on span "Ver archivo" at bounding box center [205, 160] width 23 height 8
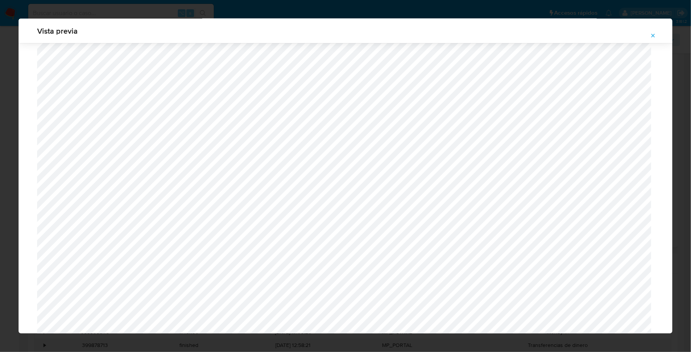
scroll to position [619, 0]
click at [654, 37] on icon "Attachment preview" at bounding box center [653, 35] width 3 height 3
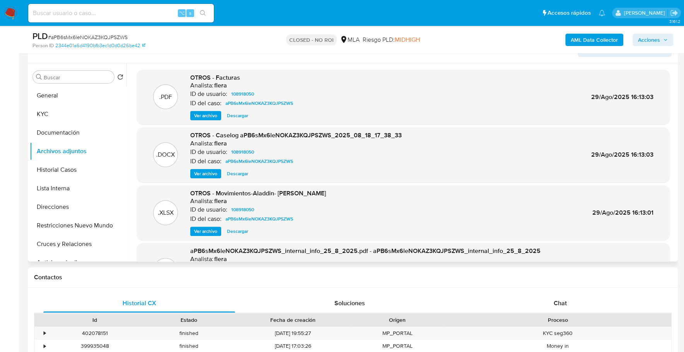
scroll to position [128, 0]
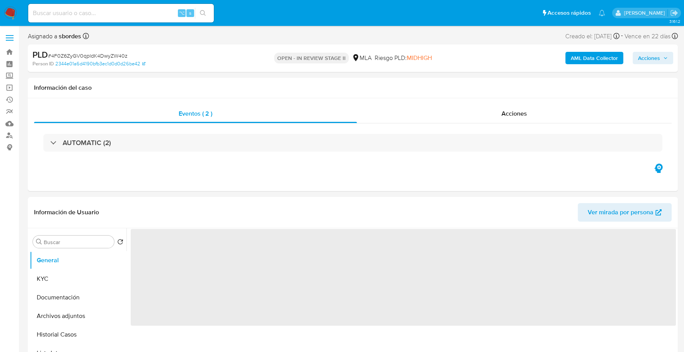
select select "10"
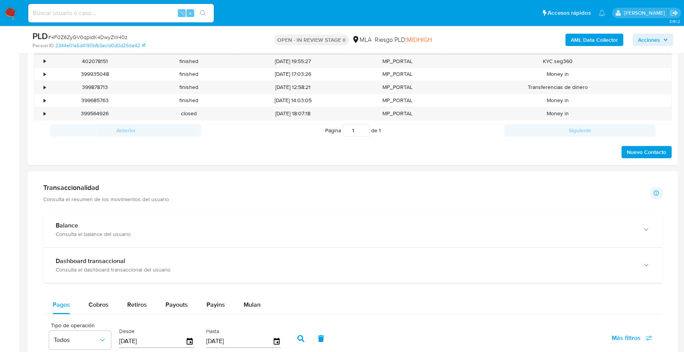
scroll to position [514, 0]
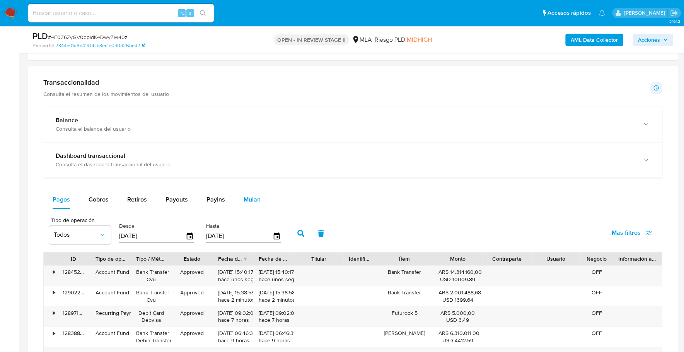
click at [258, 203] on div "Mulan" at bounding box center [252, 199] width 17 height 19
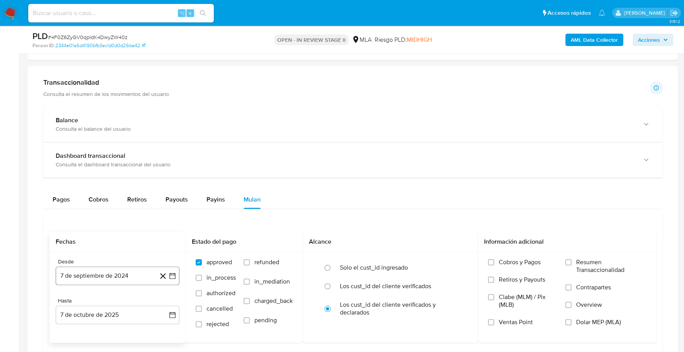
click at [93, 277] on button "7 de septiembre de 2024" at bounding box center [118, 275] width 124 height 19
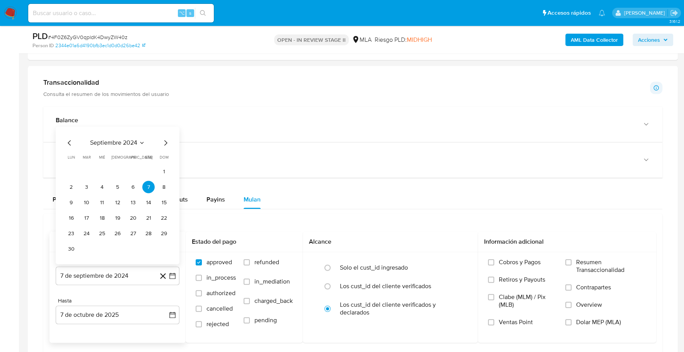
click at [125, 139] on span "septiembre 2024" at bounding box center [113, 143] width 47 height 8
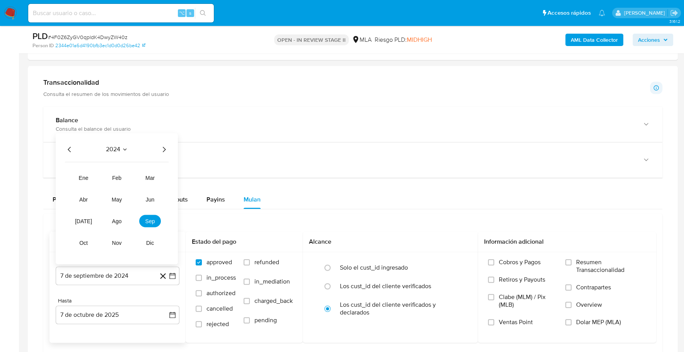
click at [166, 146] on icon "Año siguiente" at bounding box center [163, 149] width 9 height 9
click at [116, 220] on span "ago" at bounding box center [117, 221] width 10 height 6
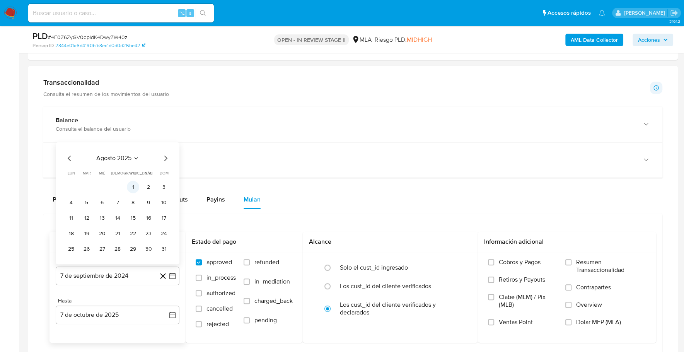
click at [133, 185] on button "1" at bounding box center [133, 187] width 12 height 12
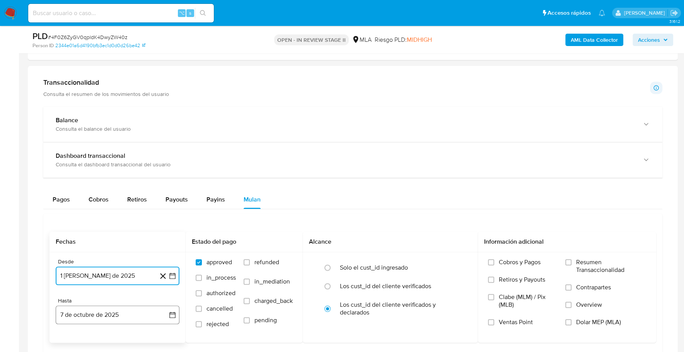
click at [111, 319] on button "7 de octubre de 2025" at bounding box center [118, 315] width 124 height 19
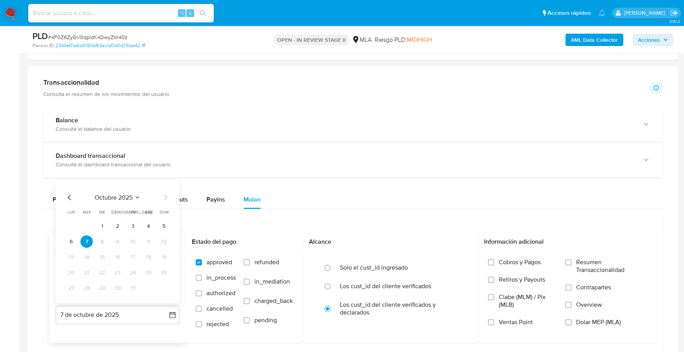
click at [72, 193] on icon "Mes anterior" at bounding box center [69, 197] width 9 height 9
click at [70, 194] on icon "Mes anterior" at bounding box center [69, 197] width 9 height 9
click at [162, 287] on button "31" at bounding box center [164, 288] width 12 height 12
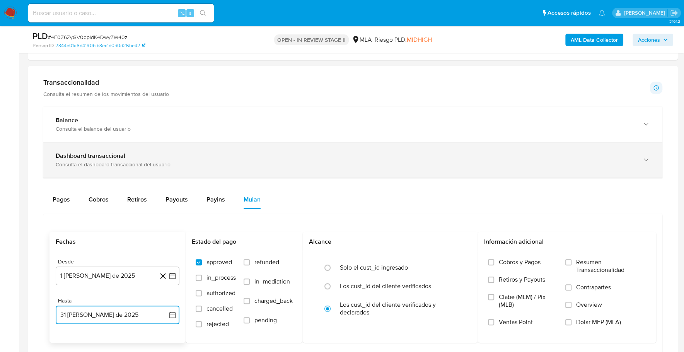
click at [386, 168] on div "Dashboard transaccional Consulta el dashboard transaccional del usuario" at bounding box center [352, 159] width 619 height 35
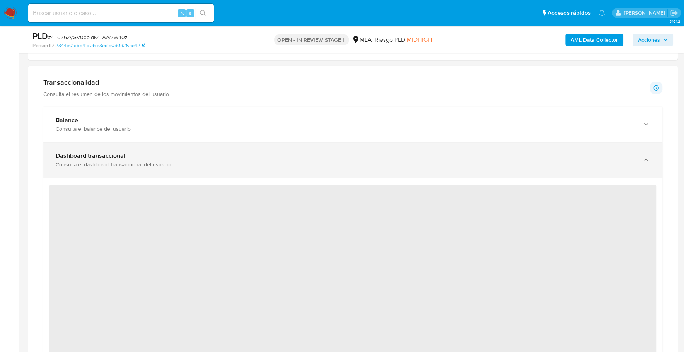
click at [237, 149] on div "Dashboard transaccional Consulta el dashboard transaccional del usuario" at bounding box center [352, 159] width 619 height 35
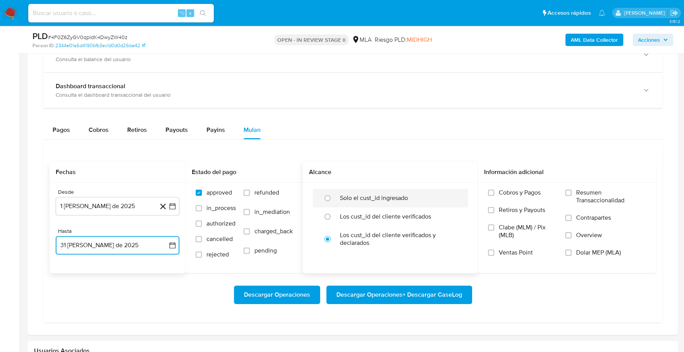
scroll to position [583, 0]
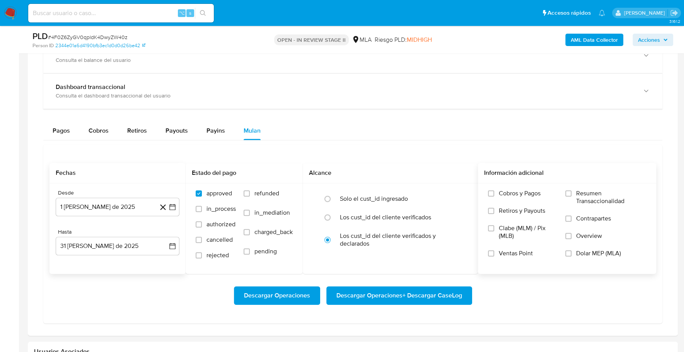
click at [593, 251] on span "Dolar MEP (MLA)" at bounding box center [598, 253] width 45 height 8
click at [572, 251] on input "Dolar MEP (MLA)" at bounding box center [568, 253] width 6 height 6
click at [431, 291] on span "Descargar Operaciones + Descargar CaseLog" at bounding box center [399, 295] width 126 height 17
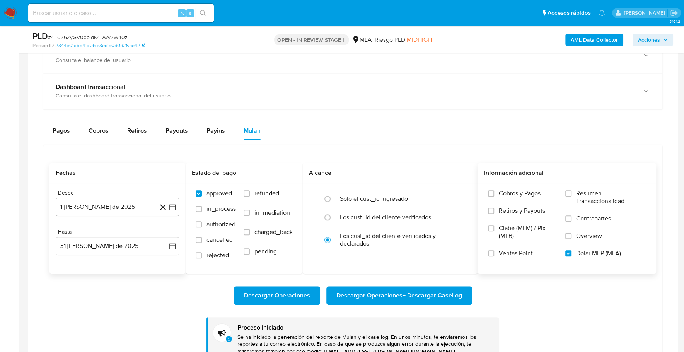
click at [79, 12] on input at bounding box center [121, 13] width 186 height 10
paste input "493206389"
type input "493206389"
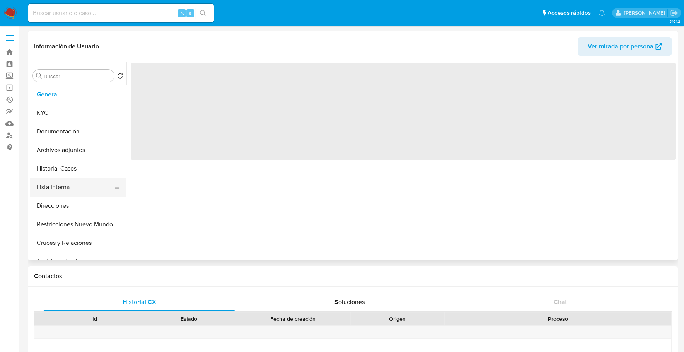
click at [56, 180] on button "Lista Interna" at bounding box center [75, 187] width 90 height 19
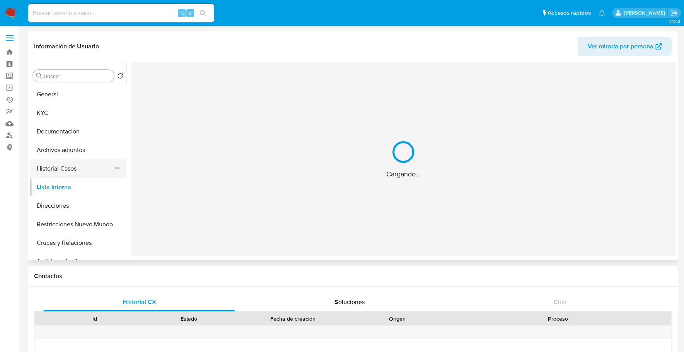
click at [55, 164] on button "Historial Casos" at bounding box center [75, 168] width 90 height 19
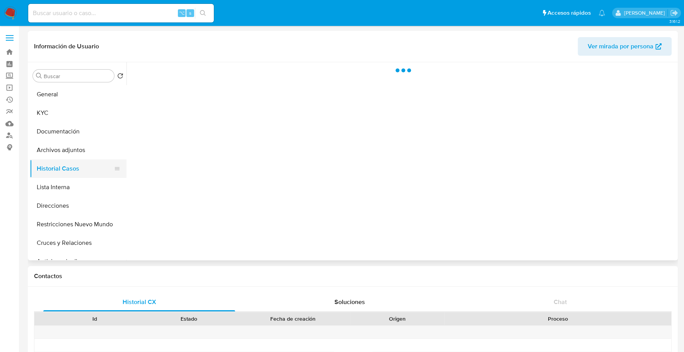
select select "10"
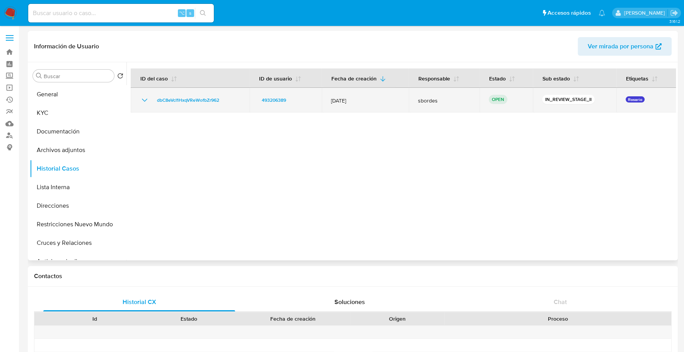
click at [151, 102] on div "dbC8eVcI1HxqVReWofbZr962" at bounding box center [190, 100] width 100 height 9
click at [171, 98] on span "dbC8eVcI1HxqVReWofbZr962" at bounding box center [188, 100] width 62 height 9
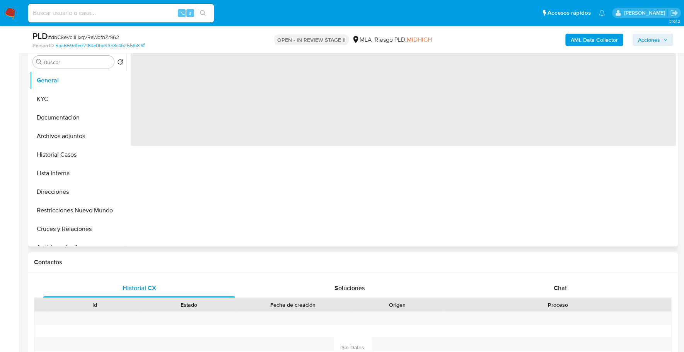
scroll to position [69, 0]
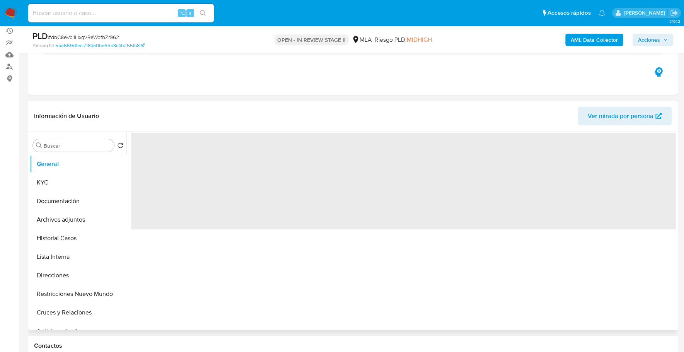
select select "10"
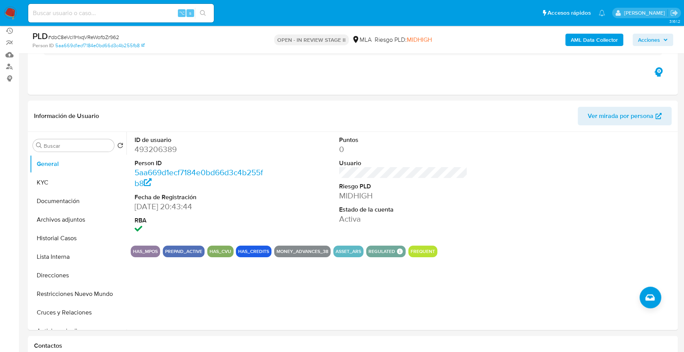
click at [114, 15] on input at bounding box center [121, 13] width 186 height 10
paste input "493206389"
type input "493206389"
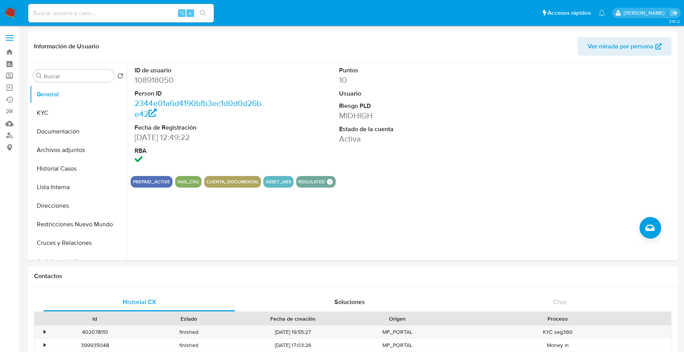
select select "10"
click at [111, 10] on input at bounding box center [121, 13] width 186 height 10
paste input "493206389"
type input "493206389"
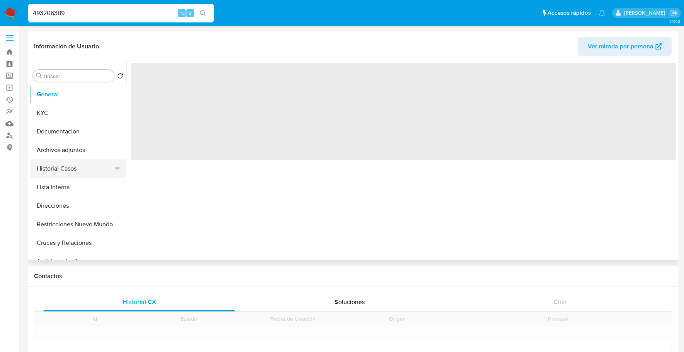
click at [45, 167] on button "Historial Casos" at bounding box center [75, 168] width 90 height 19
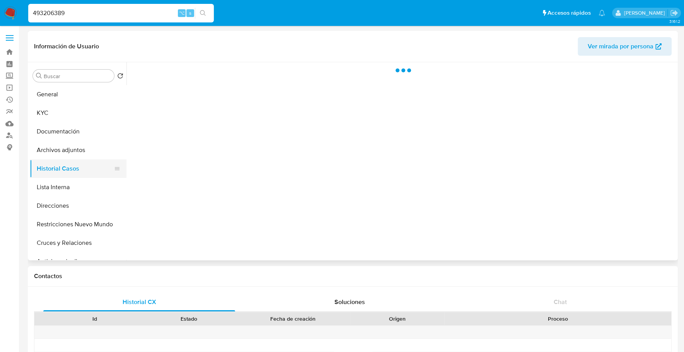
select select "10"
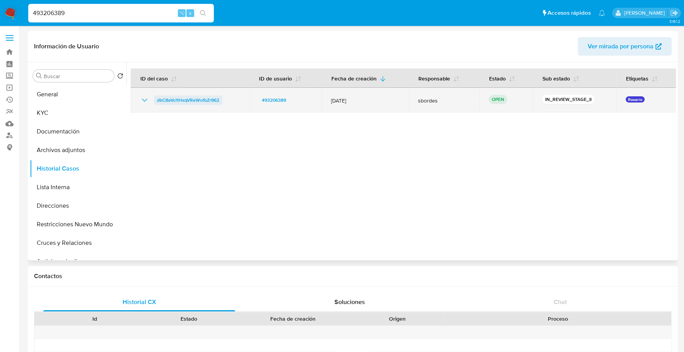
click at [164, 97] on span "dbC8eVcI1HxqVReWofbZr962" at bounding box center [188, 100] width 62 height 9
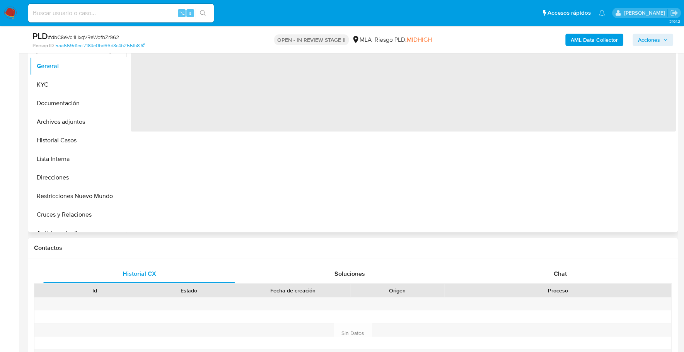
scroll to position [83, 0]
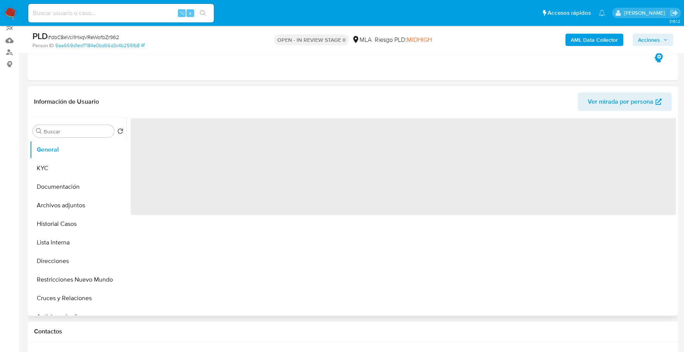
select select "10"
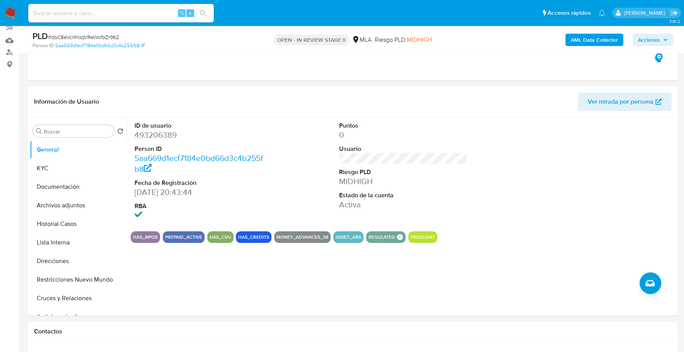
click at [116, 13] on input at bounding box center [121, 13] width 186 height 10
paste input "493206389"
type input "493206389"
click at [53, 168] on button "KYC" at bounding box center [75, 168] width 90 height 19
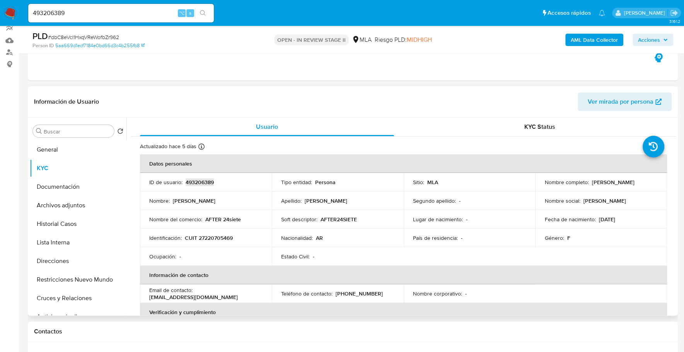
copy p "493206389"
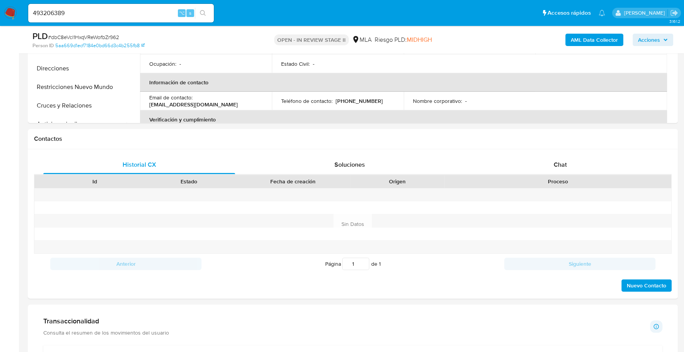
scroll to position [278, 0]
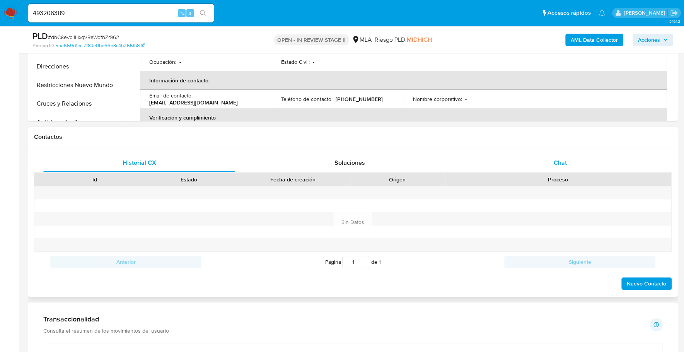
click at [561, 166] on span "Chat" at bounding box center [559, 162] width 13 height 9
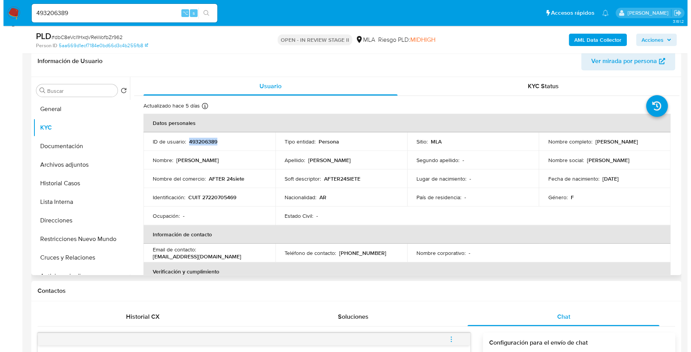
scroll to position [121, 0]
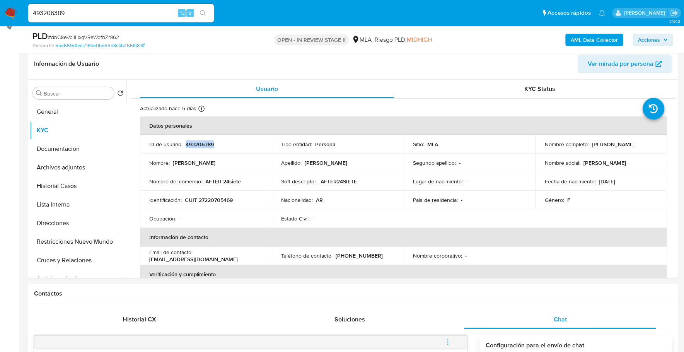
click at [583, 42] on b "AML Data Collector" at bounding box center [594, 40] width 47 height 12
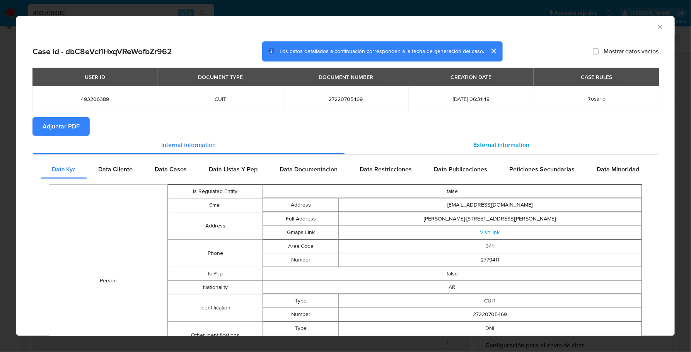
click at [441, 144] on div "External information" at bounding box center [502, 145] width 314 height 19
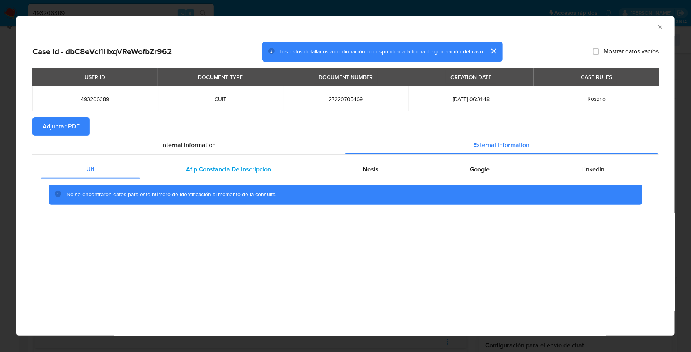
click at [219, 174] on div "Afip Constancia De Inscripción" at bounding box center [228, 169] width 177 height 19
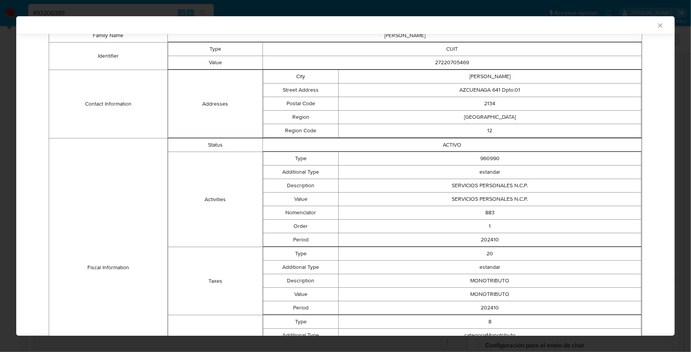
scroll to position [91, 0]
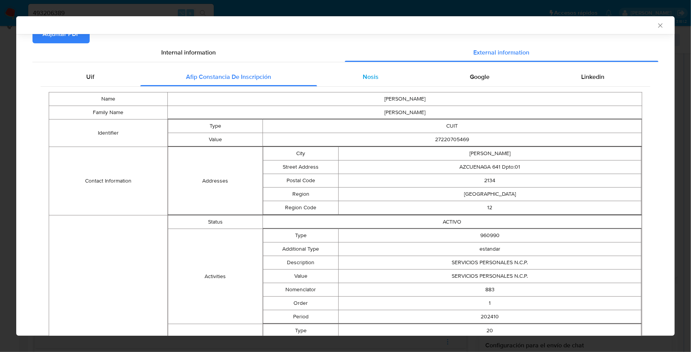
click at [389, 82] on div "Nosis" at bounding box center [371, 77] width 108 height 19
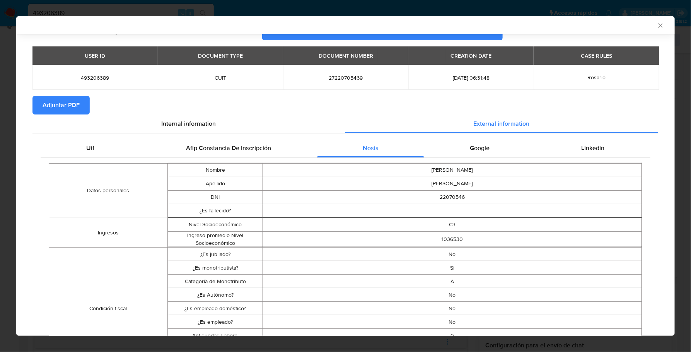
scroll to position [19, 0]
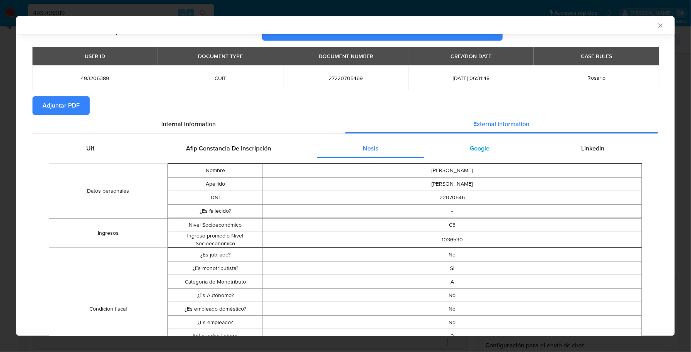
click at [481, 147] on span "Google" at bounding box center [480, 148] width 20 height 9
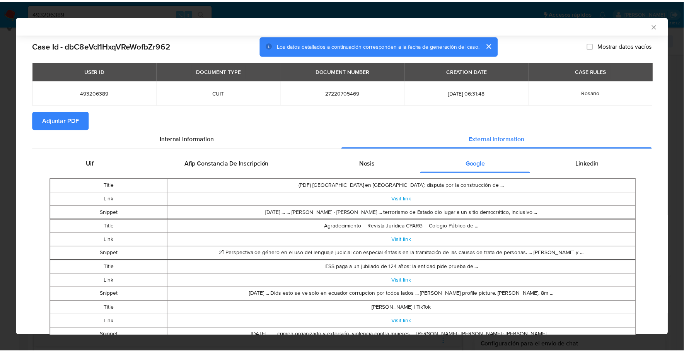
scroll to position [0, 0]
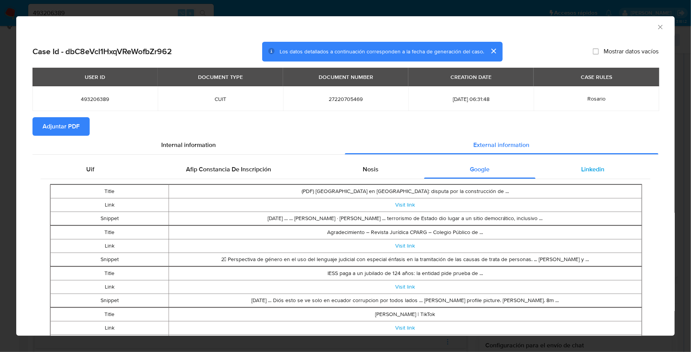
click at [587, 166] on span "Linkedin" at bounding box center [593, 169] width 23 height 9
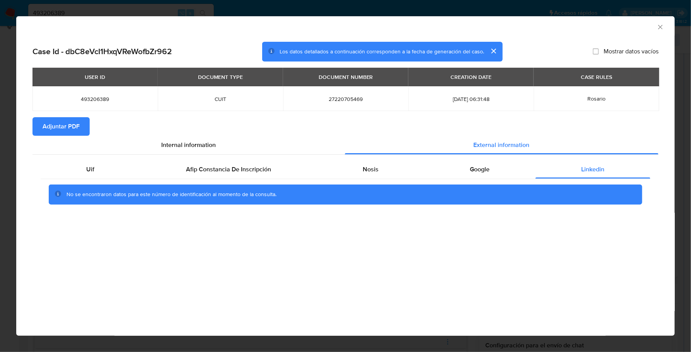
click at [664, 24] on icon "Cerrar ventana" at bounding box center [661, 27] width 8 height 8
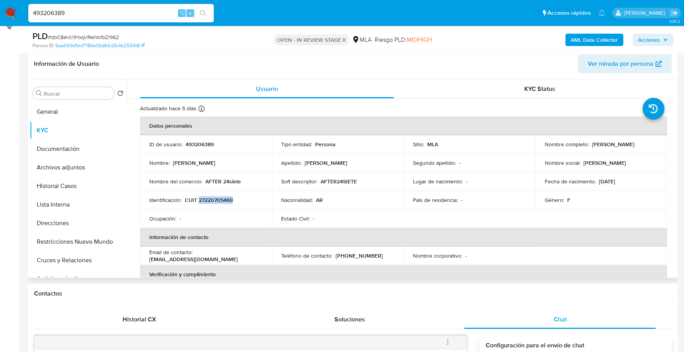
copy p "27220705469"
click at [67, 225] on button "Direcciones" at bounding box center [75, 223] width 90 height 19
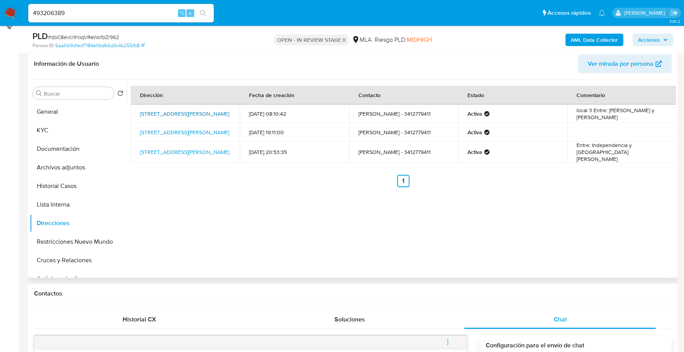
drag, startPoint x: 213, startPoint y: 116, endPoint x: 140, endPoint y: 111, distance: 73.3
click at [140, 111] on td "Calle Independencia 235, Roldán, Santa Fe, 2134, Argentina 235" at bounding box center [185, 113] width 109 height 19
copy link "Calle Independencia 235, Roldán, Santa Fe, 2134, Argentina 235"
click at [59, 132] on button "KYC" at bounding box center [75, 130] width 90 height 19
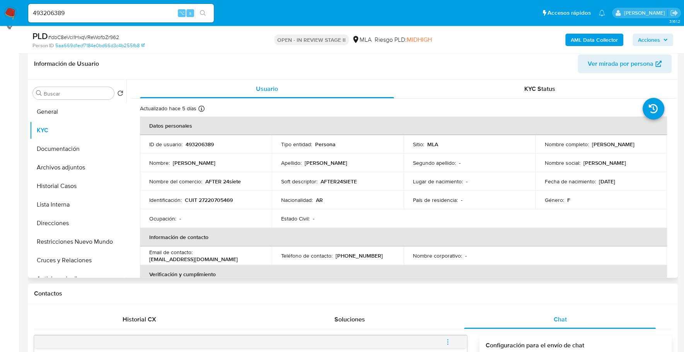
drag, startPoint x: 590, startPoint y: 143, endPoint x: 655, endPoint y: 144, distance: 65.4
click at [655, 144] on td "Nombre completo : Gabriela Alejandra Diaz" at bounding box center [601, 144] width 132 height 19
copy p "Gabriela Alejandra Diaz"
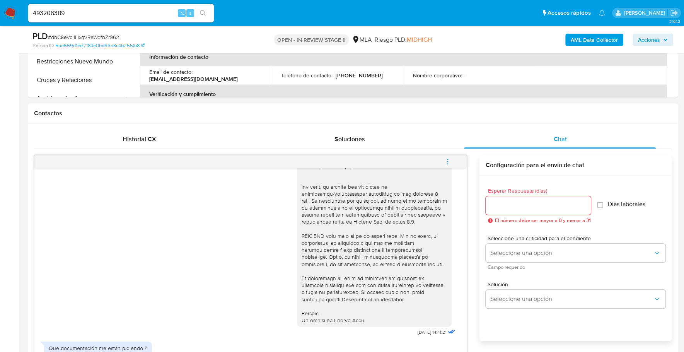
scroll to position [384, 0]
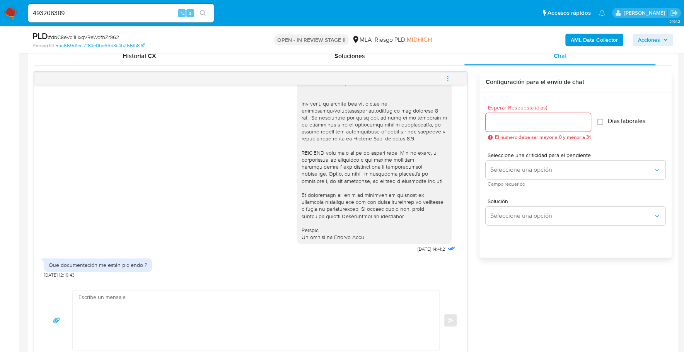
click at [101, 316] on textarea at bounding box center [254, 320] width 351 height 60
click at [166, 323] on textarea at bounding box center [254, 320] width 351 height 60
paste textarea "Hola, Esperamos que te encuentres muy bien. Te consultamos si tuviste oportunid…"
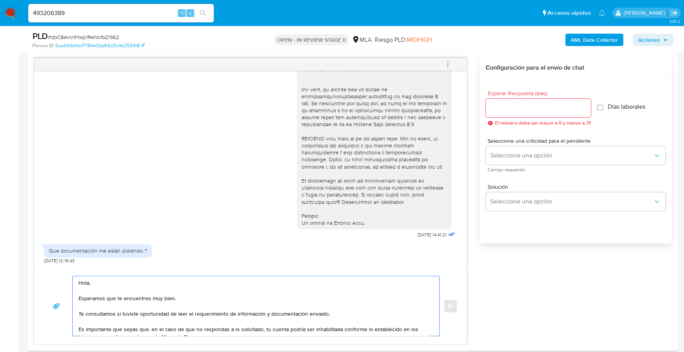
scroll to position [34, 0]
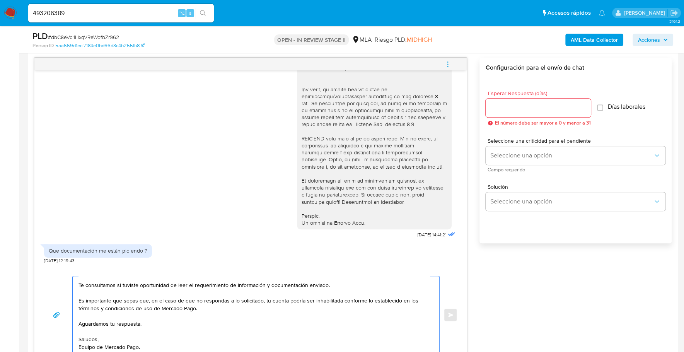
type textarea "Hola, Esperamos que te encuentres muy bien. Te consultamos si tuviste oportunid…"
click at [543, 103] on input "Esperar Respuesta (días)" at bounding box center [538, 108] width 105 height 10
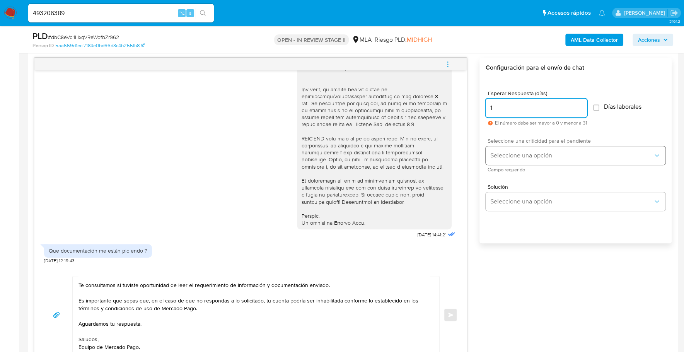
type input "1"
click at [538, 148] on button "Seleccione una opción" at bounding box center [576, 155] width 180 height 19
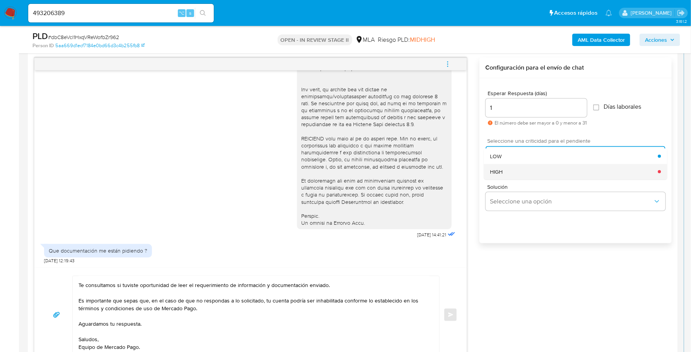
click at [518, 171] on div "HIGH" at bounding box center [574, 171] width 168 height 15
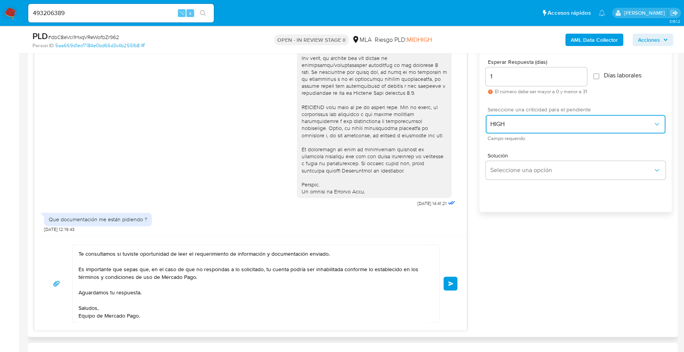
scroll to position [470, 0]
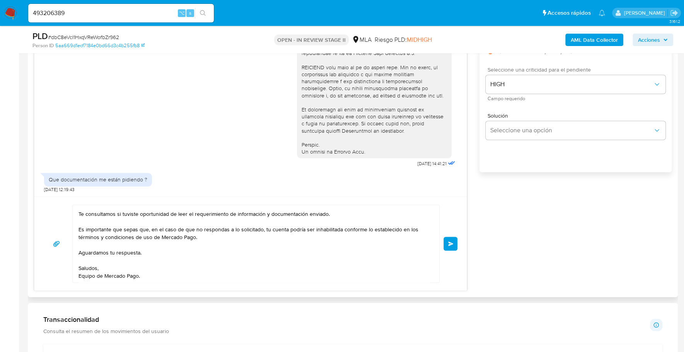
click at [449, 241] on span "Enviar" at bounding box center [450, 243] width 5 height 5
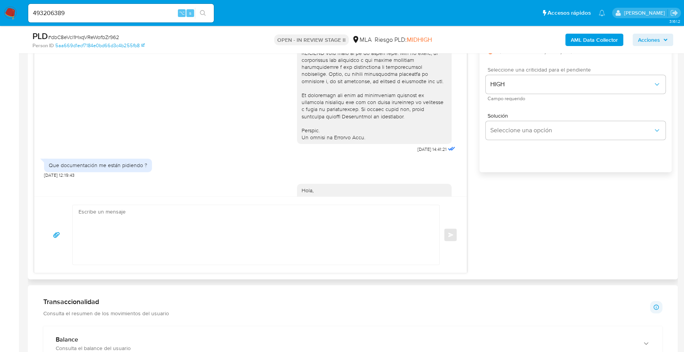
scroll to position [407, 0]
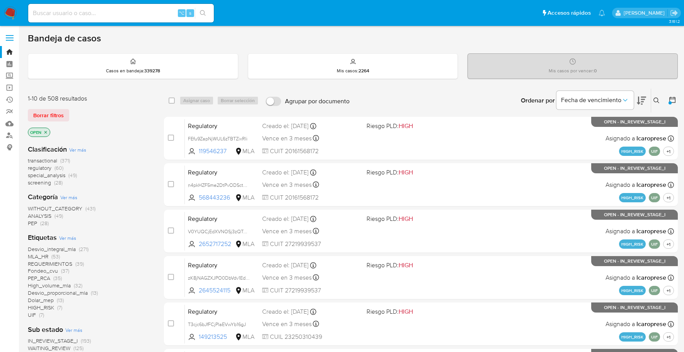
scroll to position [285, 0]
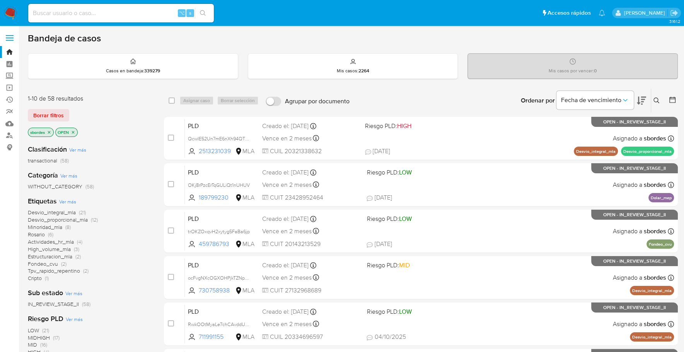
click at [50, 131] on icon "close-filter" at bounding box center [49, 132] width 3 height 3
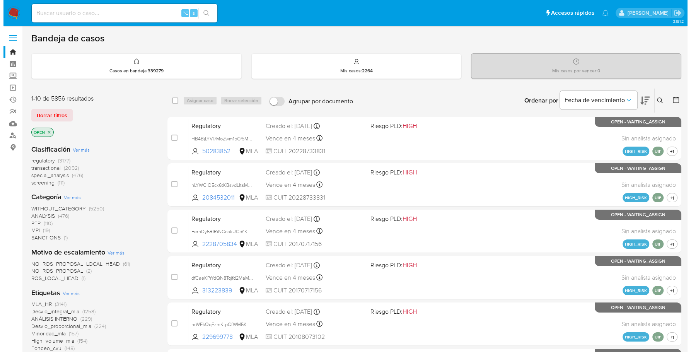
scroll to position [319, 0]
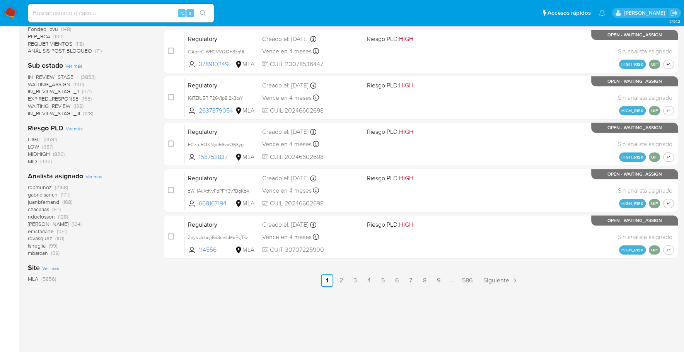
click at [96, 176] on span "Ver más" at bounding box center [93, 176] width 17 height 7
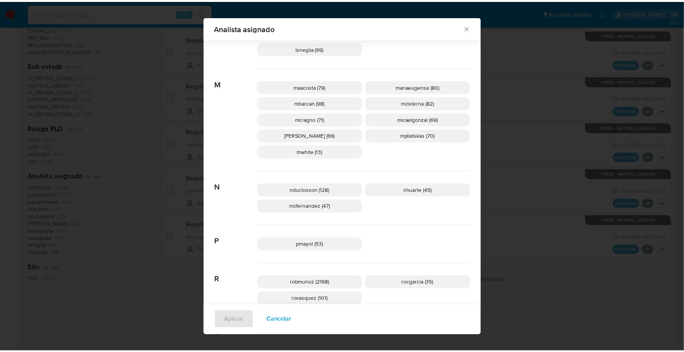
scroll to position [415, 0]
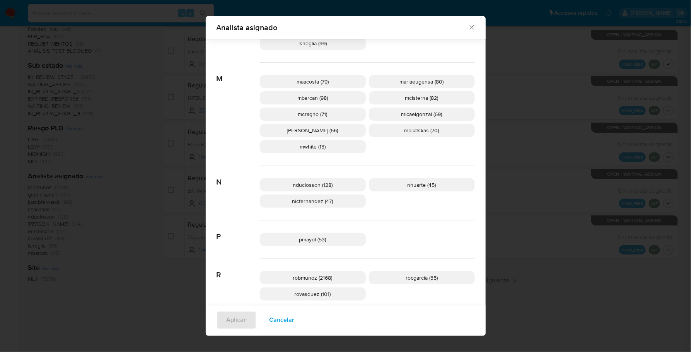
click at [468, 26] on icon "Cerrar" at bounding box center [472, 28] width 8 height 8
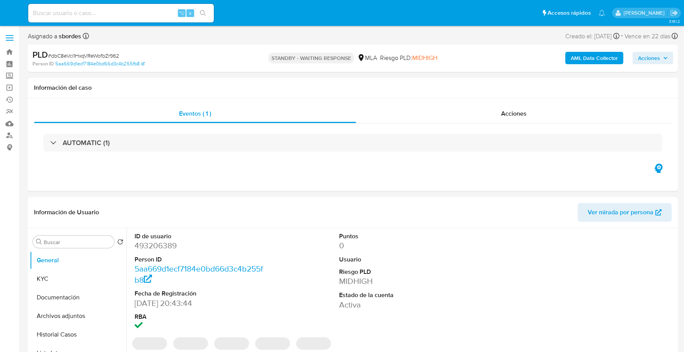
select select "10"
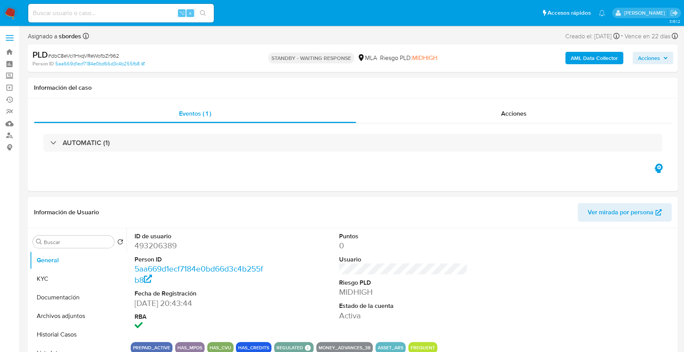
click at [114, 13] on input at bounding box center [121, 13] width 186 height 10
paste input "738602106"
type input "738602106"
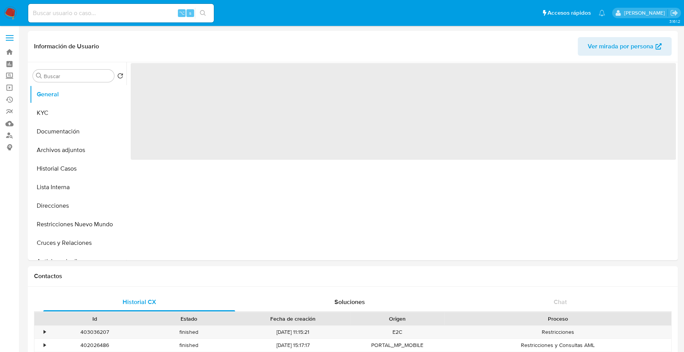
select select "10"
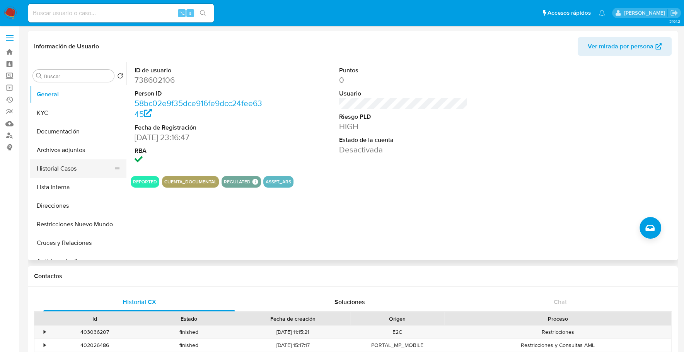
click at [50, 176] on button "Historial Casos" at bounding box center [75, 168] width 90 height 19
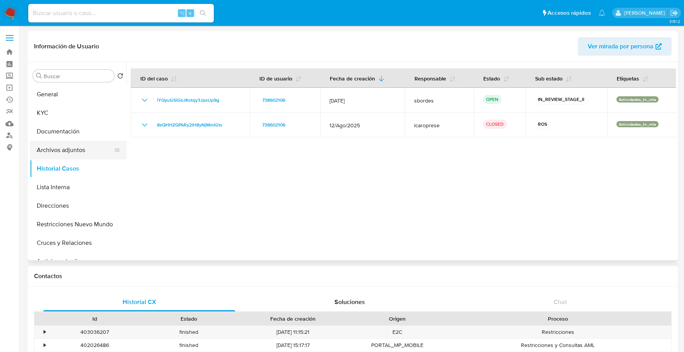
click at [66, 155] on button "Archivos adjuntos" at bounding box center [75, 150] width 90 height 19
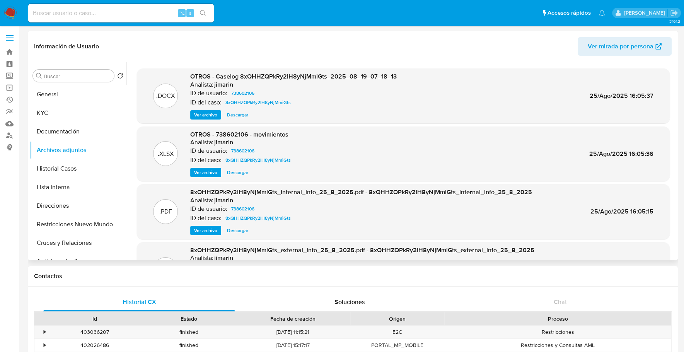
click at [206, 114] on span "Ver archivo" at bounding box center [205, 115] width 23 height 8
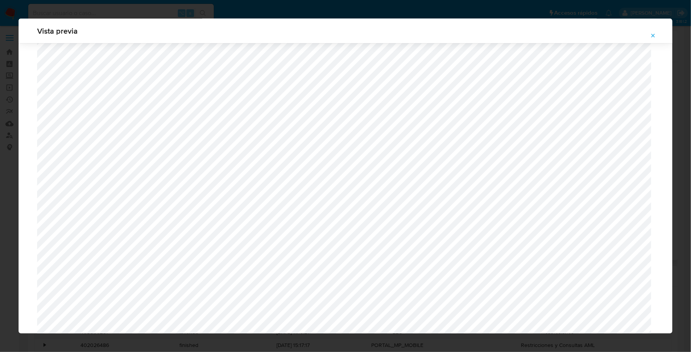
scroll to position [357, 0]
click at [655, 36] on icon "Attachment preview" at bounding box center [653, 35] width 6 height 6
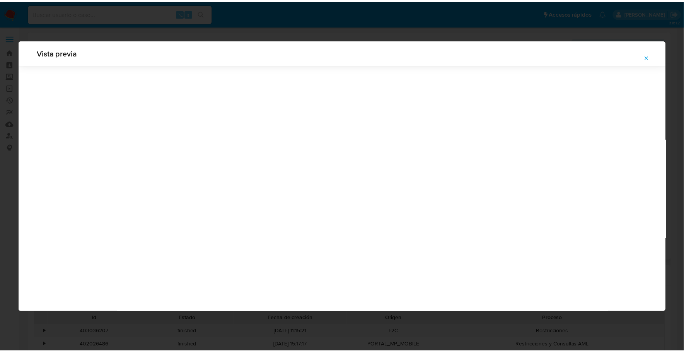
scroll to position [0, 0]
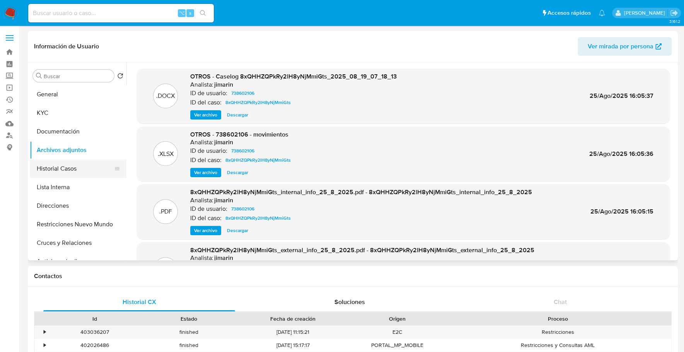
click at [67, 165] on button "Historial Casos" at bounding box center [75, 168] width 90 height 19
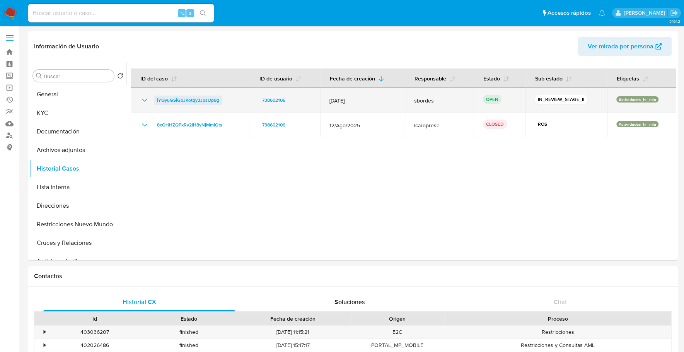
click at [173, 97] on span "iYQyuGSiGbJKotqy3JpsUp9g" at bounding box center [188, 100] width 62 height 9
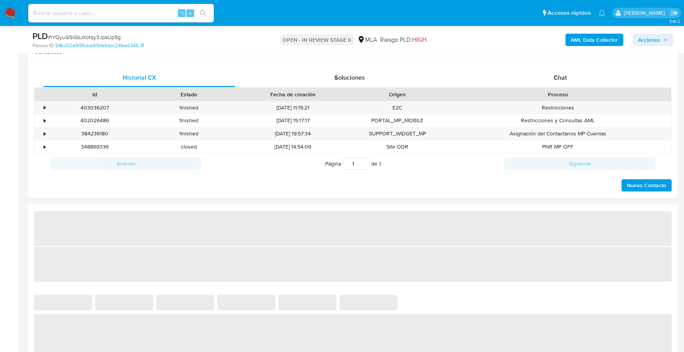
select select "10"
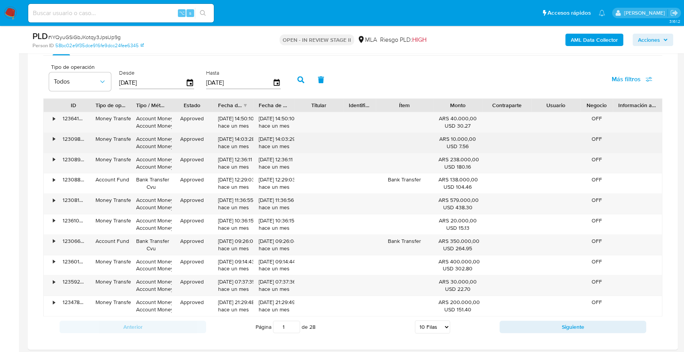
scroll to position [456, 0]
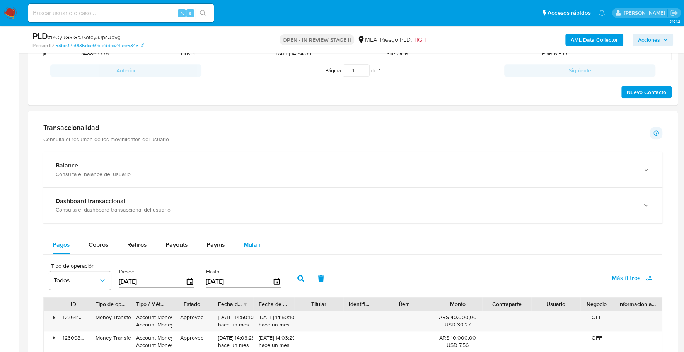
click at [247, 243] on span "Mulan" at bounding box center [252, 244] width 17 height 9
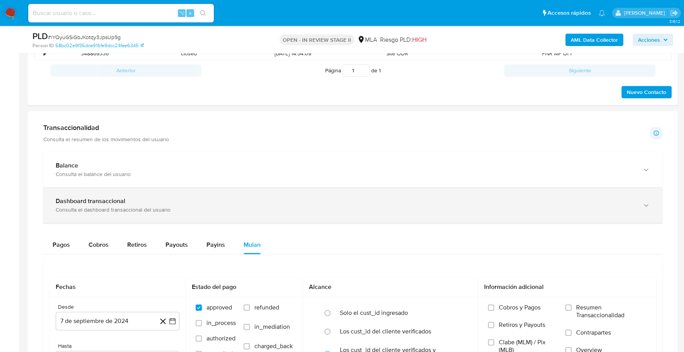
scroll to position [546, 0]
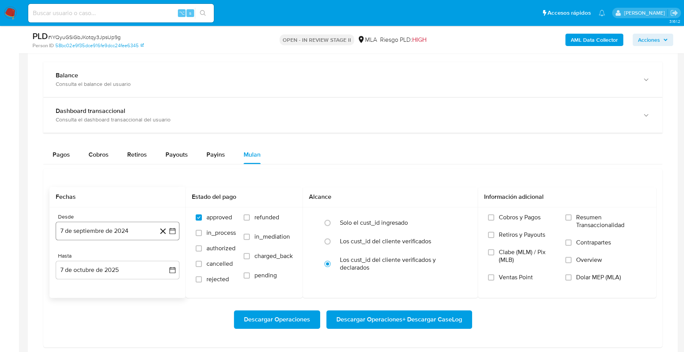
click at [85, 235] on button "7 de septiembre de 2024" at bounding box center [118, 231] width 124 height 19
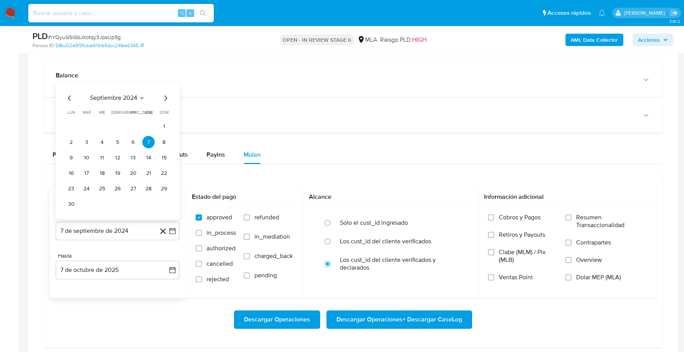
click at [120, 94] on span "septiembre 2024" at bounding box center [113, 98] width 47 height 8
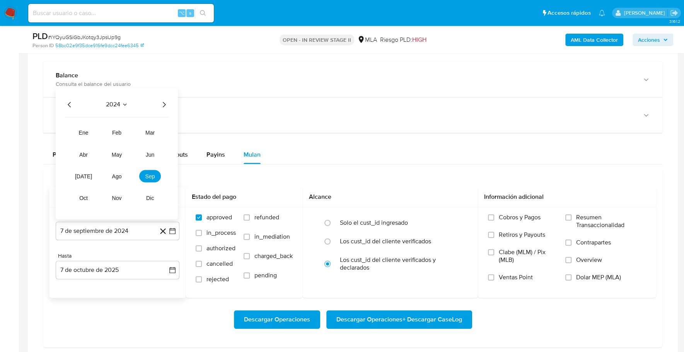
click at [162, 102] on icon "Año siguiente" at bounding box center [163, 104] width 9 height 9
click at [117, 173] on span "ago" at bounding box center [117, 176] width 10 height 6
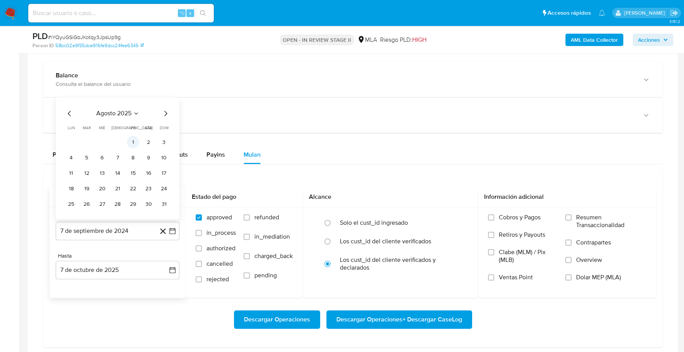
click at [131, 138] on button "1" at bounding box center [133, 142] width 12 height 12
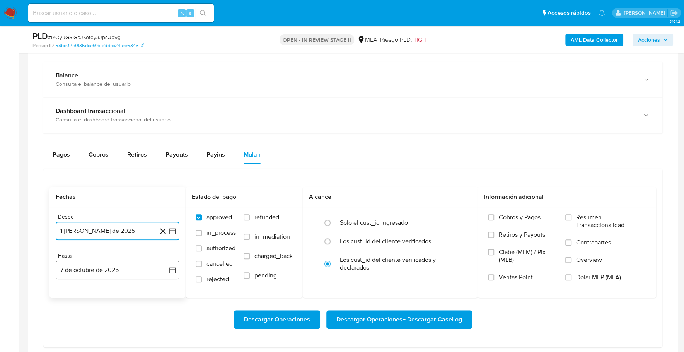
click at [114, 265] on button "7 de octubre de 2025" at bounding box center [118, 270] width 124 height 19
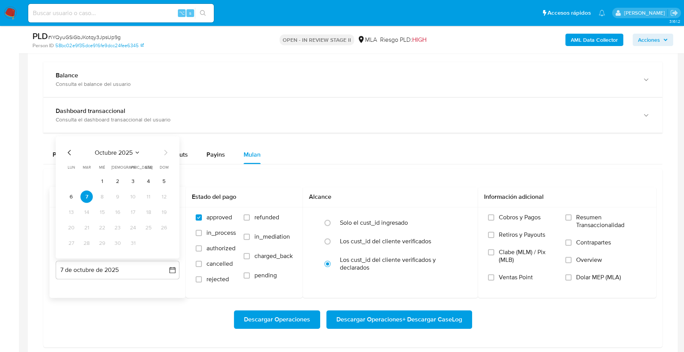
click at [71, 149] on icon "Mes anterior" at bounding box center [69, 152] width 9 height 9
click at [167, 242] on button "31" at bounding box center [164, 243] width 12 height 12
click at [598, 275] on span "Dolar MEP (MLA)" at bounding box center [598, 277] width 45 height 8
click at [572, 275] on input "Dolar MEP (MLA)" at bounding box center [568, 277] width 6 height 6
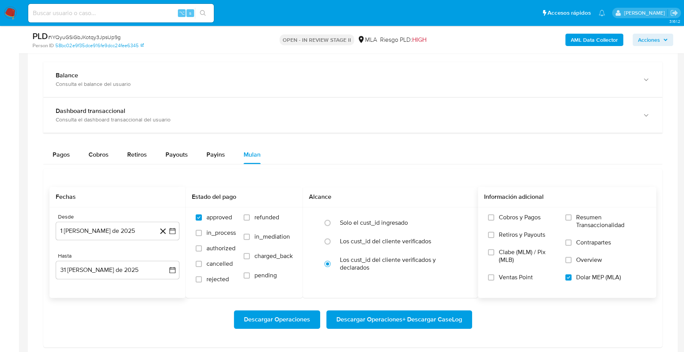
click at [317, 323] on button "Descargar Operaciones" at bounding box center [277, 319] width 86 height 19
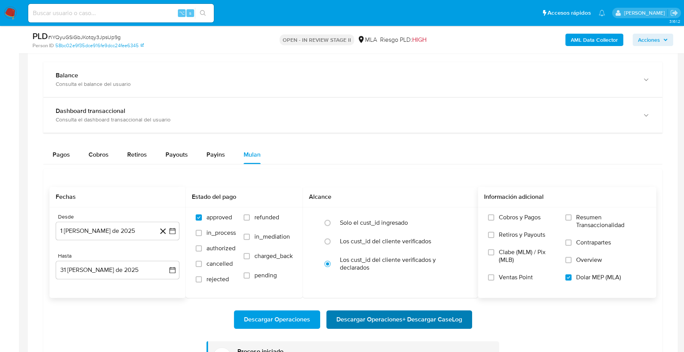
click at [378, 312] on span "Descargar Operaciones + Descargar CaseLog" at bounding box center [399, 319] width 126 height 17
click at [102, 12] on input at bounding box center [121, 13] width 186 height 10
paste input "274115119"
type input "274115119"
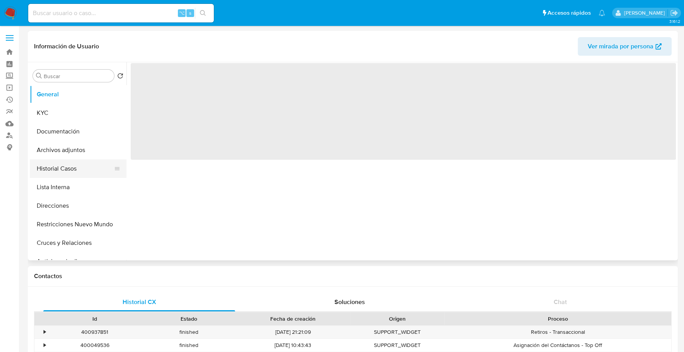
select select "10"
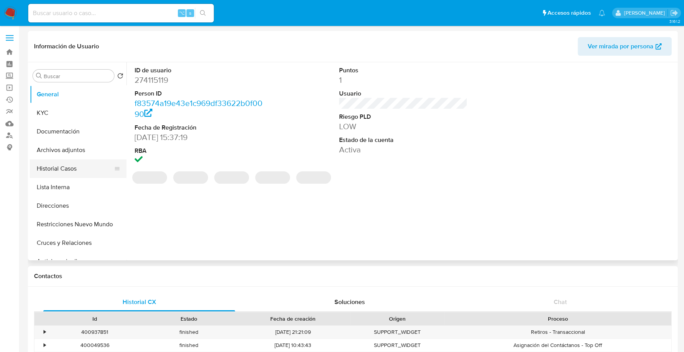
click at [74, 172] on button "Historial Casos" at bounding box center [75, 168] width 90 height 19
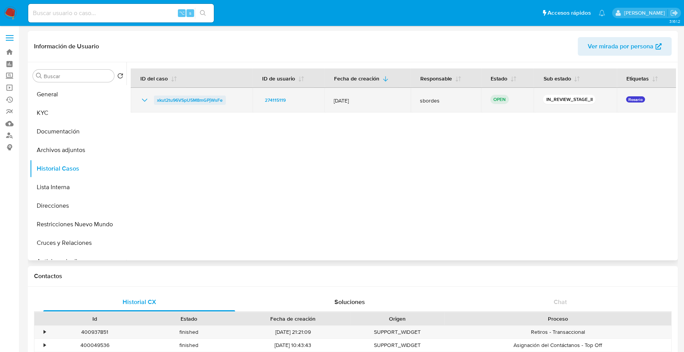
click at [215, 99] on span "xkut2tu96VSpU5M8mGPjWsFe" at bounding box center [190, 100] width 66 height 9
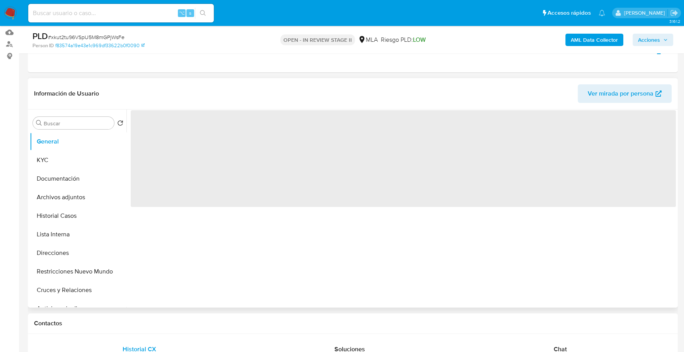
select select "10"
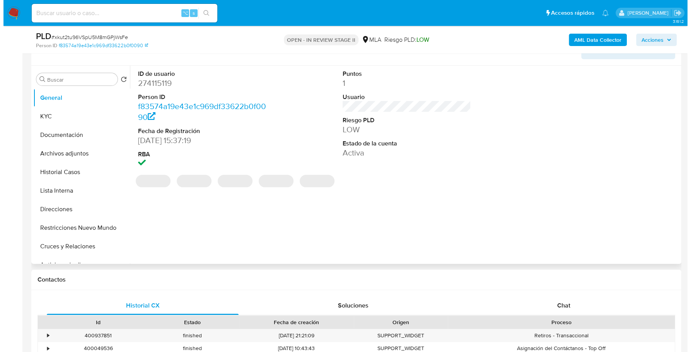
scroll to position [137, 0]
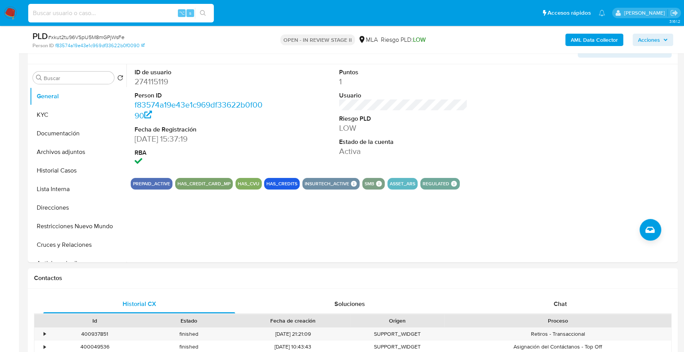
click at [111, 12] on input at bounding box center [121, 13] width 186 height 10
paste input "274115119"
type input "274115119"
click at [43, 111] on button "KYC" at bounding box center [75, 115] width 90 height 19
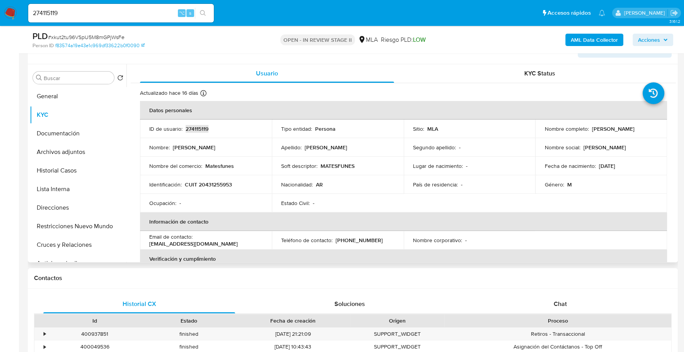
copy p "274115119"
click at [577, 43] on b "AML Data Collector" at bounding box center [594, 40] width 47 height 12
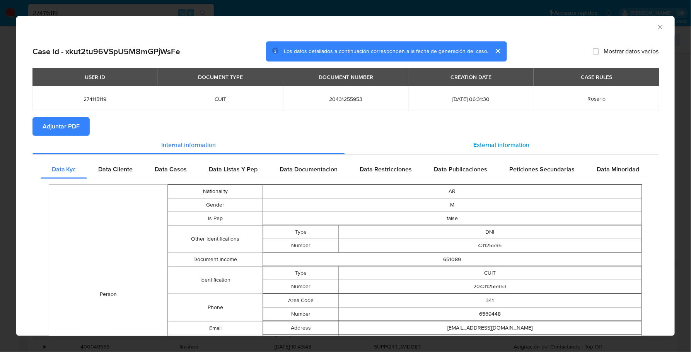
click at [506, 149] on div "External information" at bounding box center [502, 145] width 314 height 19
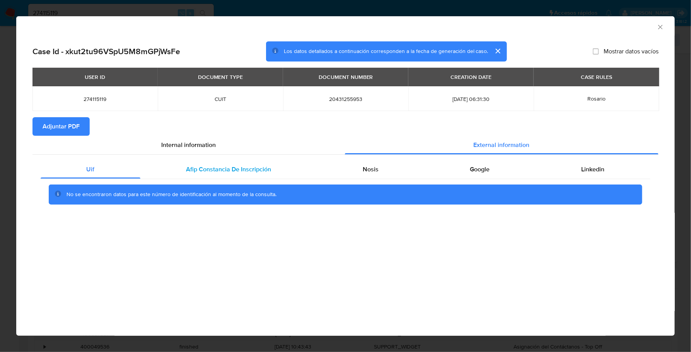
click at [235, 165] on span "Afip Constancia De Inscripción" at bounding box center [228, 169] width 85 height 9
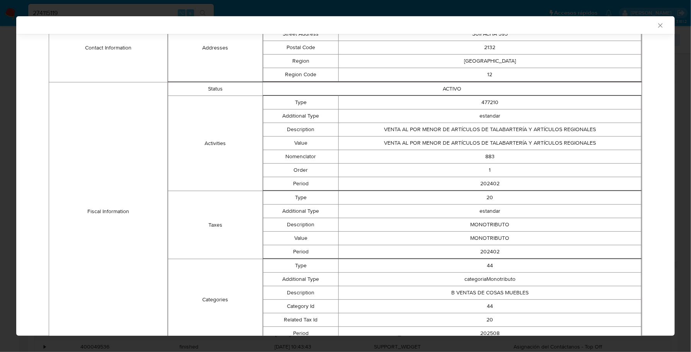
scroll to position [0, 0]
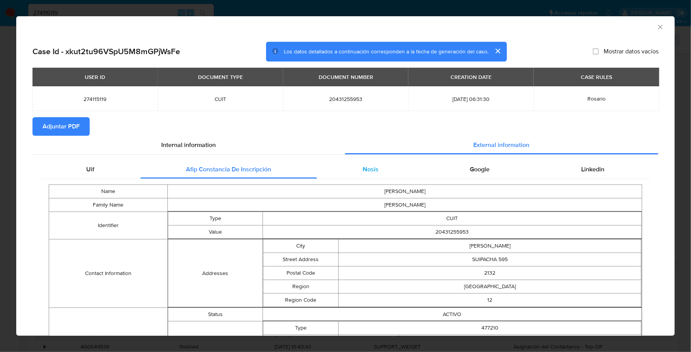
click at [364, 169] on span "Nosis" at bounding box center [371, 169] width 16 height 9
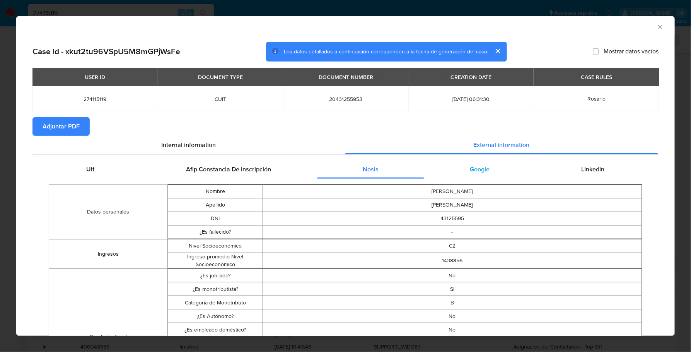
click at [482, 169] on span "Google" at bounding box center [480, 169] width 20 height 9
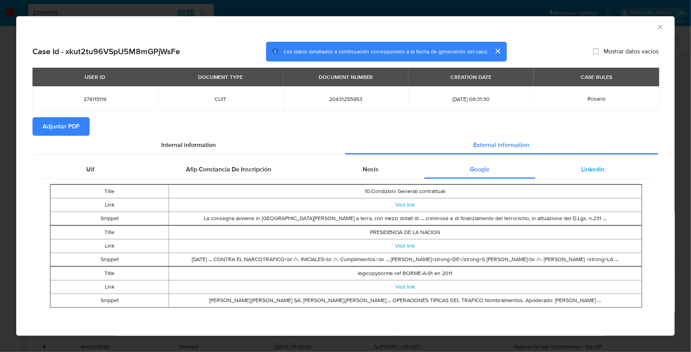
click at [585, 170] on span "Linkedin" at bounding box center [593, 169] width 23 height 9
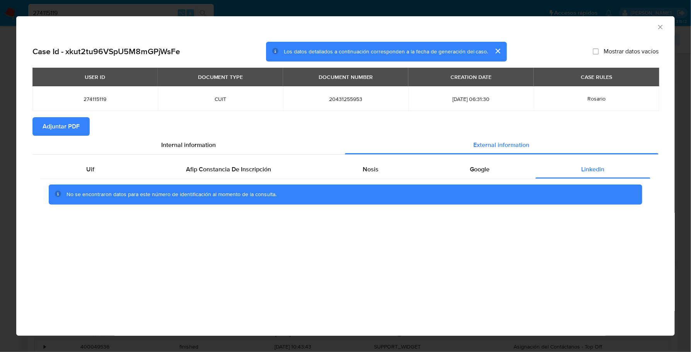
click at [75, 130] on span "Adjuntar PDF" at bounding box center [61, 126] width 37 height 17
click at [662, 28] on icon "Cerrar ventana" at bounding box center [661, 27] width 8 height 8
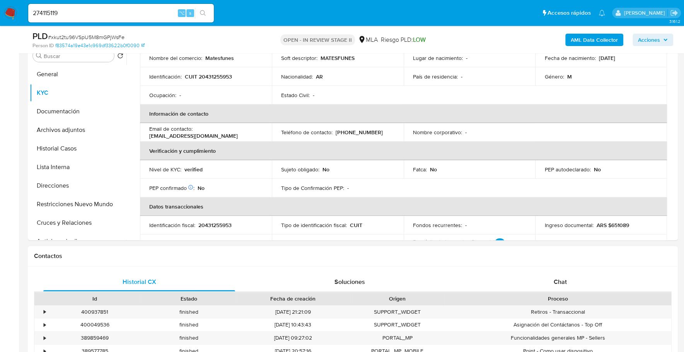
scroll to position [293, 0]
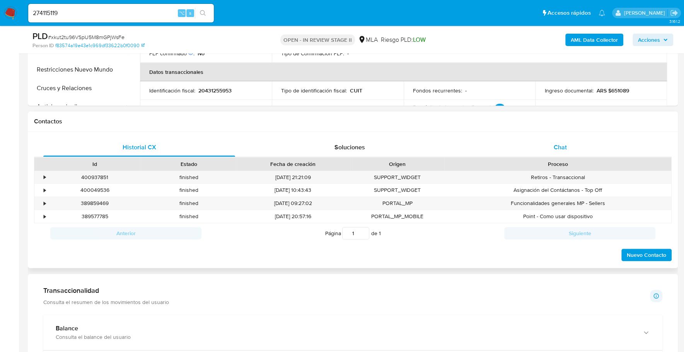
click at [565, 146] on span "Chat" at bounding box center [559, 147] width 13 height 9
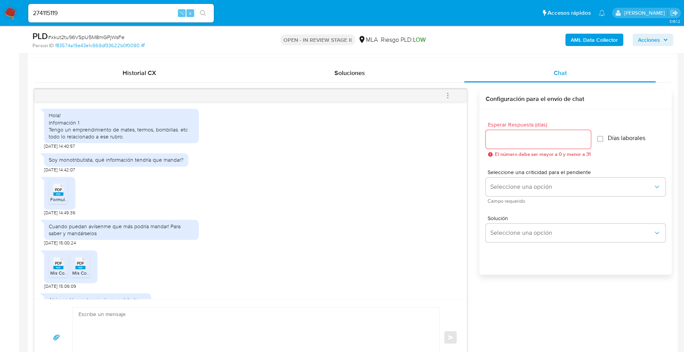
scroll to position [428, 0]
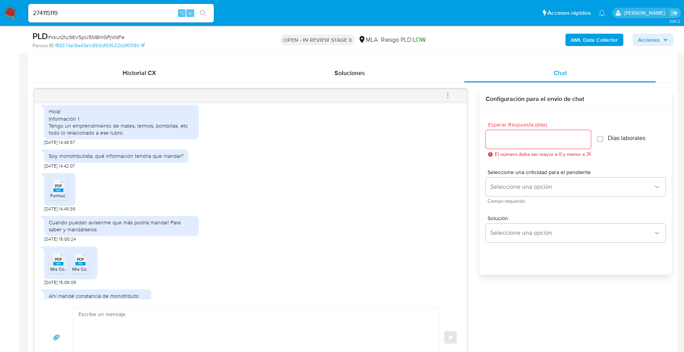
click at [60, 188] on span "PDF" at bounding box center [58, 185] width 7 height 5
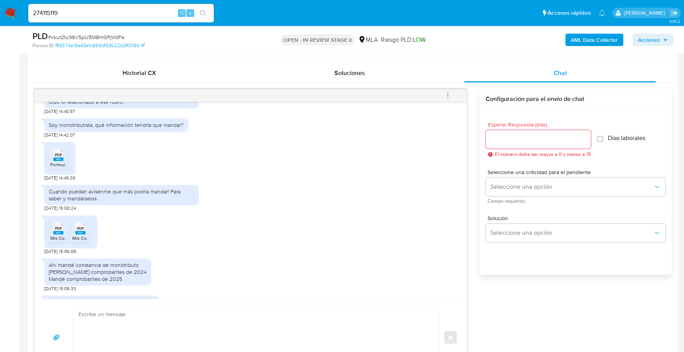
scroll to position [480, 0]
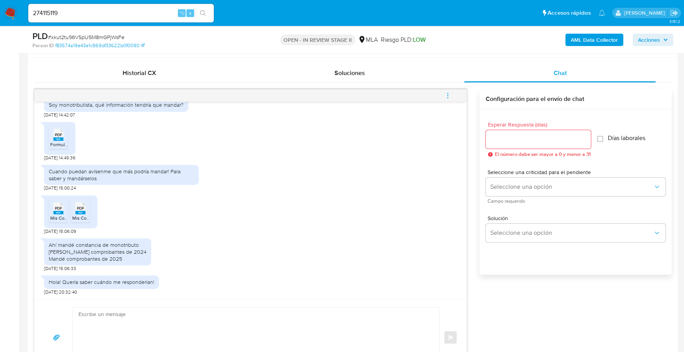
click at [57, 221] on span "Mis Comprobantes 2.pdf" at bounding box center [75, 218] width 51 height 7
click at [79, 215] on icon "PDF" at bounding box center [80, 208] width 10 height 14
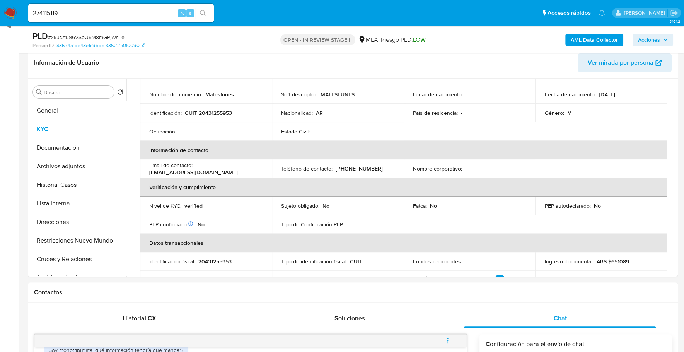
scroll to position [0, 0]
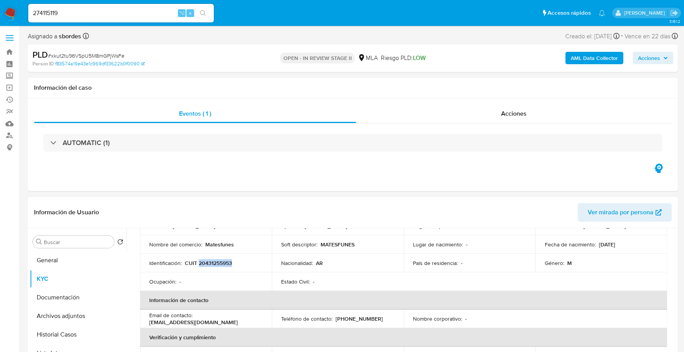
copy p "20431255953"
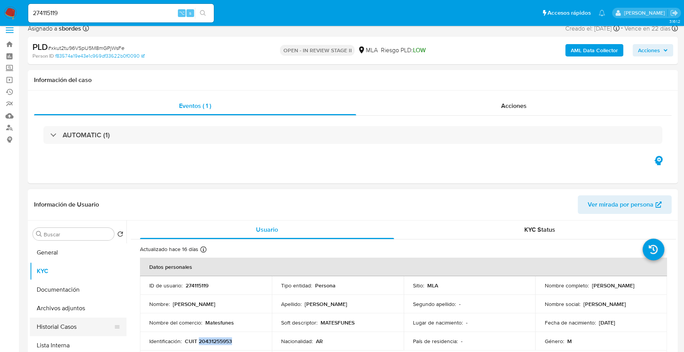
scroll to position [18, 0]
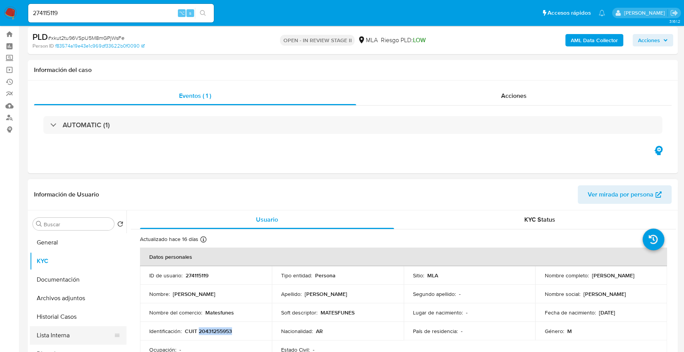
click at [65, 332] on button "Lista Interna" at bounding box center [75, 335] width 90 height 19
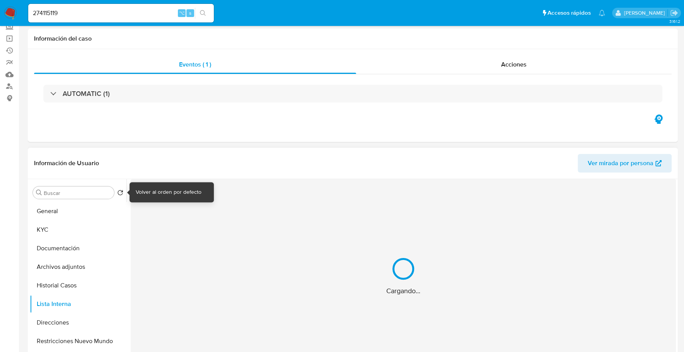
scroll to position [104, 0]
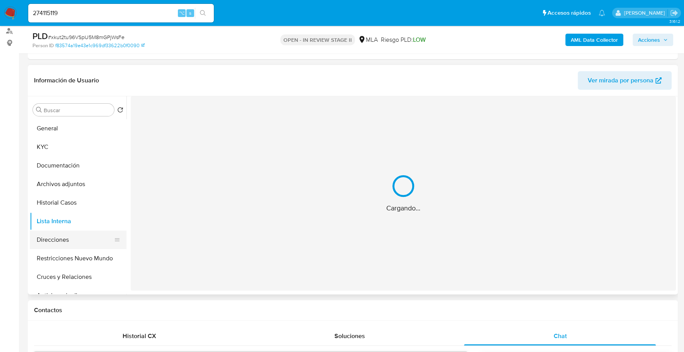
click at [60, 242] on button "Direcciones" at bounding box center [75, 239] width 90 height 19
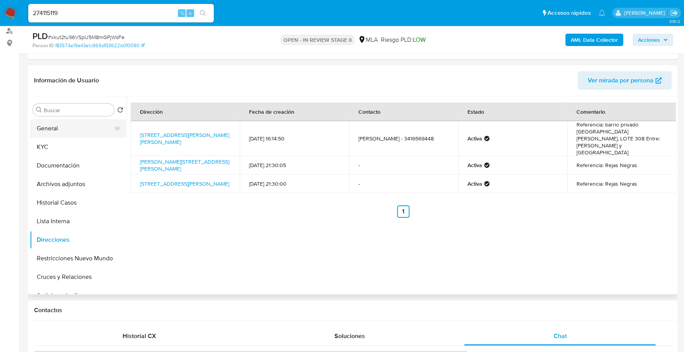
click at [51, 133] on button "General" at bounding box center [75, 128] width 90 height 19
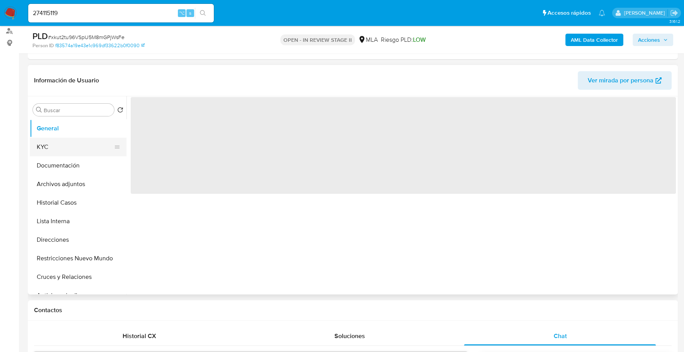
click at [52, 141] on button "KYC" at bounding box center [75, 147] width 90 height 19
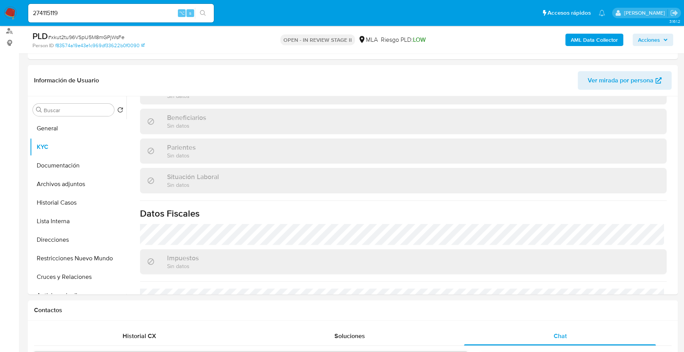
scroll to position [429, 0]
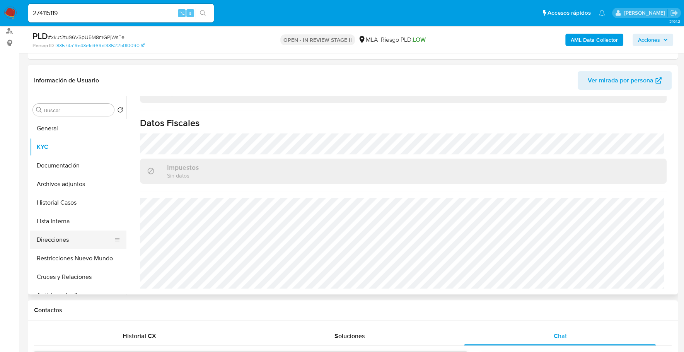
click at [69, 237] on button "Direcciones" at bounding box center [75, 239] width 90 height 19
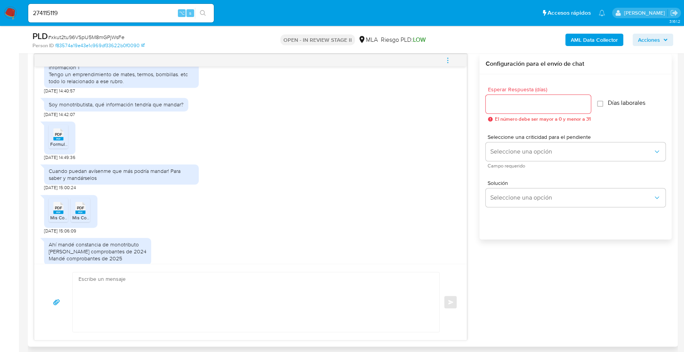
scroll to position [414, 0]
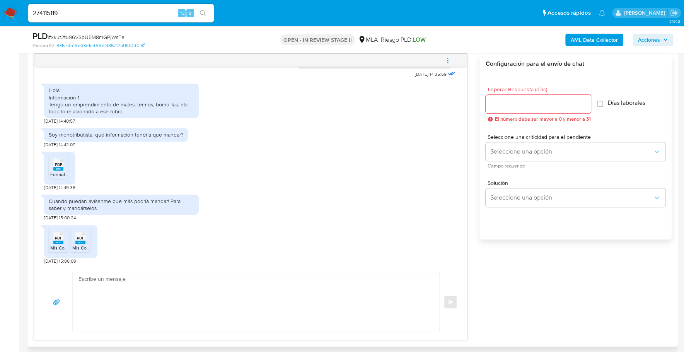
drag, startPoint x: 55, startPoint y: 123, endPoint x: 44, endPoint y: 120, distance: 11.9
click at [55, 115] on div "Hola! Información 1 Tengo un emprendimiento de mates, termos, bombillas. etc to…" at bounding box center [121, 101] width 145 height 28
click at [48, 117] on div "Hola! Información 1 Tengo un emprendimiento de mates, termos, bombillas. etc to…" at bounding box center [121, 101] width 155 height 34
drag, startPoint x: 50, startPoint y: 117, endPoint x: 159, endPoint y: 123, distance: 110.0
click at [159, 115] on div "Hola! Información 1 Tengo un emprendimiento de mates, termos, bombillas. etc to…" at bounding box center [121, 101] width 145 height 28
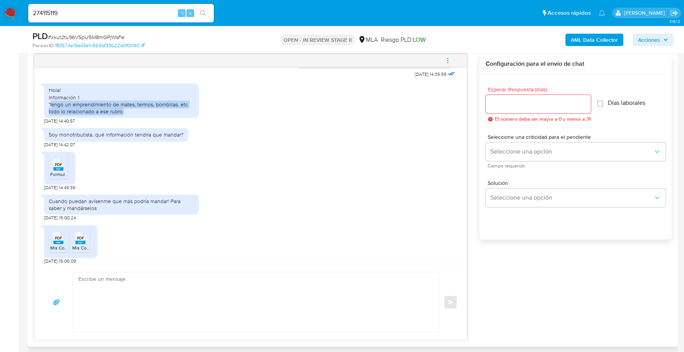
click at [63, 115] on div "Hola! Información 1 Tengo un emprendimiento de mates, termos, bombillas. etc to…" at bounding box center [121, 101] width 145 height 28
drag, startPoint x: 48, startPoint y: 118, endPoint x: 135, endPoint y: 131, distance: 87.9
click at [135, 118] on div "Hola! Información 1 Tengo un emprendimiento de mates, termos, bombillas. etc to…" at bounding box center [121, 101] width 155 height 34
copy div "Tengo un emprendimiento de mates, termos, bombillas. etc todo lo relacionado a …"
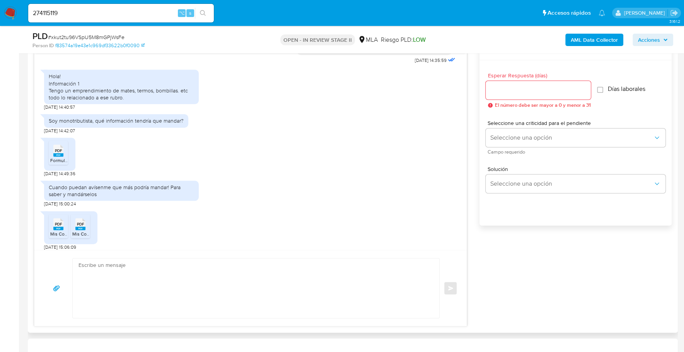
scroll to position [417, 0]
click at [130, 274] on textarea at bounding box center [254, 288] width 351 height 60
paste textarea "Hola XXX, Muchas gracias por la respuesta. Analizamos tu caso y verificamos que…"
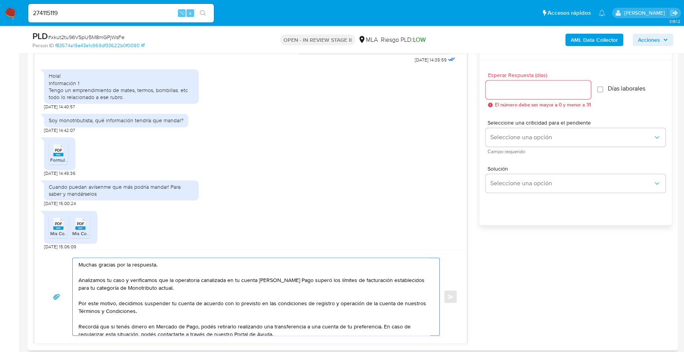
scroll to position [0, 0]
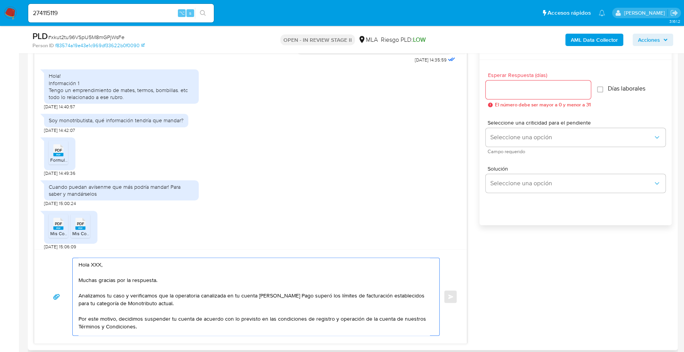
drag, startPoint x: 101, startPoint y: 265, endPoint x: 76, endPoint y: 263, distance: 25.6
click at [76, 263] on div "Hola XXX, Muchas gracias por la respuesta. Analizamos tu caso y verificamos que…" at bounding box center [254, 296] width 363 height 77
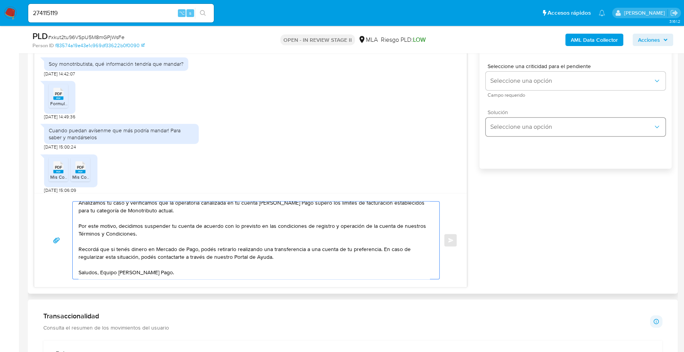
scroll to position [427, 0]
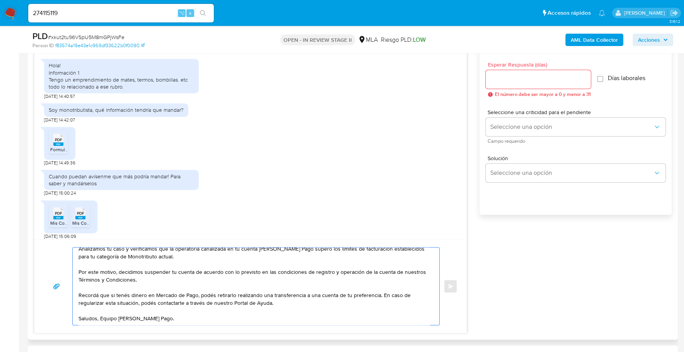
type textarea "Estimado, Muchas gracias por la respuesta. Analizamos tu caso y verificamos que…"
click at [505, 80] on input "Esperar Respuesta (días)" at bounding box center [538, 79] width 105 height 10
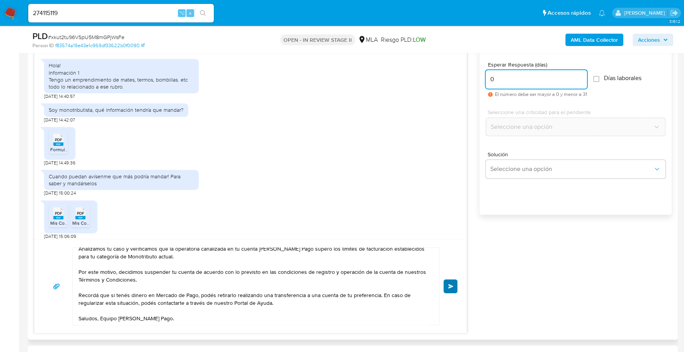
type input "0"
click at [449, 285] on span "Enviar" at bounding box center [450, 286] width 5 height 5
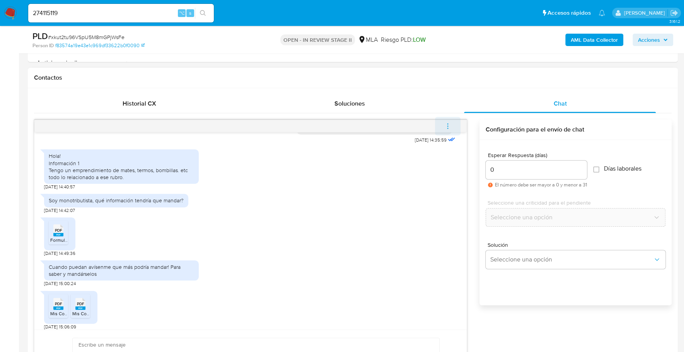
scroll to position [657, 0]
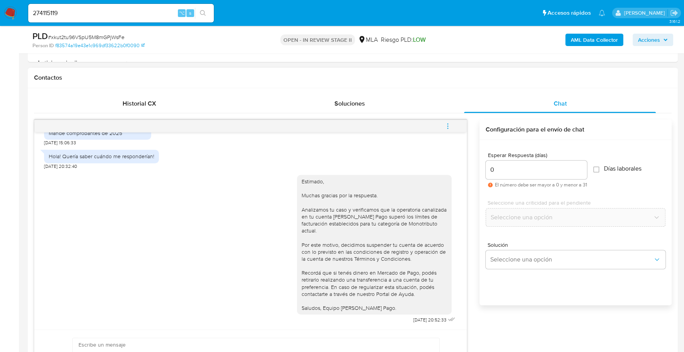
click at [447, 125] on icon "menu-action" at bounding box center [447, 125] width 1 height 1
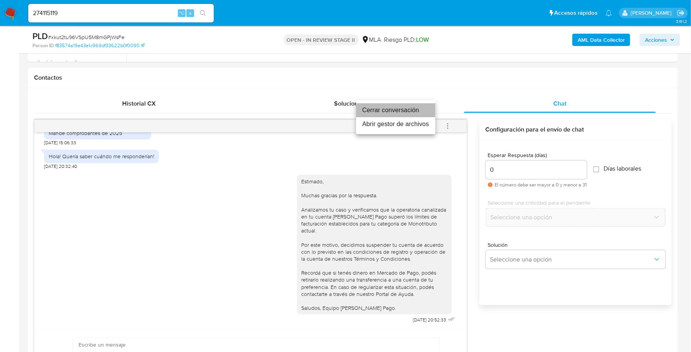
click at [415, 109] on li "Cerrar conversación" at bounding box center [395, 110] width 79 height 14
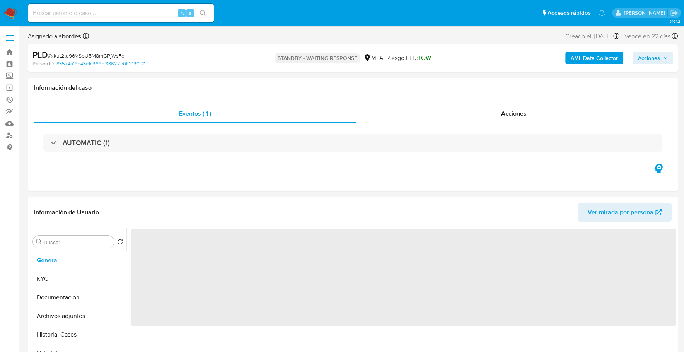
select select "10"
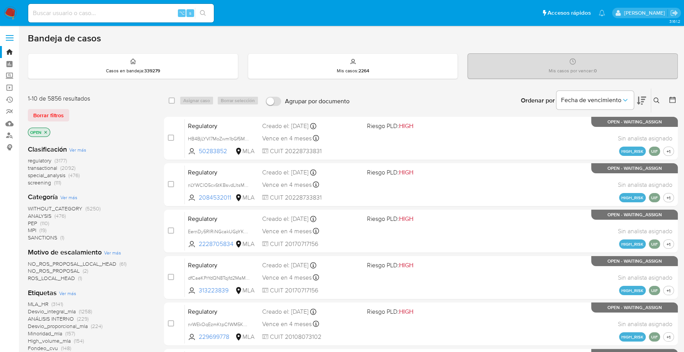
click at [656, 101] on icon at bounding box center [657, 100] width 6 height 6
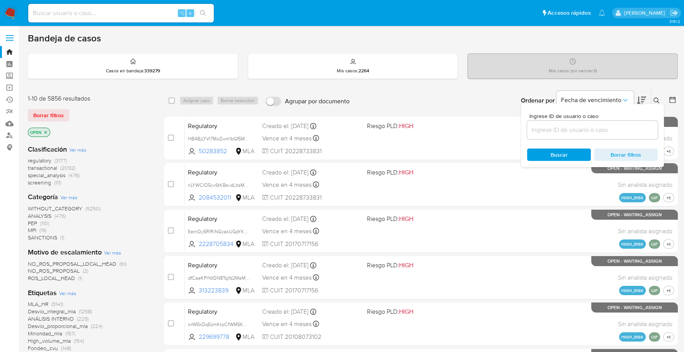
click at [614, 137] on div at bounding box center [592, 130] width 131 height 19
click at [613, 132] on input at bounding box center [592, 130] width 131 height 10
paste input "xkut2tu96VSpU5M8mGPjWsFe"
type input "xkut2tu96VSpU5M8mGPjWsFe"
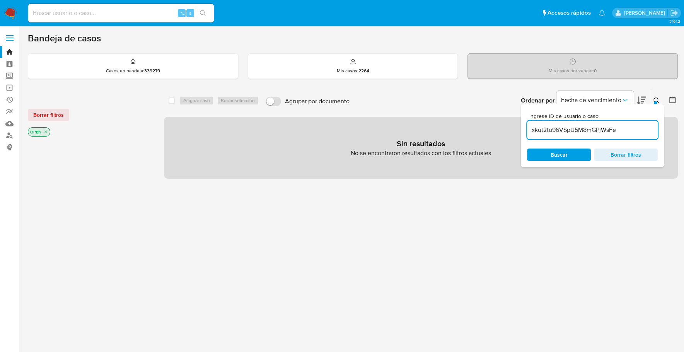
click at [658, 101] on icon at bounding box center [657, 100] width 6 height 6
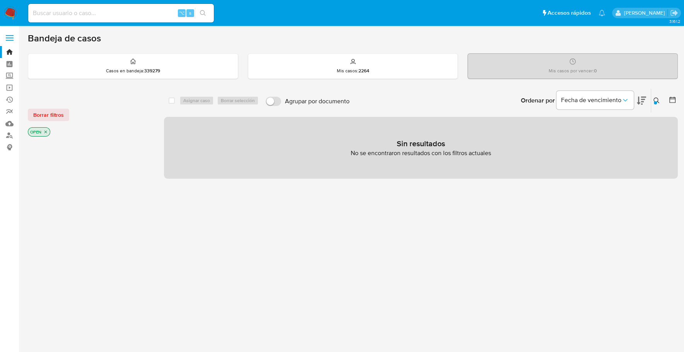
click at [48, 128] on p "OPEN" at bounding box center [39, 132] width 22 height 9
click at [45, 130] on icon "close-filter" at bounding box center [45, 132] width 5 height 5
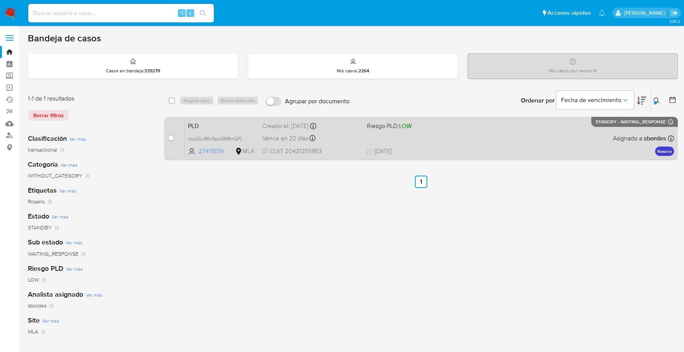
click at [174, 137] on div "case-item-checkbox No es posible asignar el caso" at bounding box center [176, 138] width 17 height 39
click at [171, 137] on input "checkbox" at bounding box center [171, 138] width 6 height 6
checkbox input "true"
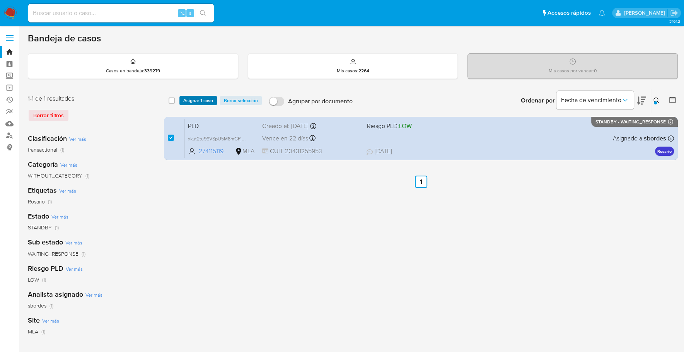
click at [193, 98] on span "Asignar 1 caso" at bounding box center [198, 101] width 30 height 8
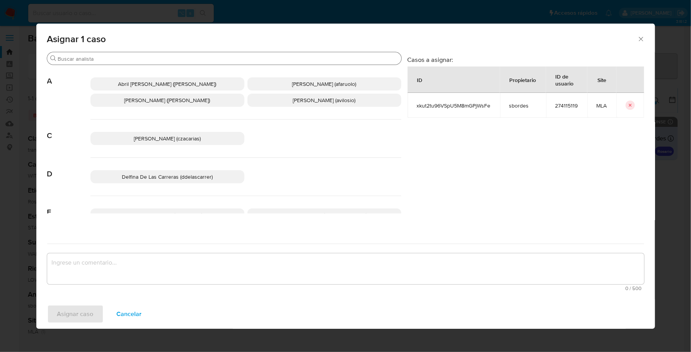
click at [78, 57] on input "Buscar" at bounding box center [228, 58] width 340 height 7
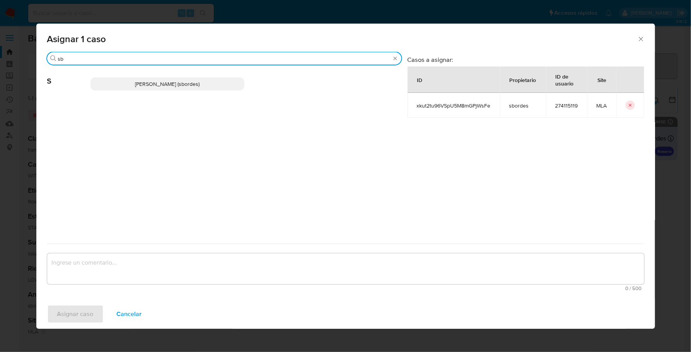
type input "sb"
click at [97, 79] on p "Stefania Bordes (sbordes)" at bounding box center [167, 83] width 154 height 13
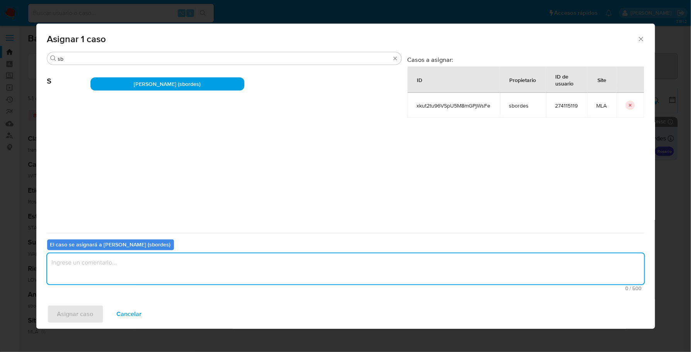
drag, startPoint x: 121, startPoint y: 270, endPoint x: 108, endPoint y: 281, distance: 16.8
click at [121, 270] on textarea "assign-modal" at bounding box center [345, 268] width 597 height 31
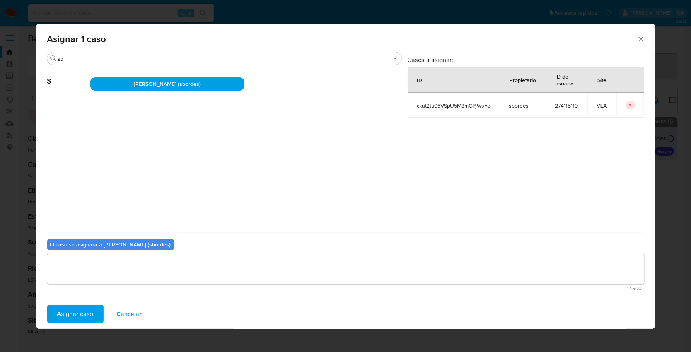
click at [70, 319] on span "Asignar caso" at bounding box center [75, 314] width 36 height 17
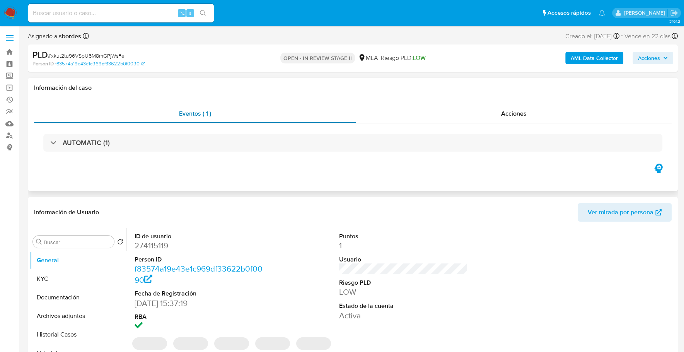
select select "10"
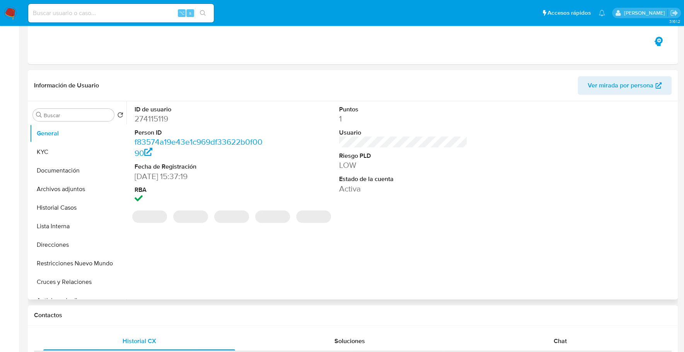
scroll to position [195, 0]
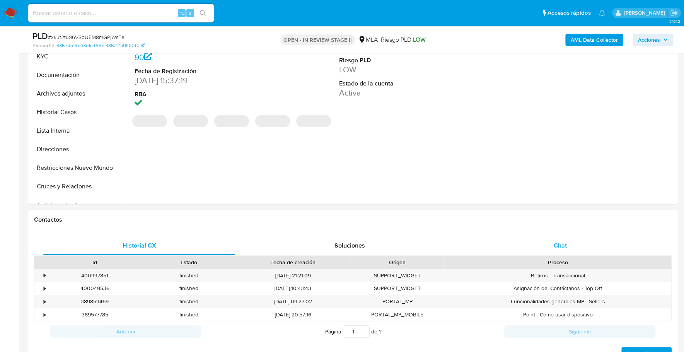
click at [589, 238] on div "Chat" at bounding box center [560, 245] width 192 height 19
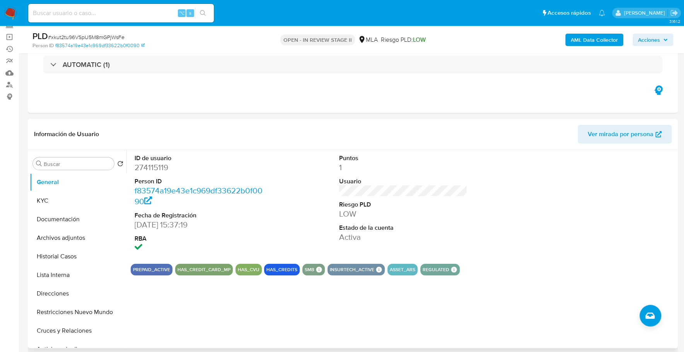
scroll to position [69, 0]
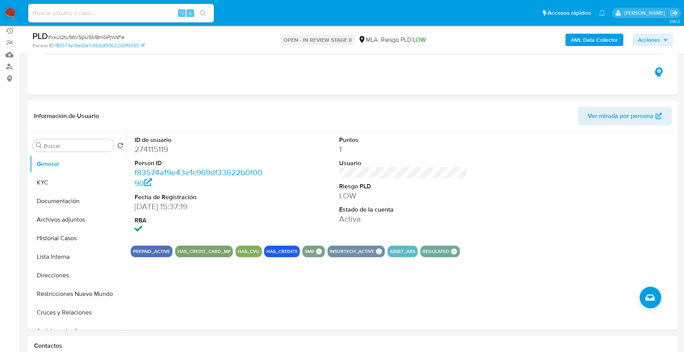
click at [648, 41] on span "Acciones" at bounding box center [649, 40] width 22 height 12
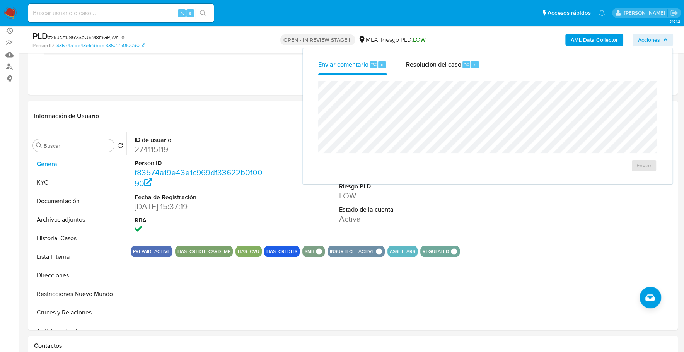
click at [437, 53] on div "Enviar comentario ⌥ c Resolución del caso ⌥ r Enviar" at bounding box center [488, 116] width 370 height 136
click at [436, 63] on span "Resolución del caso" at bounding box center [433, 64] width 55 height 9
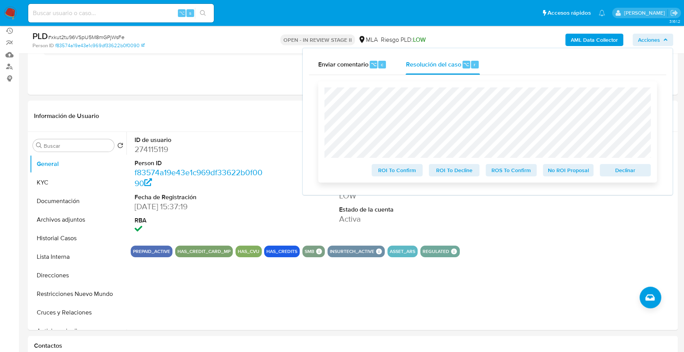
click at [606, 171] on span "Declinar" at bounding box center [625, 170] width 40 height 11
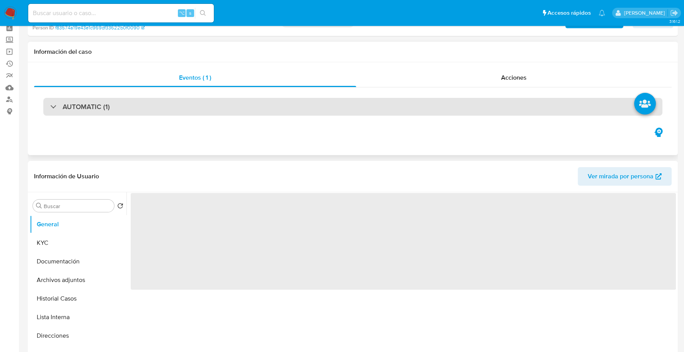
scroll to position [171, 0]
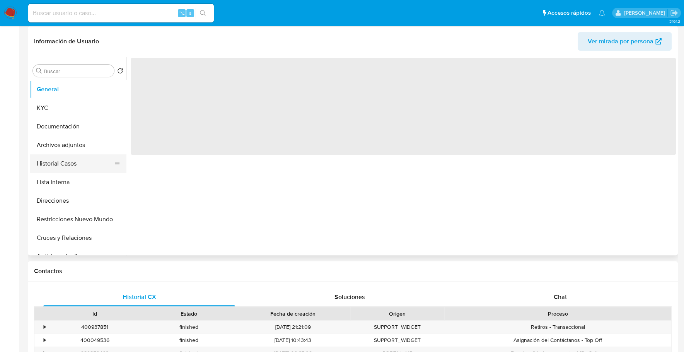
select select "10"
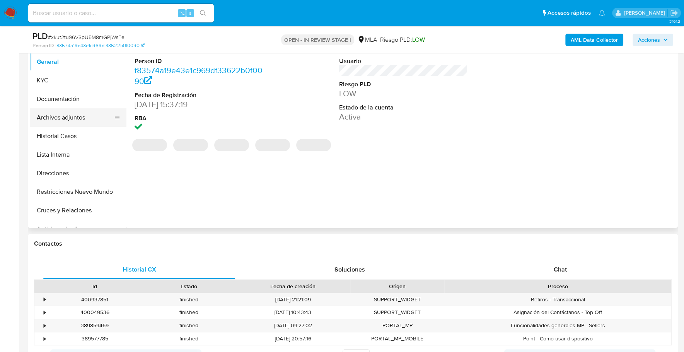
click at [80, 119] on button "Archivos adjuntos" at bounding box center [75, 117] width 90 height 19
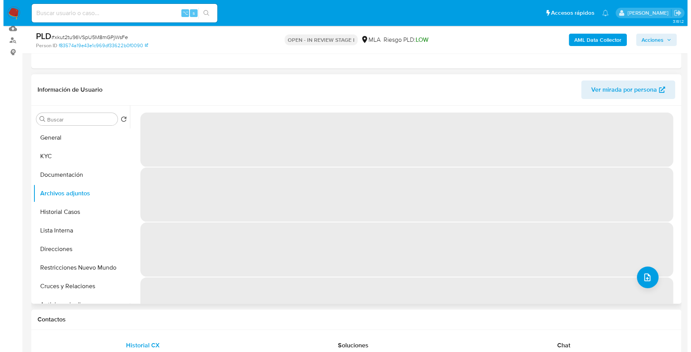
scroll to position [94, 0]
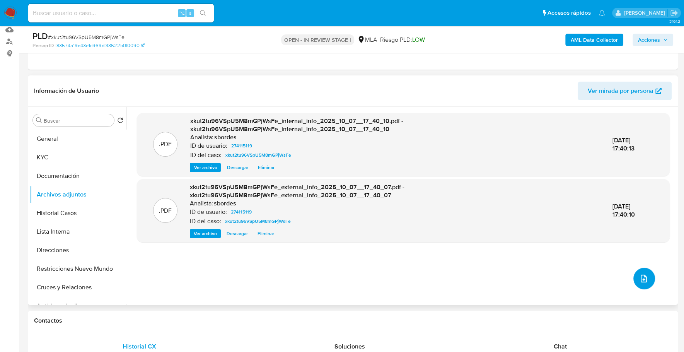
click at [646, 276] on button "upload-file" at bounding box center [644, 279] width 22 height 22
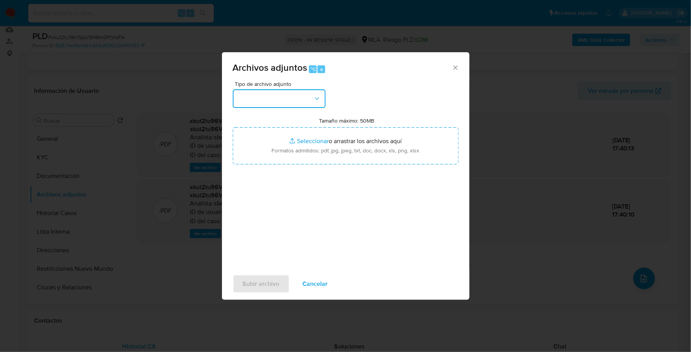
click at [285, 94] on button "button" at bounding box center [279, 98] width 93 height 19
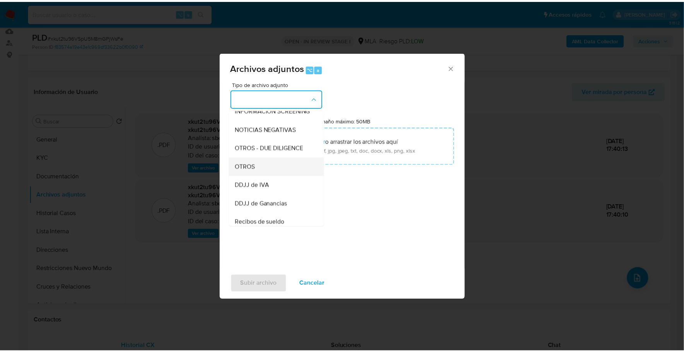
scroll to position [104, 0]
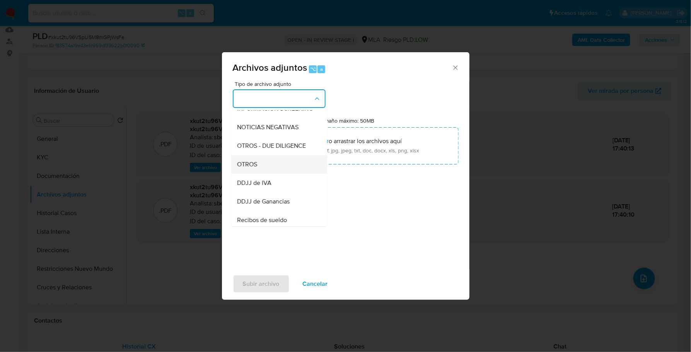
click at [265, 174] on div "OTROS" at bounding box center [276, 164] width 79 height 19
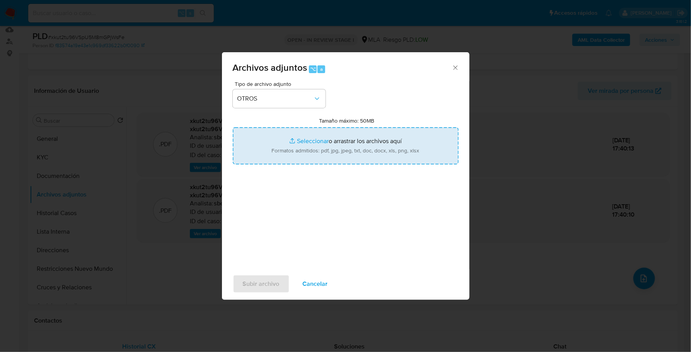
click at [305, 145] on input "Tamaño máximo: 50MB Seleccionar archivos" at bounding box center [346, 145] width 226 height 37
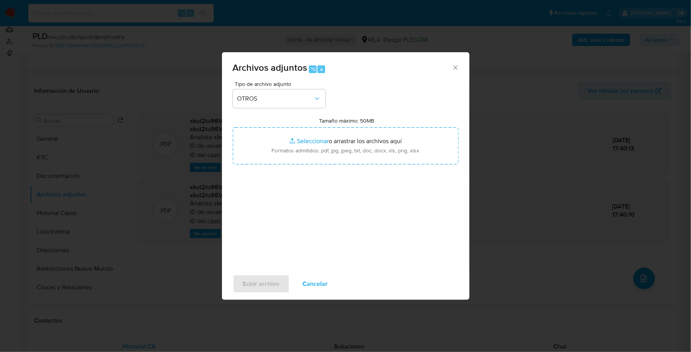
type input "C:\fakepath\Caselog xkut2tu96VSpU5M8mGPjWsFe_2025_09_17_21_23_01.docx"
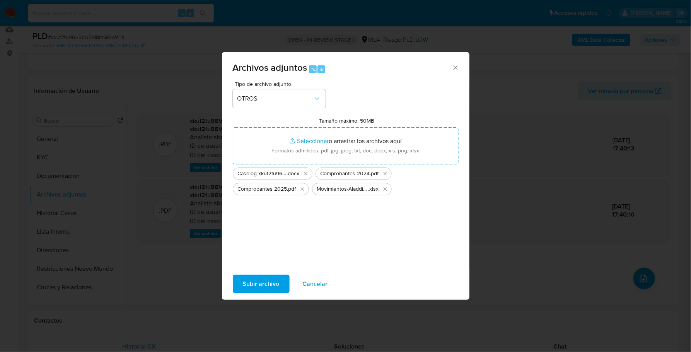
click at [267, 273] on div "Subir archivo Cancelar" at bounding box center [346, 283] width 248 height 29
click at [267, 277] on span "Subir archivo" at bounding box center [261, 283] width 37 height 17
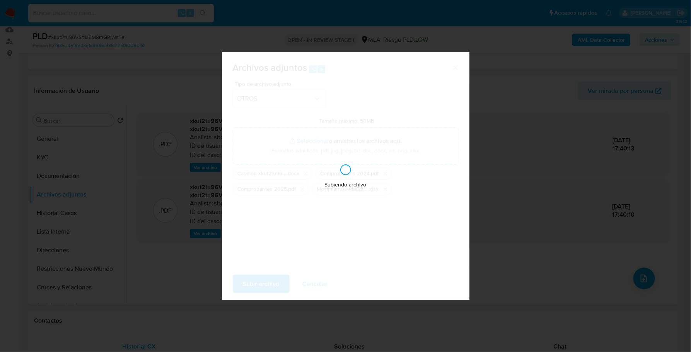
click at [302, 217] on div "Subiendo archivo" at bounding box center [346, 176] width 248 height 248
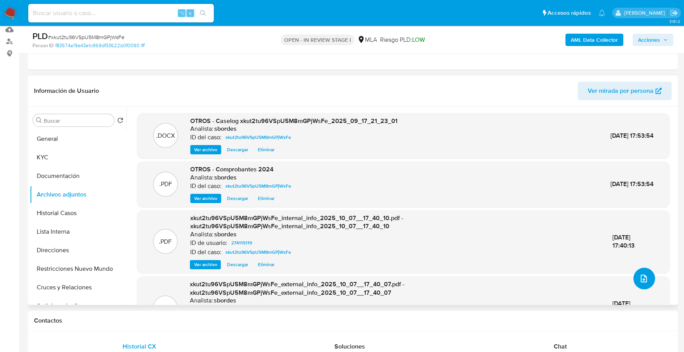
scroll to position [15, 0]
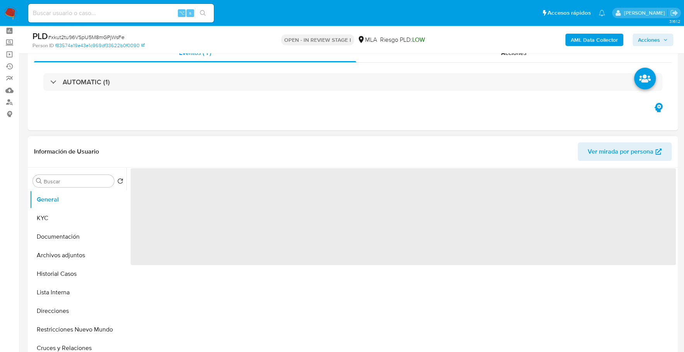
scroll to position [172, 0]
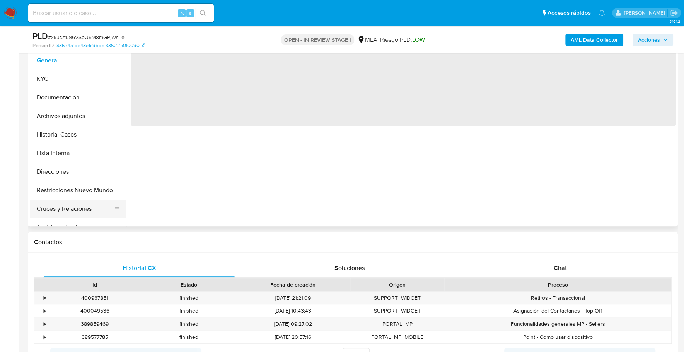
select select "10"
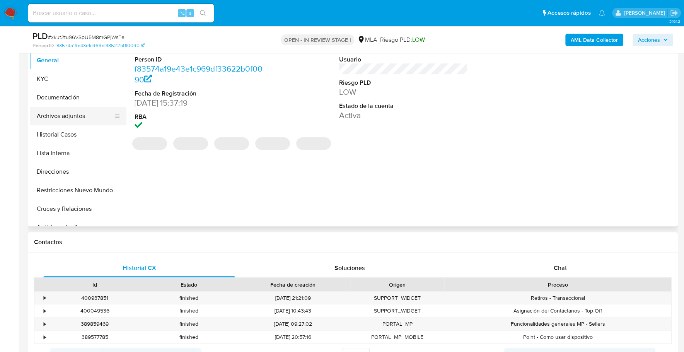
click at [72, 121] on button "Archivos adjuntos" at bounding box center [75, 116] width 90 height 19
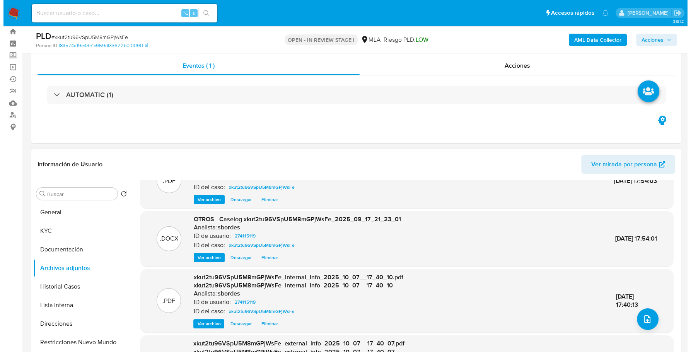
scroll to position [60, 0]
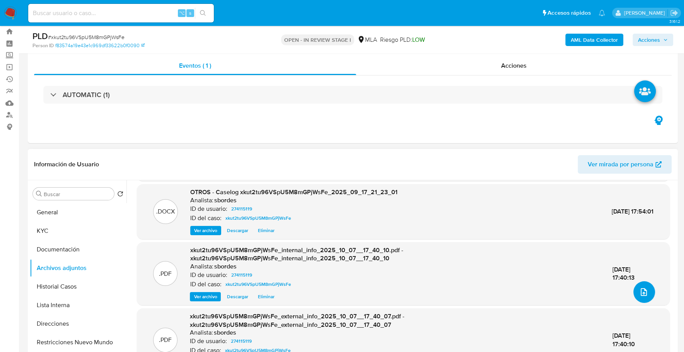
click at [635, 298] on button "upload-file" at bounding box center [644, 292] width 22 height 22
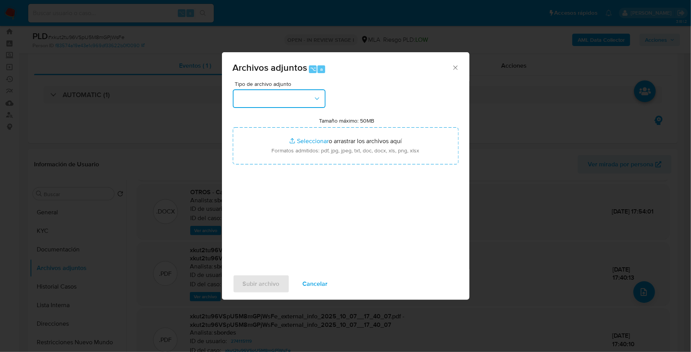
click at [287, 97] on button "button" at bounding box center [279, 98] width 93 height 19
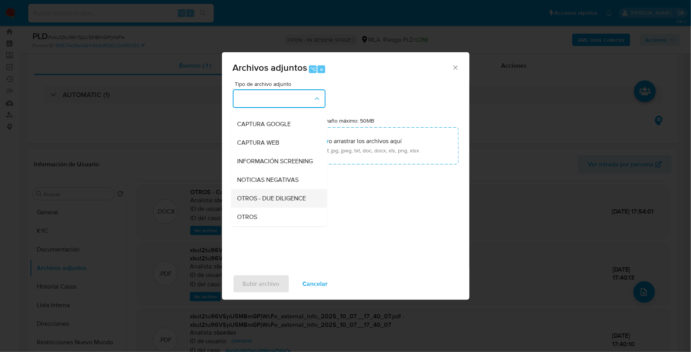
scroll to position [51, 0]
click at [242, 220] on span "OTROS" at bounding box center [247, 217] width 20 height 8
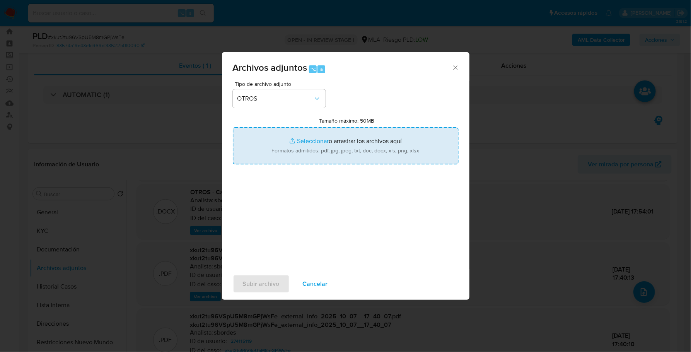
click at [304, 140] on input "Tamaño máximo: 50MB Seleccionar archivos" at bounding box center [346, 145] width 226 height 37
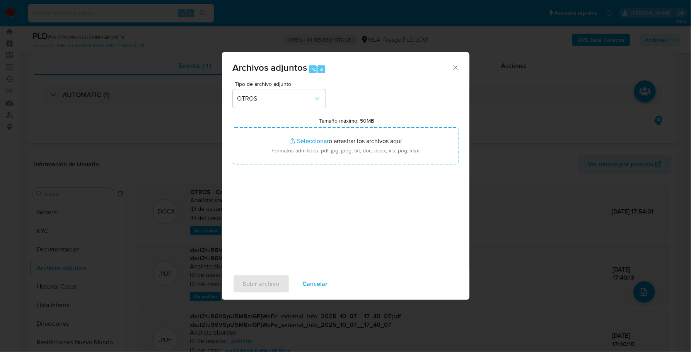
type input "C:\fakepath\Comprobantes 2025.pdf"
click at [258, 287] on span "Subir archivo" at bounding box center [261, 283] width 37 height 17
click at [271, 282] on span "Subir archivo" at bounding box center [261, 283] width 37 height 17
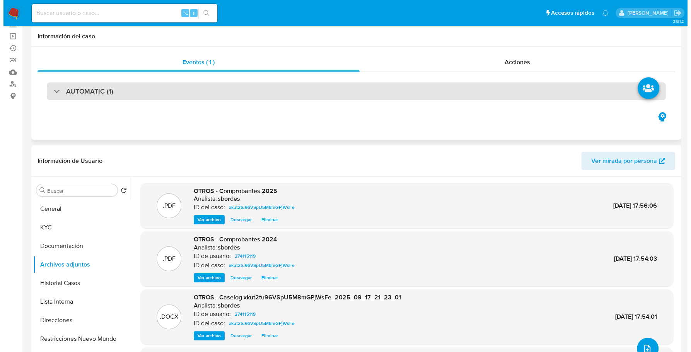
scroll to position [92, 0]
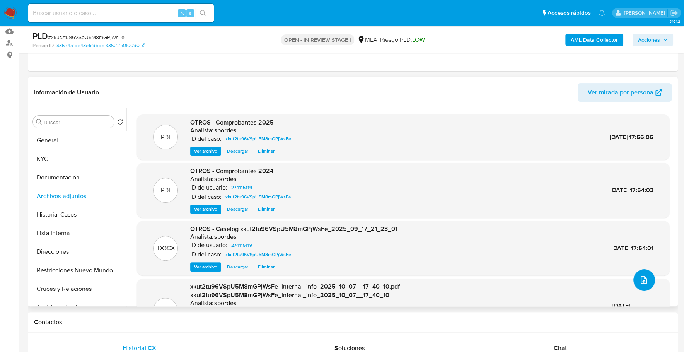
click at [645, 272] on button "upload-file" at bounding box center [644, 280] width 22 height 22
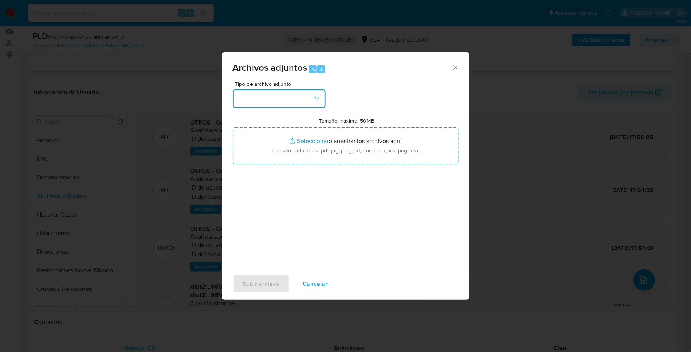
click at [290, 96] on button "button" at bounding box center [279, 98] width 93 height 19
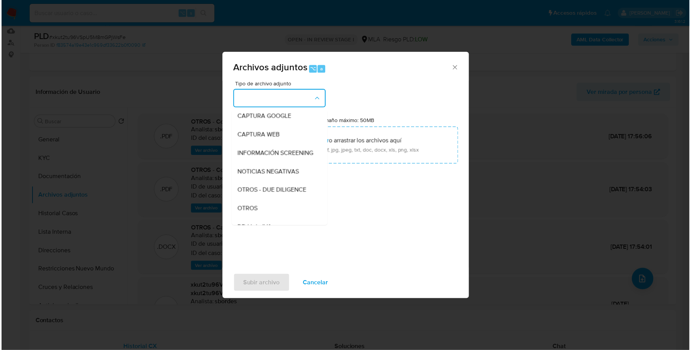
scroll to position [108, 0]
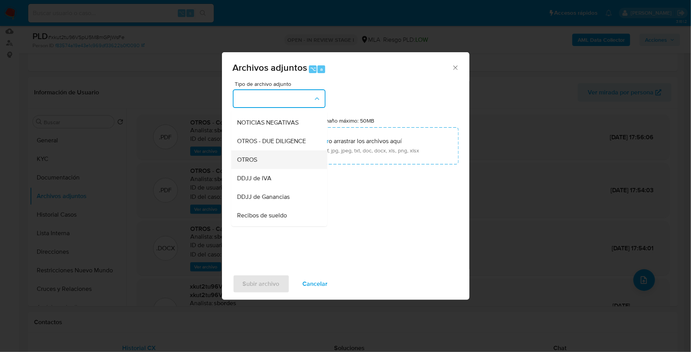
click at [262, 167] on div "OTROS" at bounding box center [276, 159] width 79 height 19
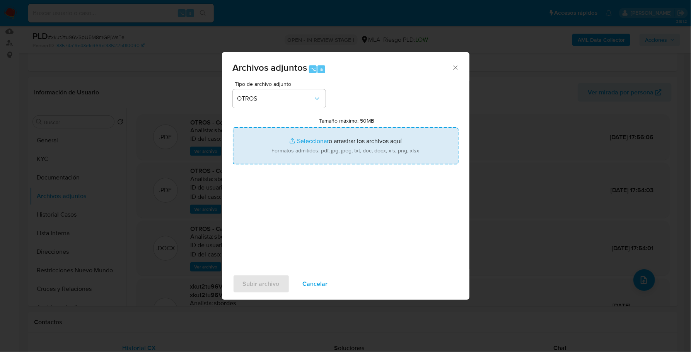
click at [314, 138] on input "Tamaño máximo: 50MB Seleccionar archivos" at bounding box center [346, 145] width 226 height 37
type input "C:\fakepath\Movimientos-Aladdin - Franco Merce.xlsx"
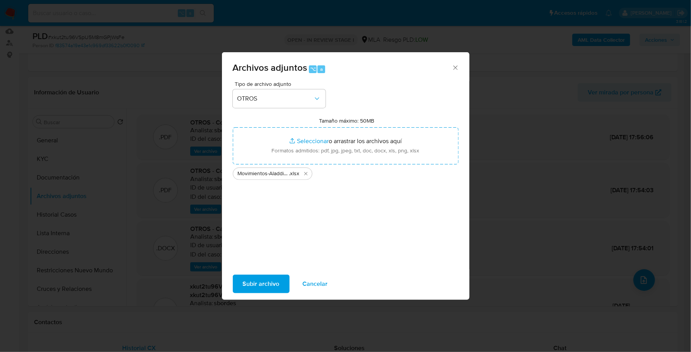
click at [257, 288] on span "Subir archivo" at bounding box center [261, 283] width 37 height 17
click at [253, 285] on span "Subir archivo" at bounding box center [261, 283] width 37 height 17
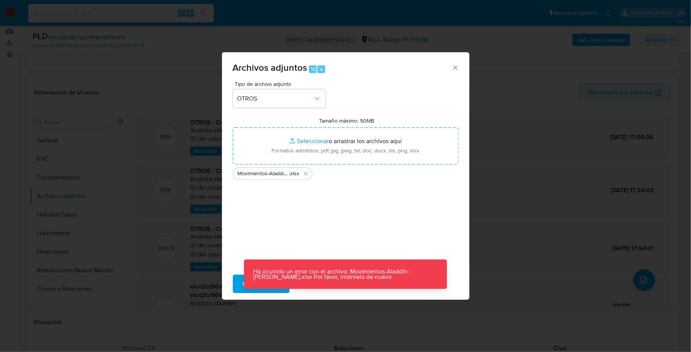
click at [452, 64] on icon "Cerrar" at bounding box center [456, 68] width 8 height 8
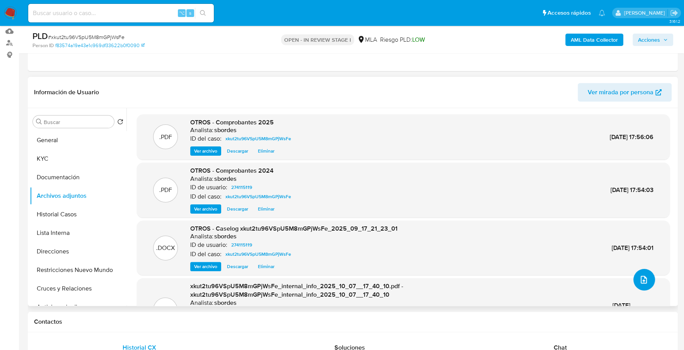
click at [643, 280] on icon "upload-file" at bounding box center [644, 280] width 6 height 8
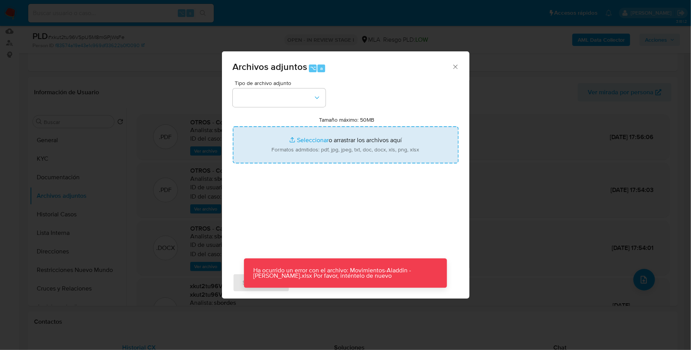
click at [314, 140] on input "Tamaño máximo: 50MB Seleccionar archivos" at bounding box center [346, 144] width 226 height 37
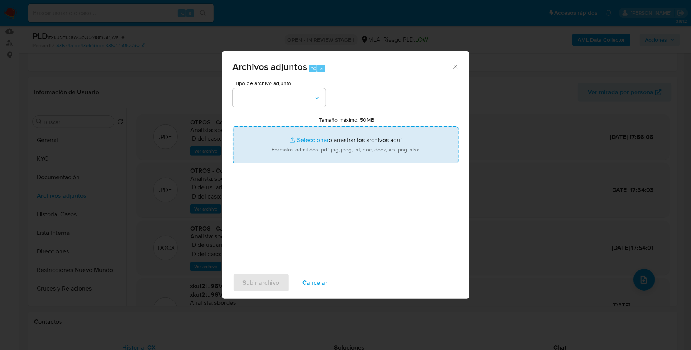
type input "C:\fakepath\Movimientos-Aladdin - Franco Merce.xlsx"
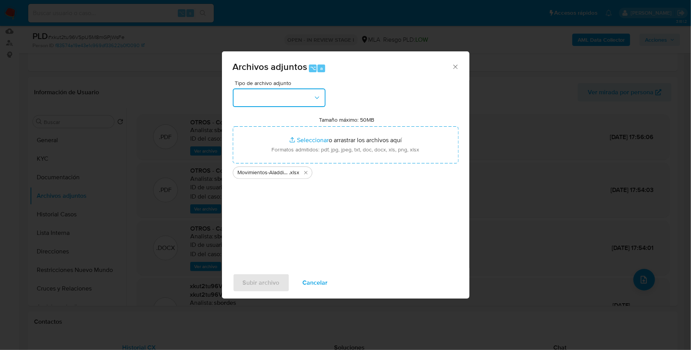
click at [281, 106] on button "button" at bounding box center [279, 98] width 93 height 19
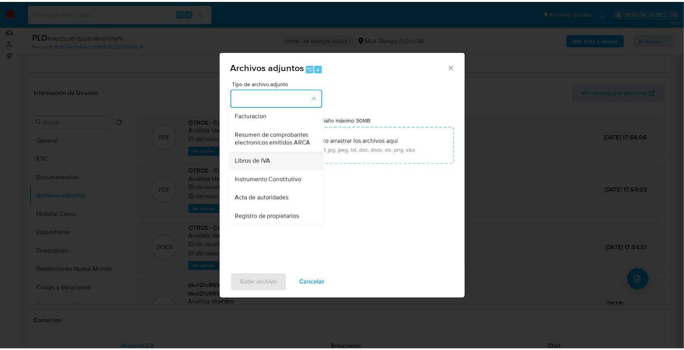
scroll to position [138, 0]
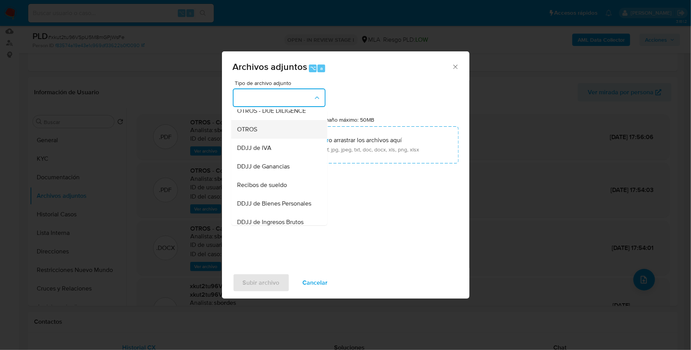
click at [272, 137] on div "OTROS" at bounding box center [276, 129] width 79 height 19
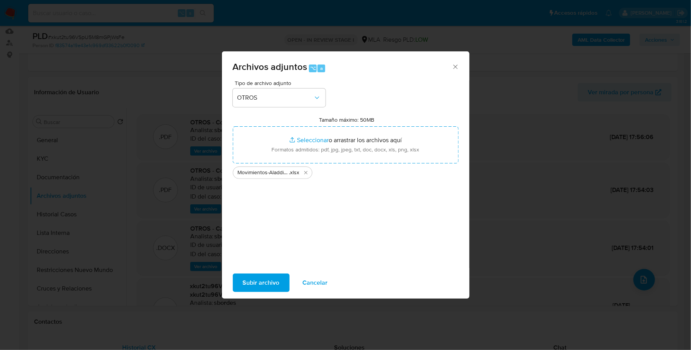
click at [269, 280] on span "Subir archivo" at bounding box center [261, 283] width 37 height 17
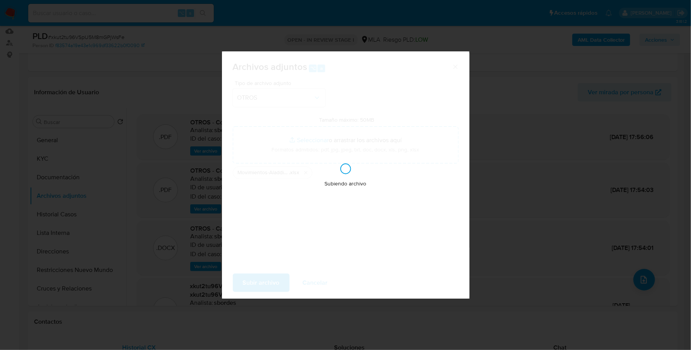
click at [319, 139] on div "Subiendo archivo" at bounding box center [346, 175] width 248 height 248
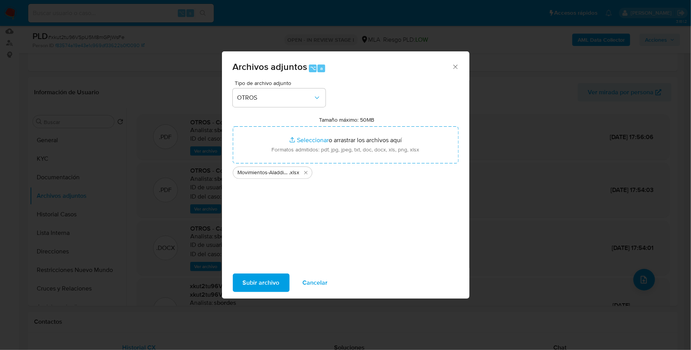
click at [247, 285] on span "Subir archivo" at bounding box center [261, 283] width 37 height 17
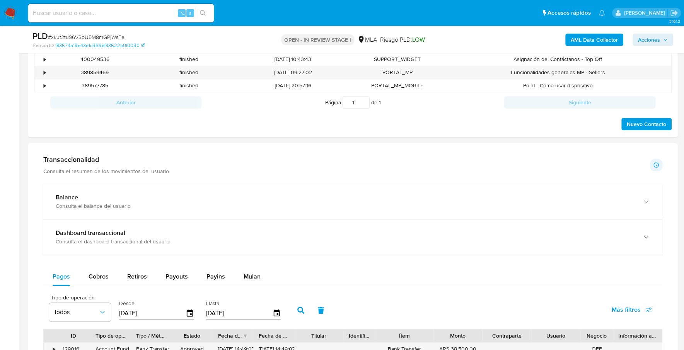
scroll to position [346, 0]
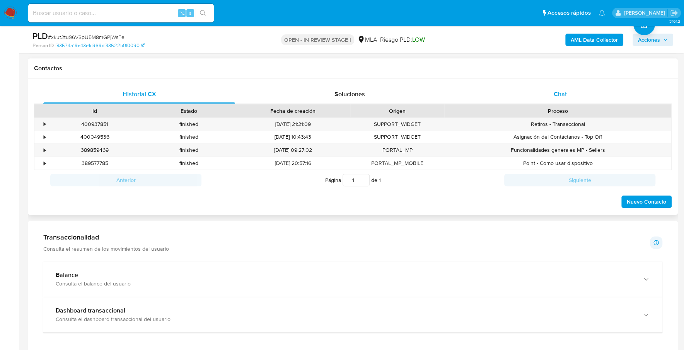
click at [577, 94] on div "Chat" at bounding box center [560, 94] width 192 height 19
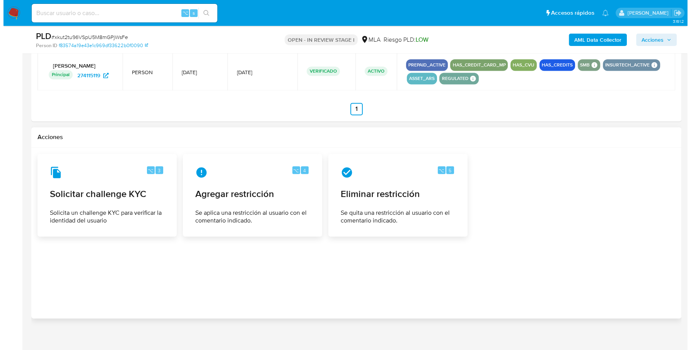
scroll to position [1198, 0]
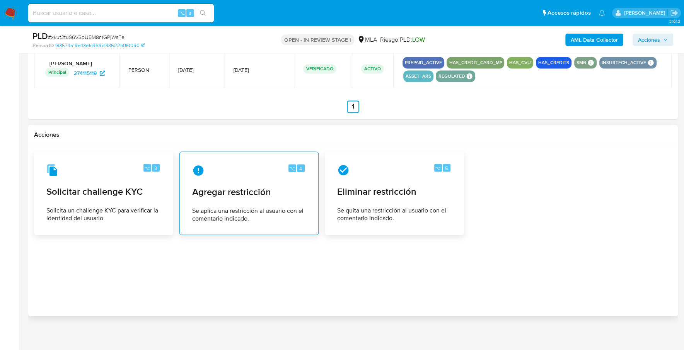
click at [230, 191] on span "Agregar restricción" at bounding box center [249, 192] width 114 height 12
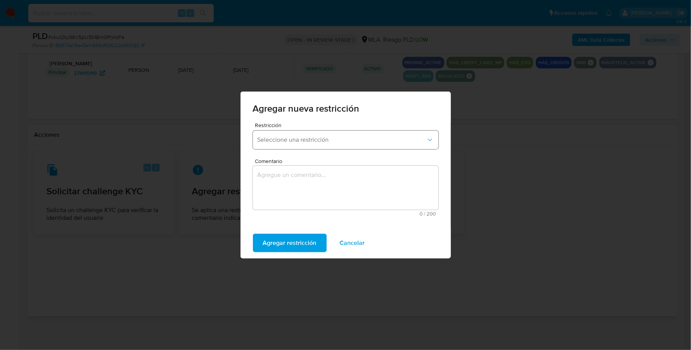
click at [322, 138] on span "Seleccione una restricción" at bounding box center [342, 140] width 169 height 8
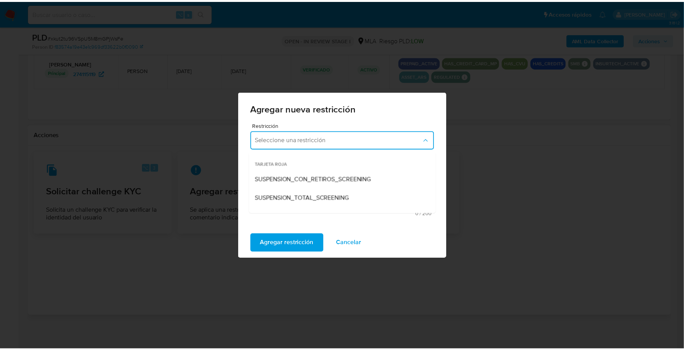
scroll to position [80, 0]
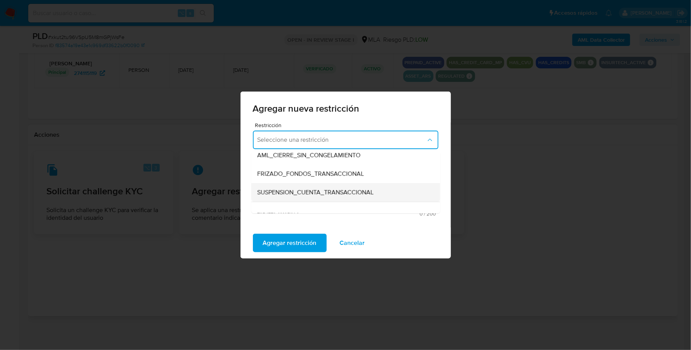
click at [314, 192] on span "SUSPENSION_CUENTA_TRANSACCIONAL" at bounding box center [316, 193] width 116 height 8
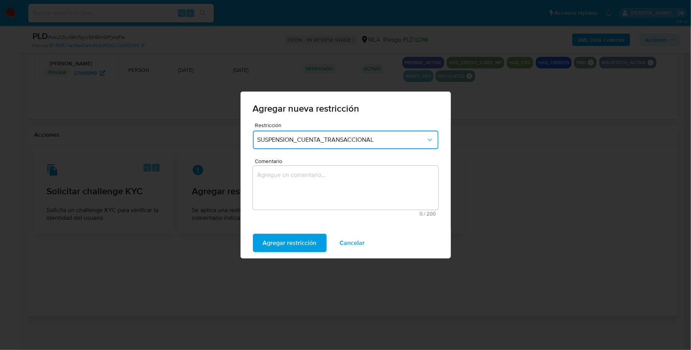
click at [313, 180] on textarea "Comentario" at bounding box center [346, 188] width 186 height 44
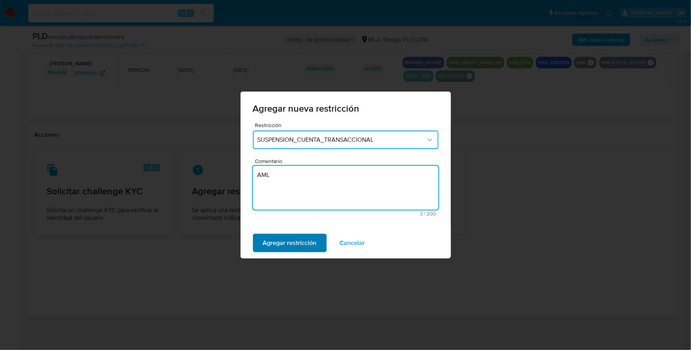
type textarea "AML"
click at [286, 245] on span "Agregar restricción" at bounding box center [290, 243] width 54 height 17
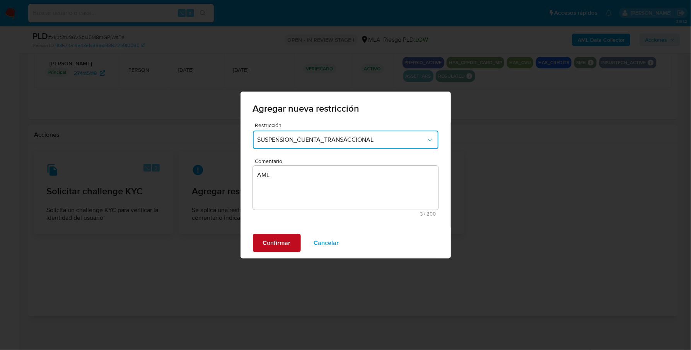
click at [285, 243] on span "Confirmar" at bounding box center [277, 243] width 28 height 17
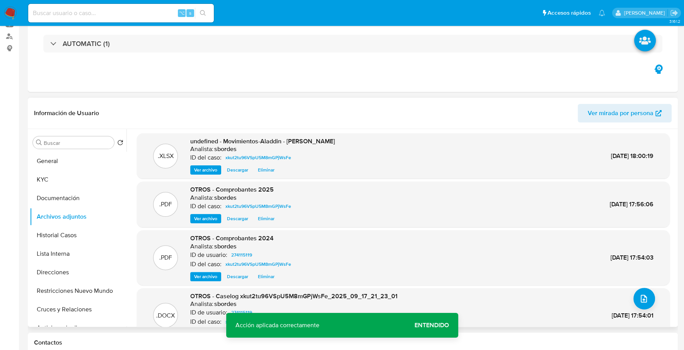
scroll to position [0, 0]
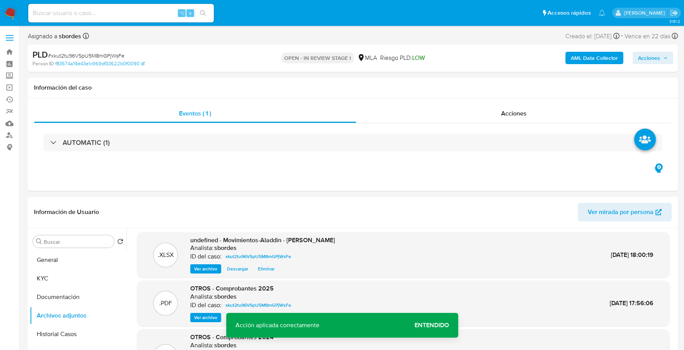
click at [655, 59] on span "Acciones" at bounding box center [649, 58] width 22 height 12
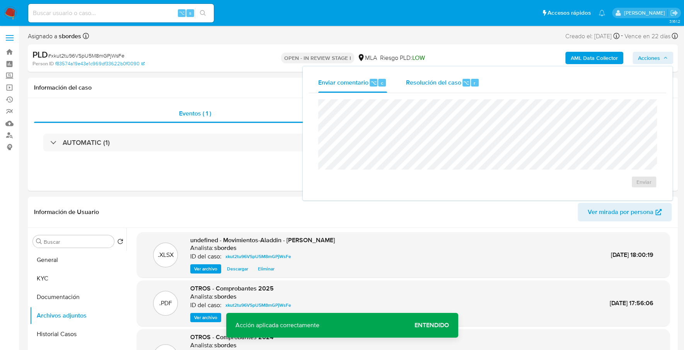
click at [422, 80] on span "Resolución del caso" at bounding box center [433, 82] width 55 height 9
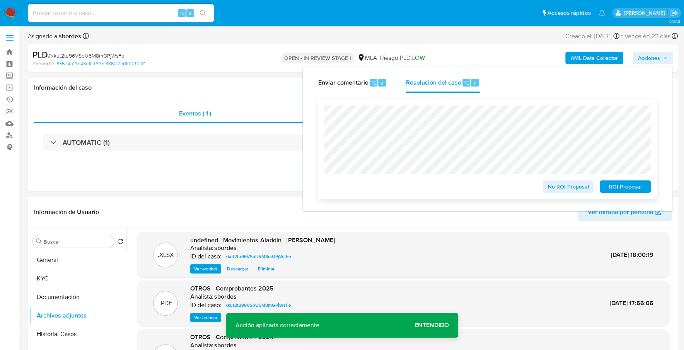
click at [631, 186] on span "ROI Proposal" at bounding box center [625, 186] width 40 height 11
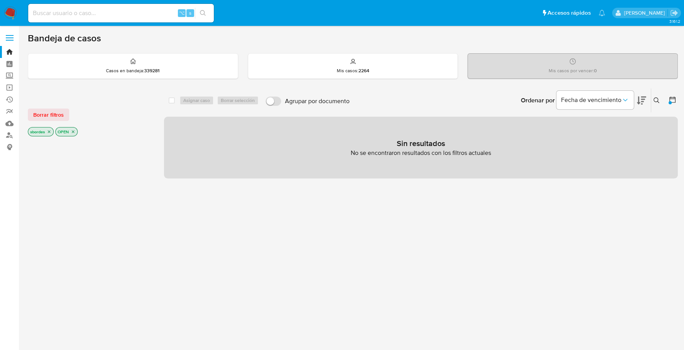
click at [9, 10] on img at bounding box center [10, 13] width 13 height 13
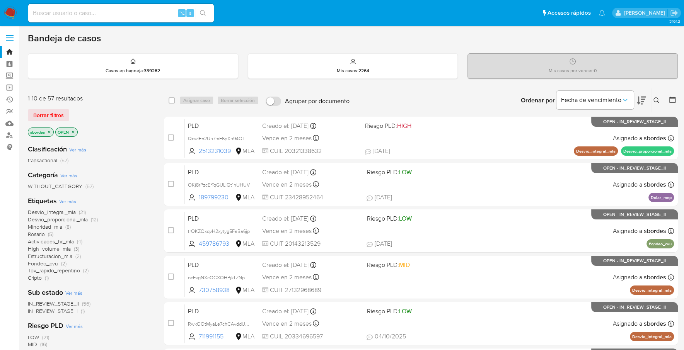
click at [51, 133] on icon "close-filter" at bounding box center [49, 132] width 5 height 5
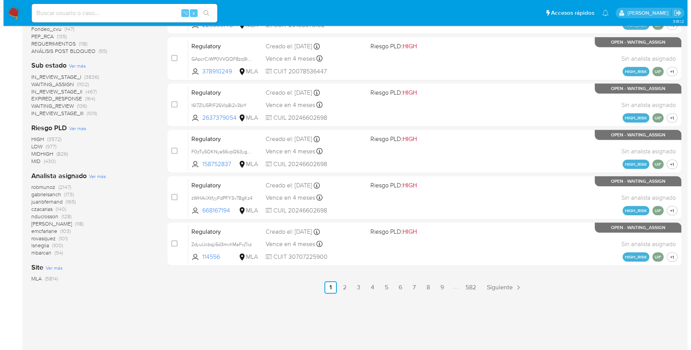
scroll to position [313, 0]
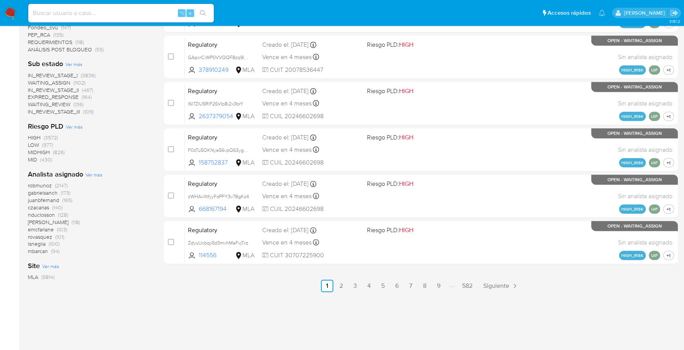
click at [85, 177] on span "Ver más" at bounding box center [93, 174] width 17 height 7
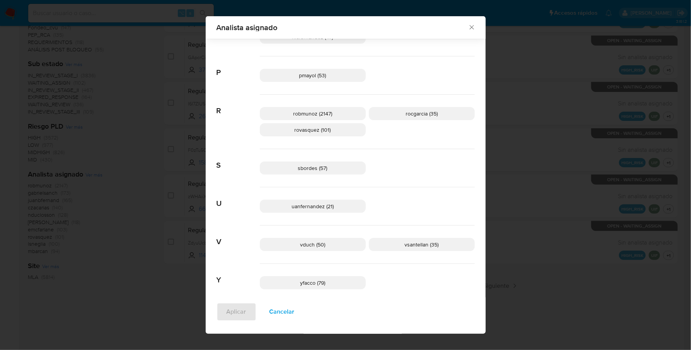
scroll to position [586, 0]
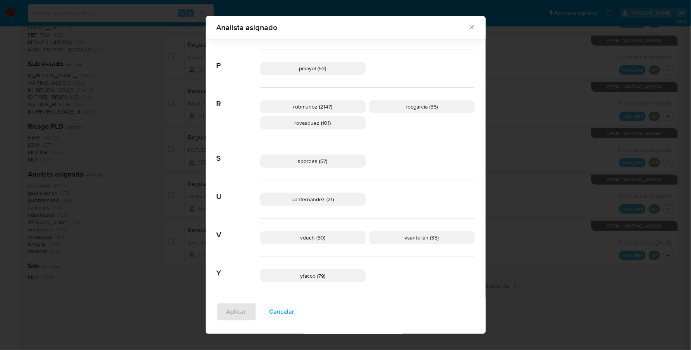
click at [468, 27] on icon "Cerrar" at bounding box center [472, 28] width 8 height 8
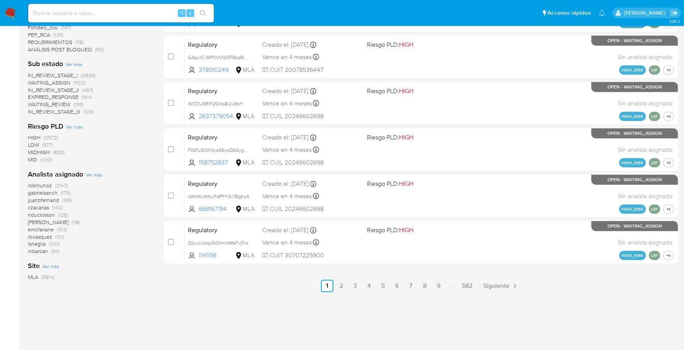
click at [90, 174] on span "Ver más" at bounding box center [93, 174] width 17 height 7
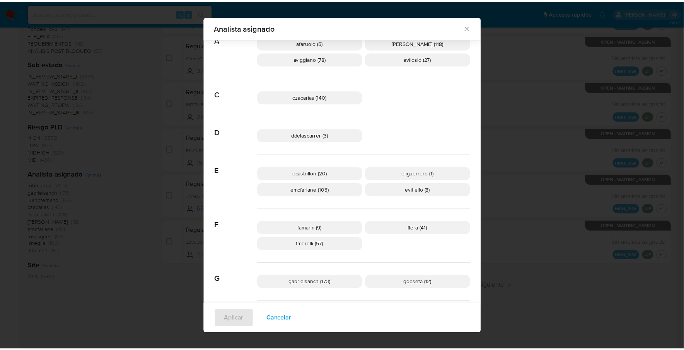
scroll to position [207, 0]
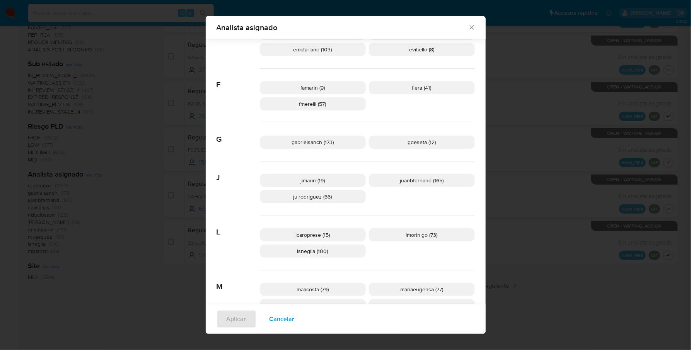
click at [471, 27] on icon "Cerrar" at bounding box center [472, 28] width 8 height 8
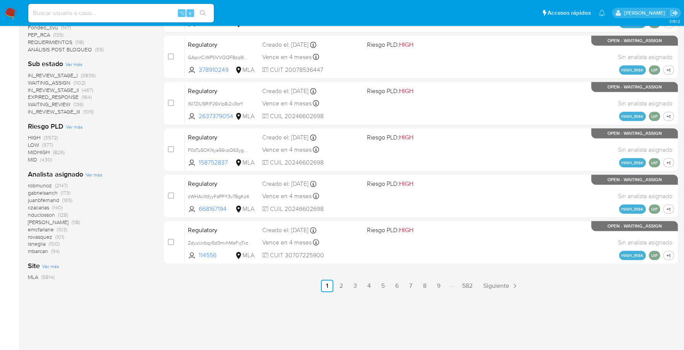
click at [8, 14] on img at bounding box center [10, 13] width 13 height 13
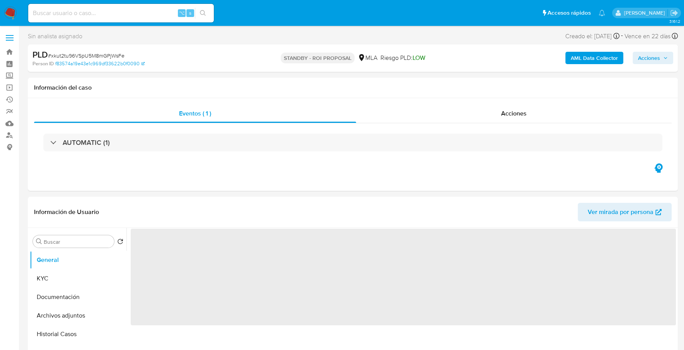
select select "10"
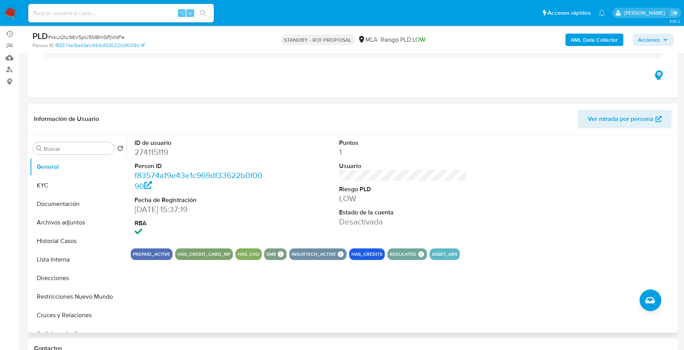
scroll to position [66, 0]
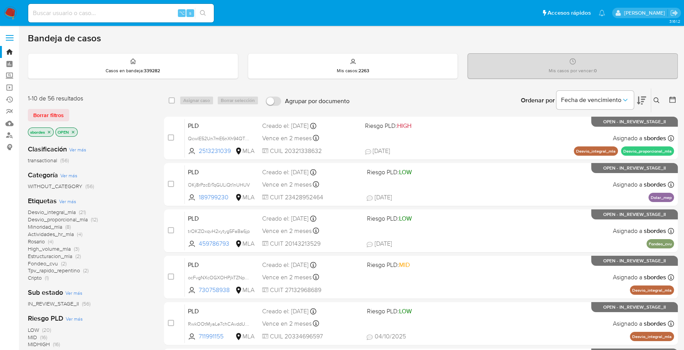
click at [50, 131] on icon "close-filter" at bounding box center [49, 132] width 3 height 3
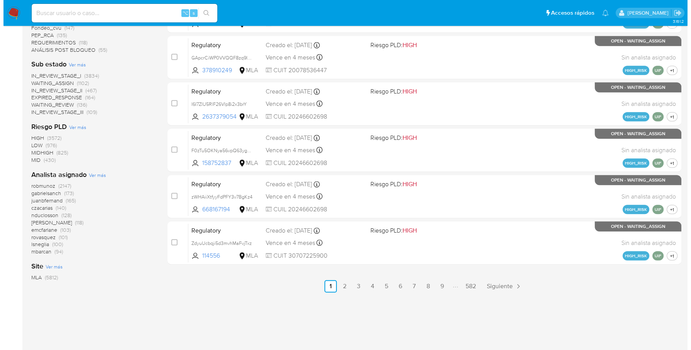
scroll to position [313, 0]
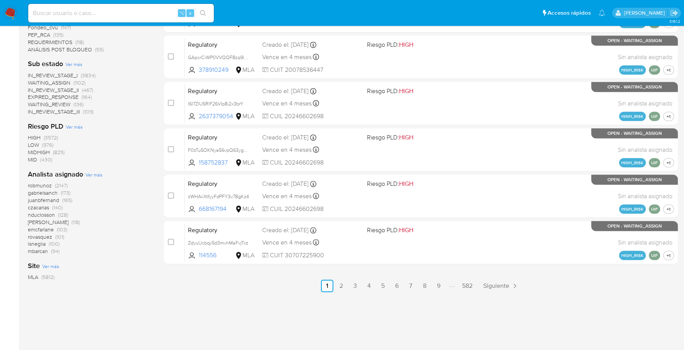
click at [93, 177] on span "Ver más" at bounding box center [93, 174] width 17 height 7
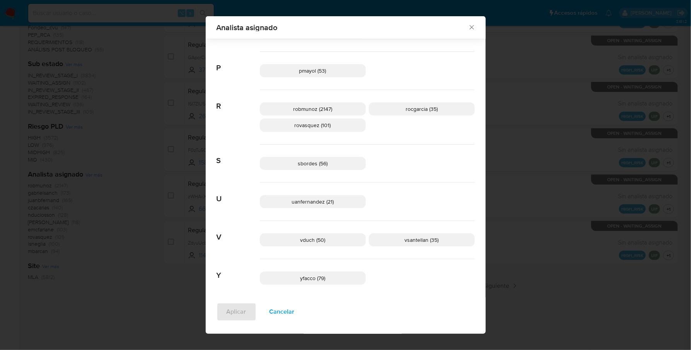
scroll to position [586, 0]
click at [284, 312] on span "Cancelar" at bounding box center [282, 312] width 25 height 17
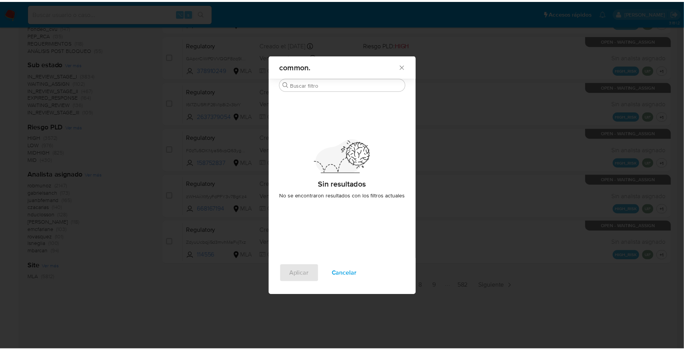
scroll to position [0, 0]
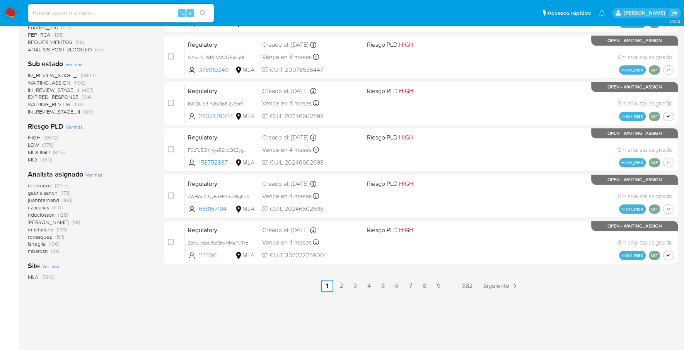
click at [7, 14] on img at bounding box center [10, 13] width 13 height 13
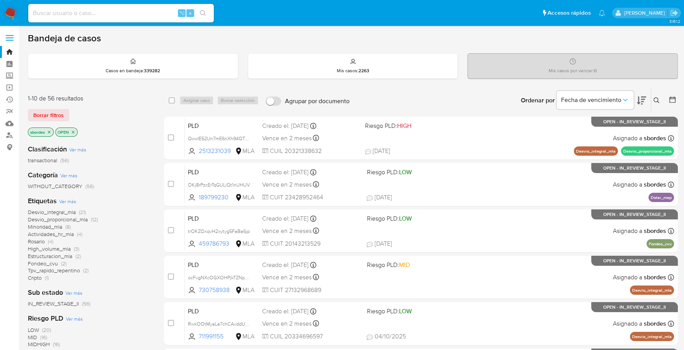
click at [49, 131] on icon "close-filter" at bounding box center [49, 132] width 5 height 5
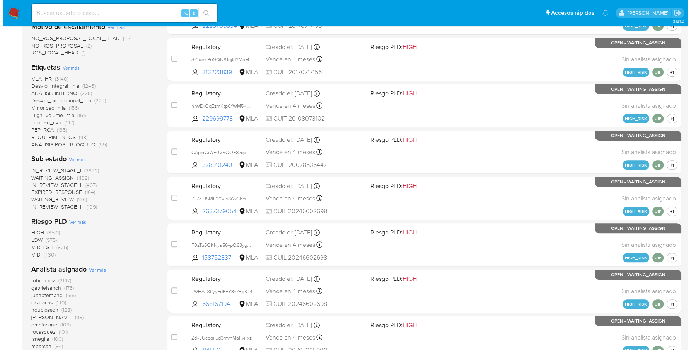
scroll to position [313, 0]
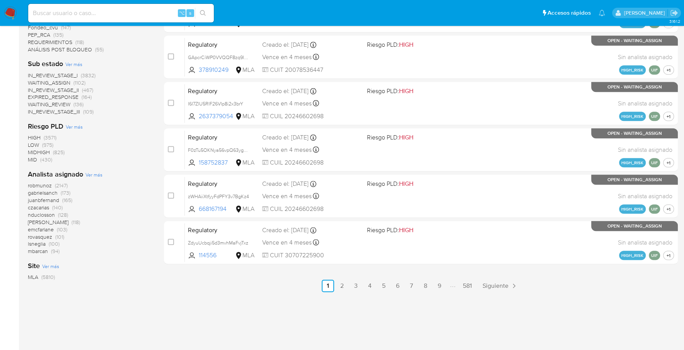
click at [96, 175] on span "Ver más" at bounding box center [93, 174] width 17 height 7
